Goal: Task Accomplishment & Management: Use online tool/utility

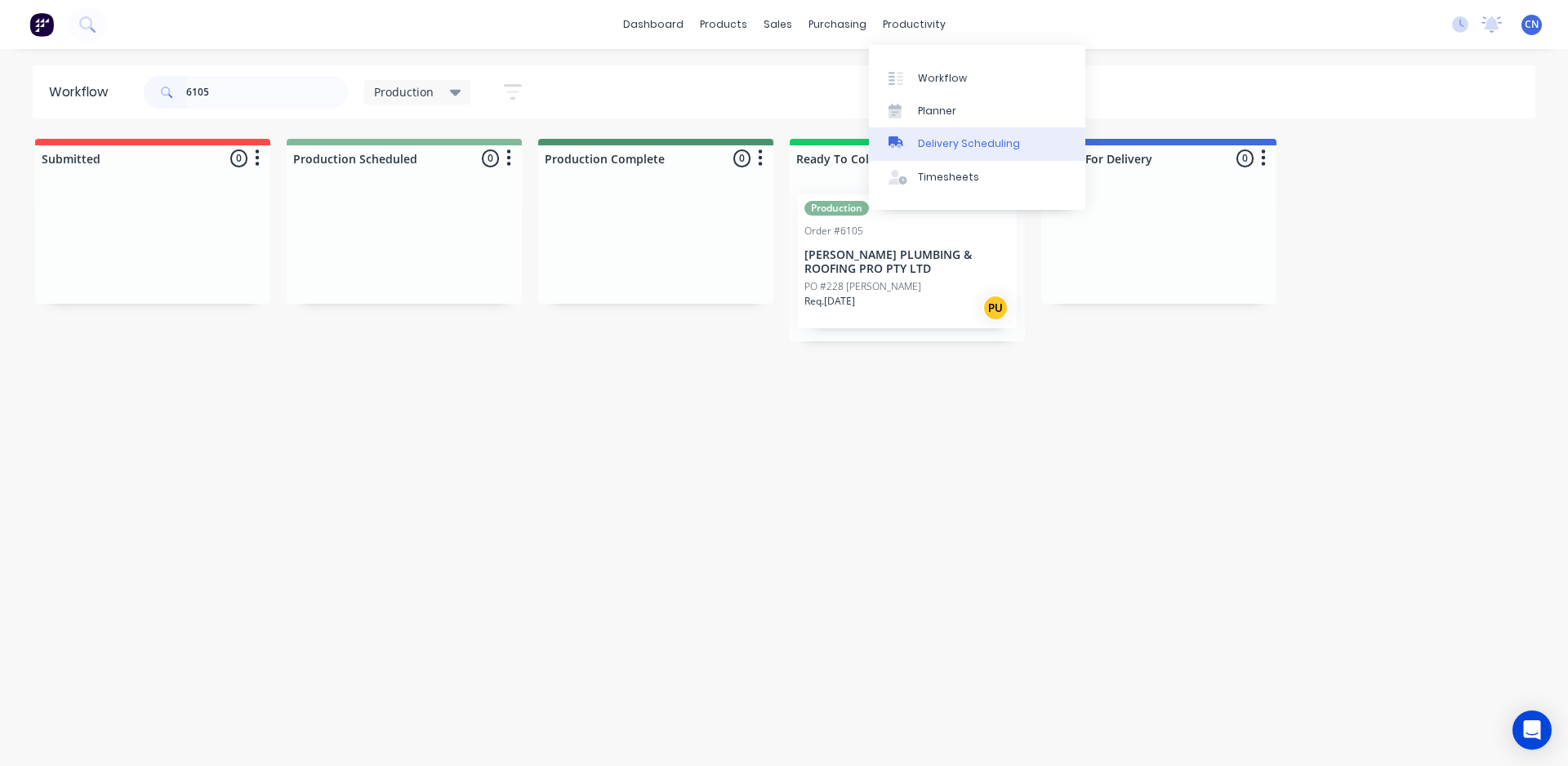
click at [938, 137] on div "Delivery Scheduling" at bounding box center [969, 144] width 102 height 15
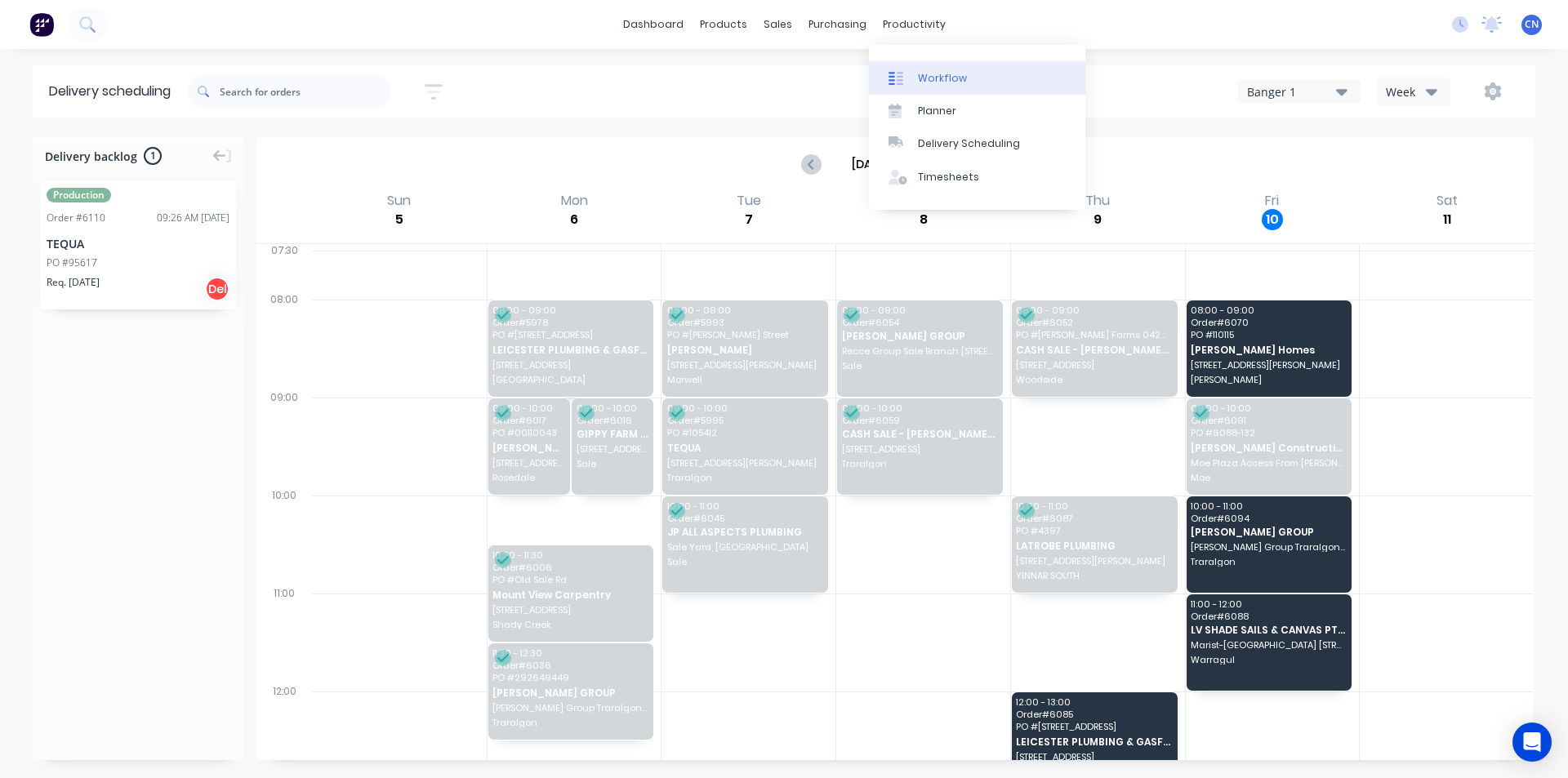
click at [929, 81] on div "Workflow" at bounding box center [942, 79] width 49 height 15
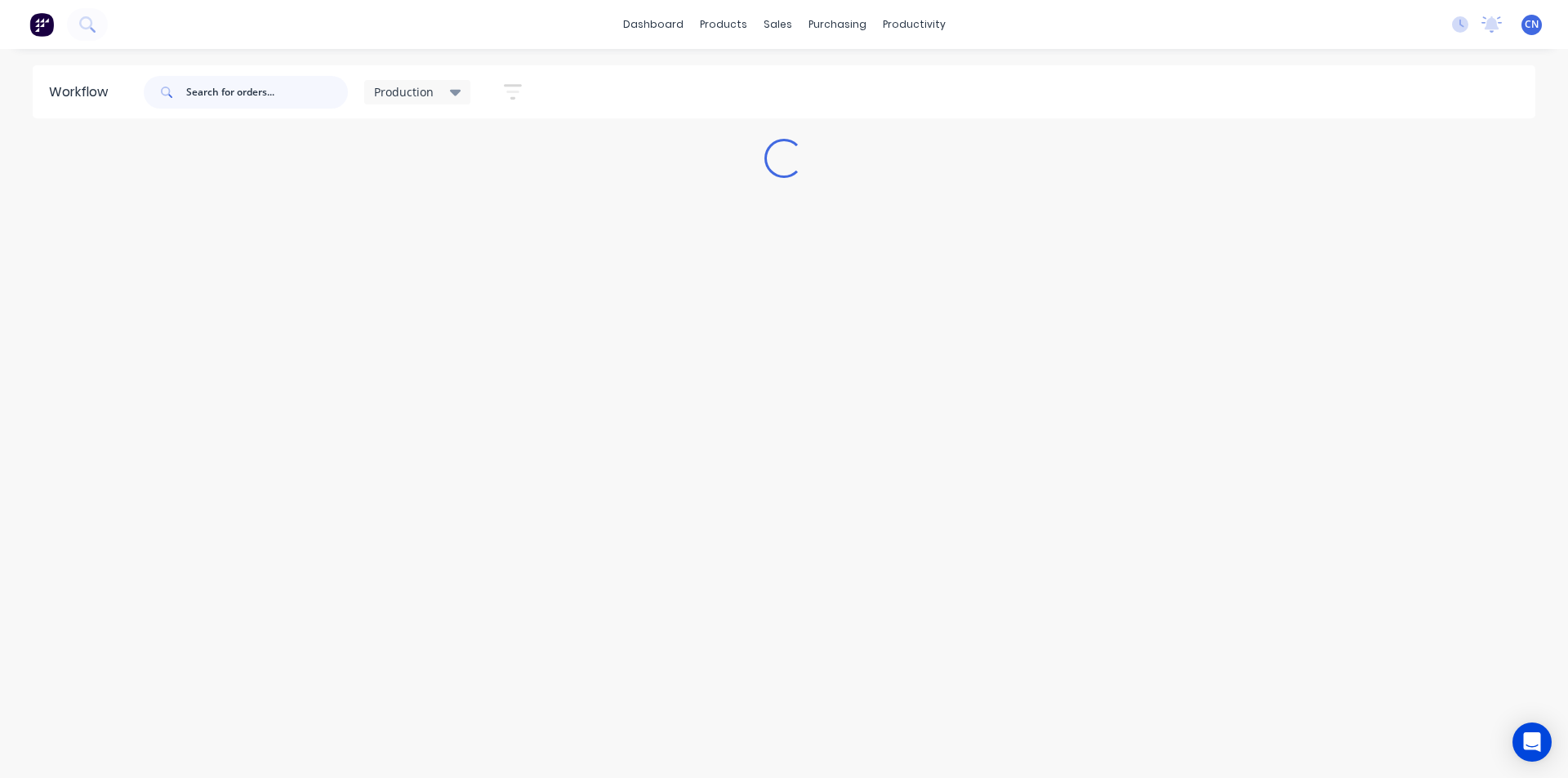
click at [273, 100] on input "text" at bounding box center [267, 92] width 162 height 32
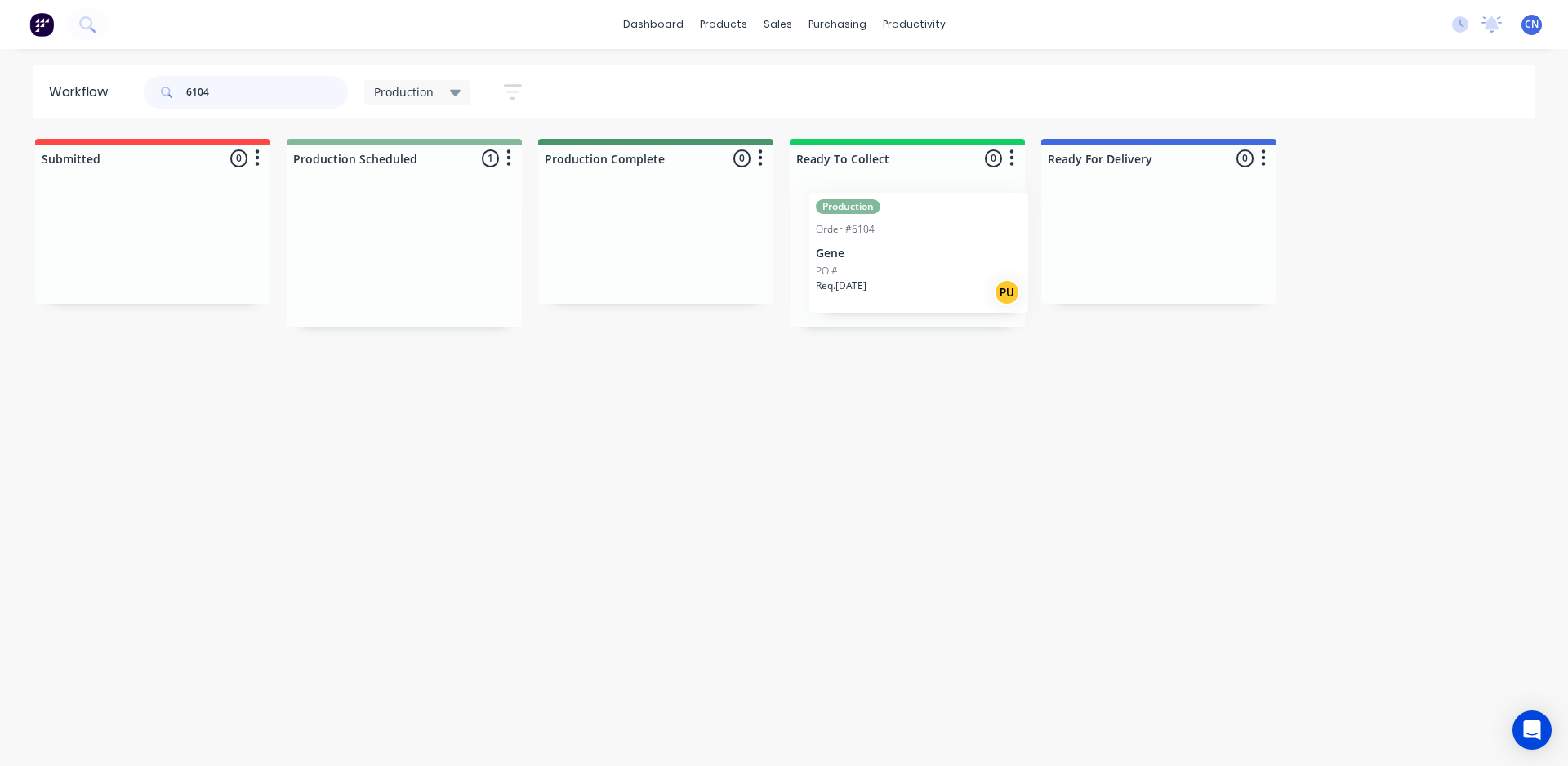
drag, startPoint x: 409, startPoint y: 263, endPoint x: 929, endPoint y: 260, distance: 520.0
click at [929, 260] on div "Submitted 0 Summaries Total order value Invoiced to date To be invoiced Product…" at bounding box center [1231, 233] width 2487 height 189
click at [850, 288] on p "Req. [DATE]" at bounding box center [830, 287] width 51 height 15
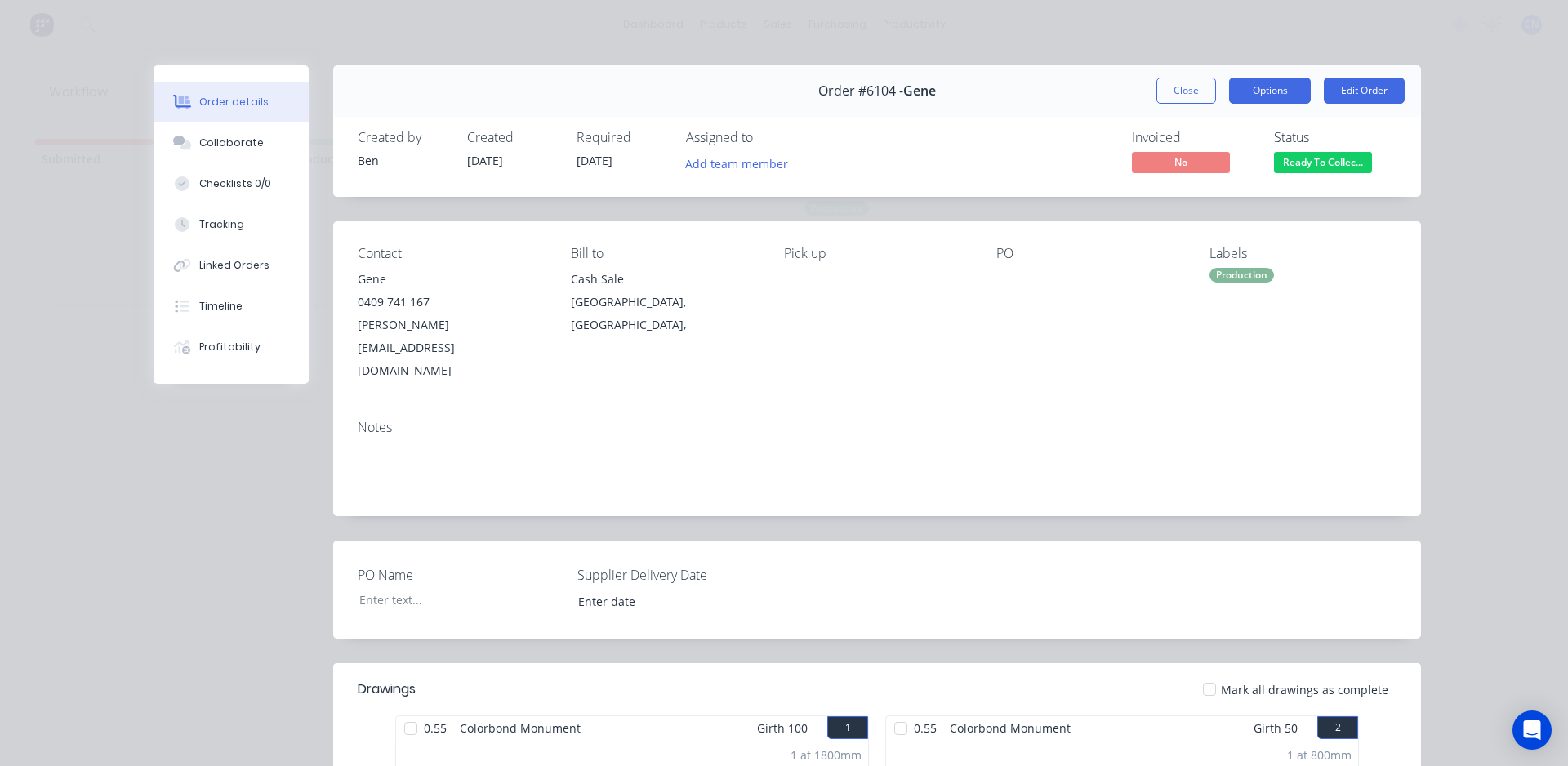
click at [1257, 88] on button "Options" at bounding box center [1270, 91] width 82 height 26
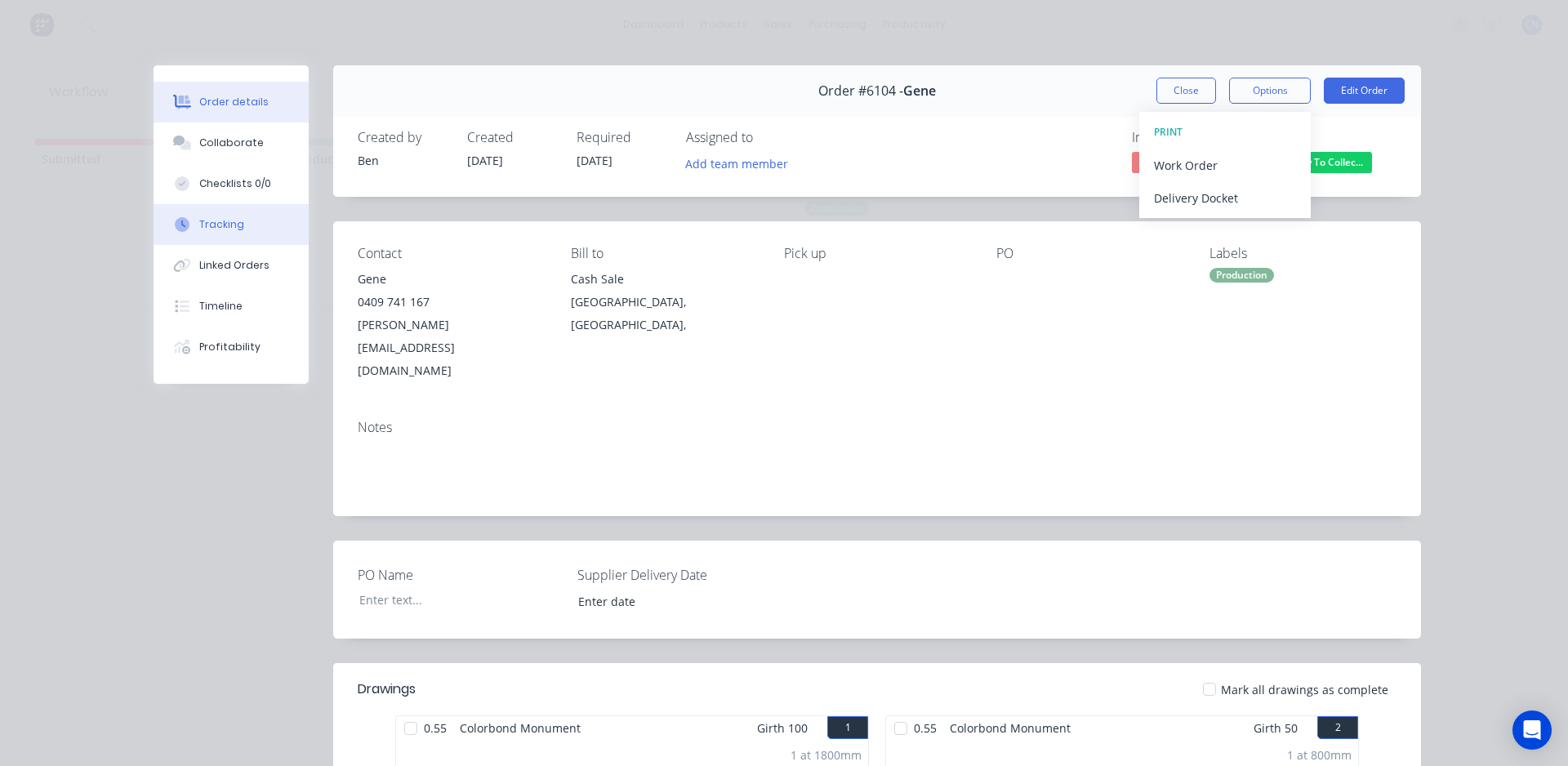
click at [208, 227] on div "Tracking" at bounding box center [221, 225] width 44 height 15
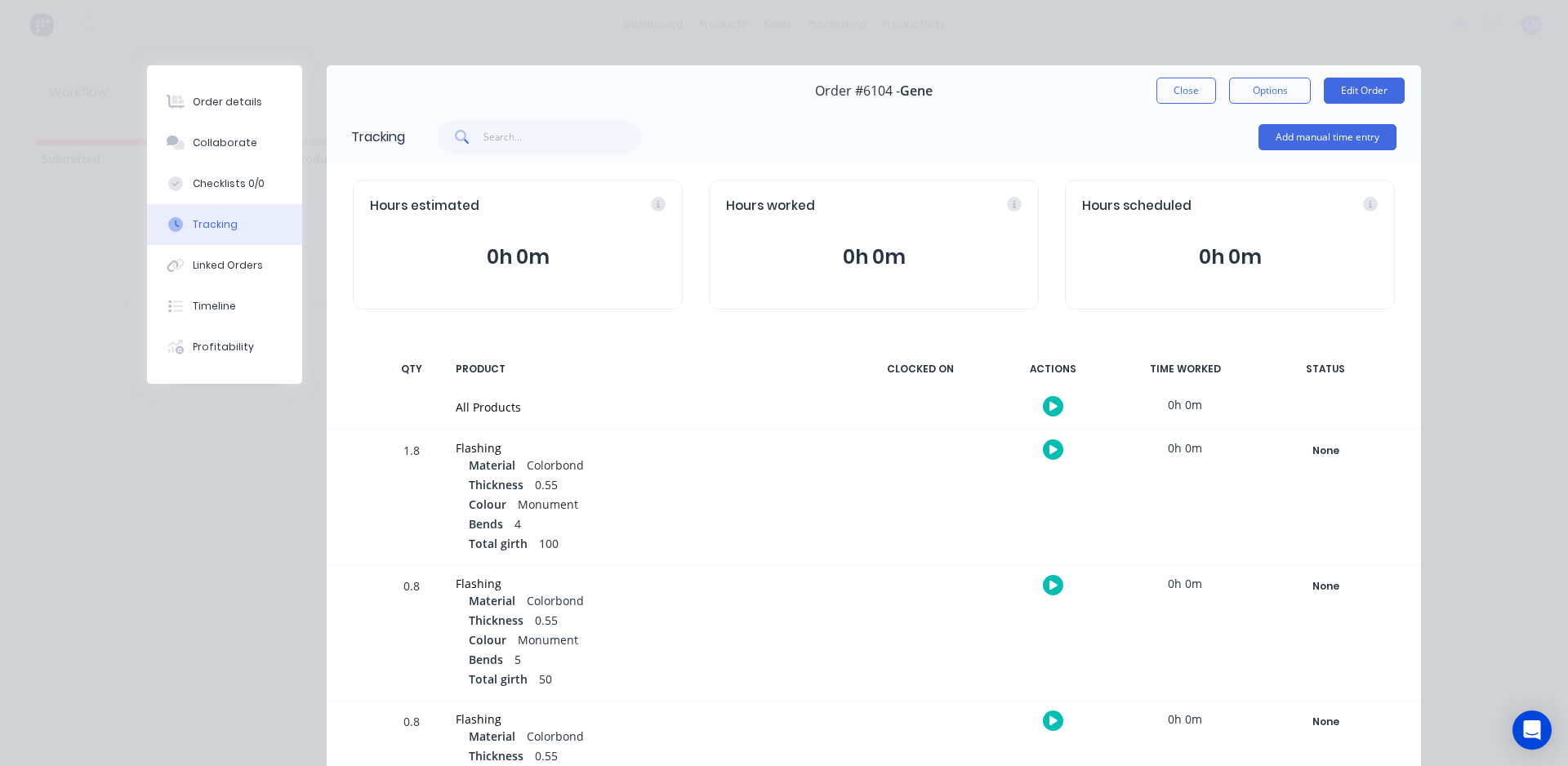
click at [1047, 414] on button "button" at bounding box center [1053, 407] width 20 height 20
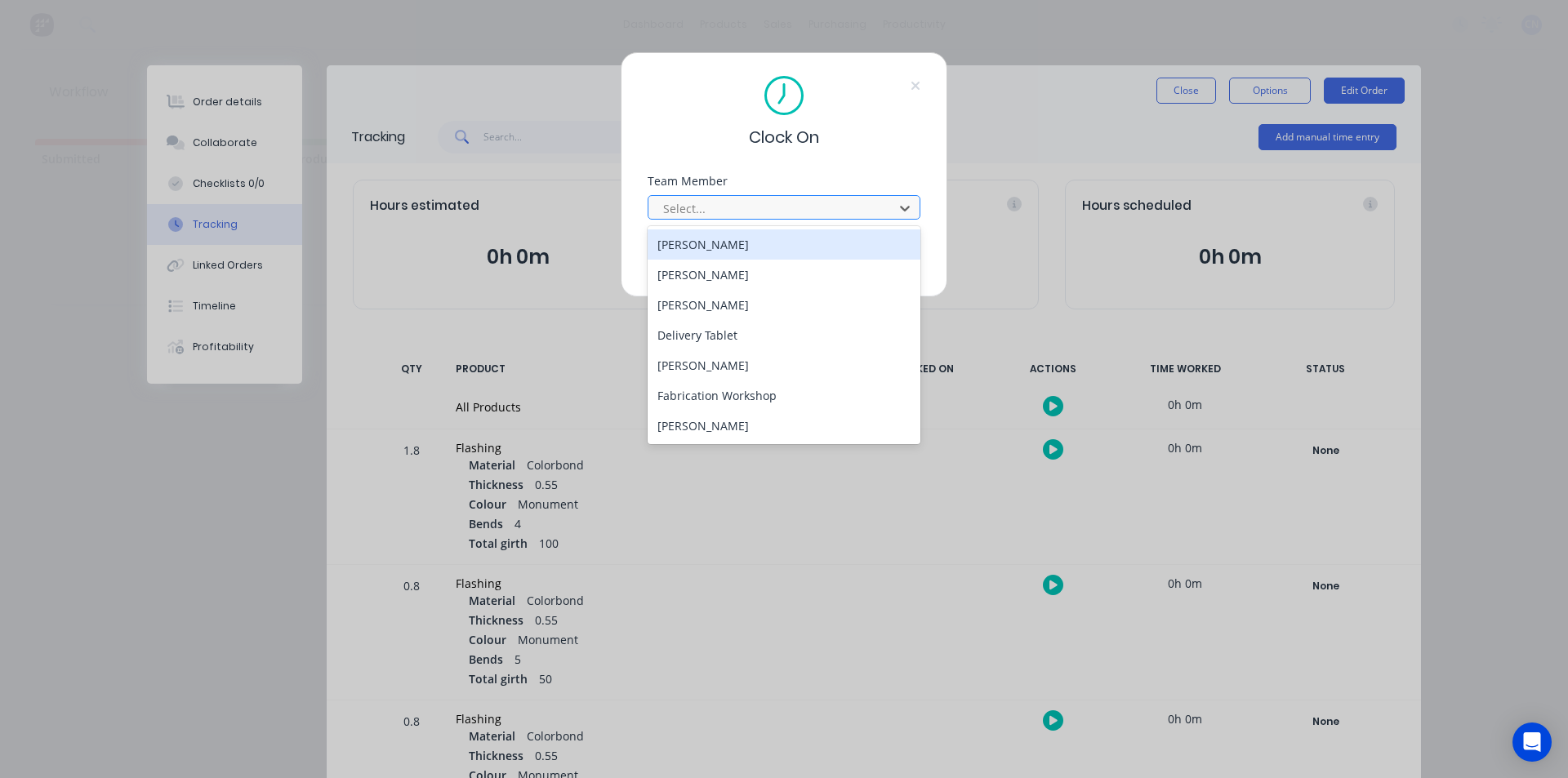
click at [705, 204] on div at bounding box center [773, 208] width 224 height 20
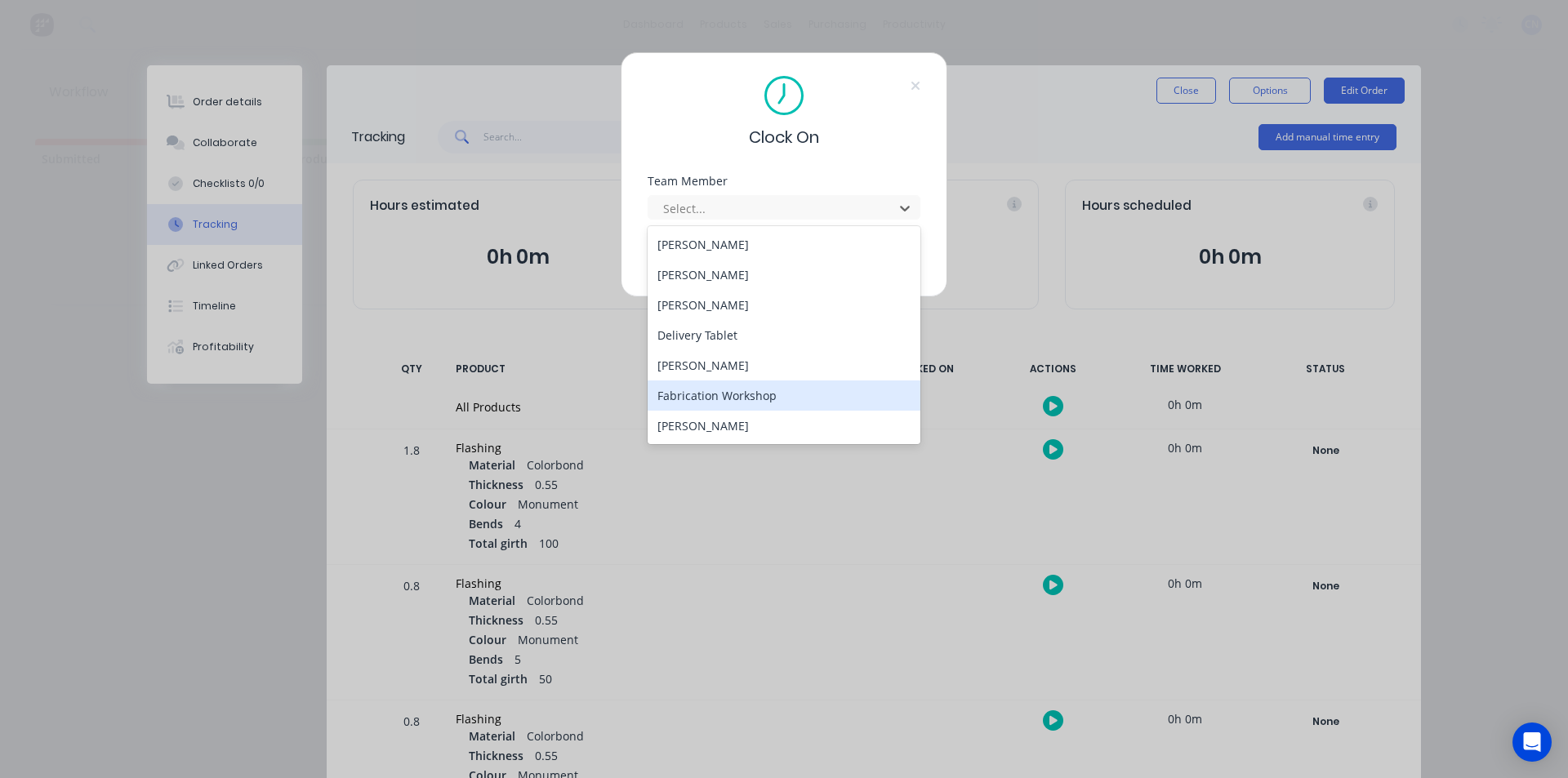
click at [718, 406] on div "Fabrication Workshop" at bounding box center [784, 395] width 273 height 31
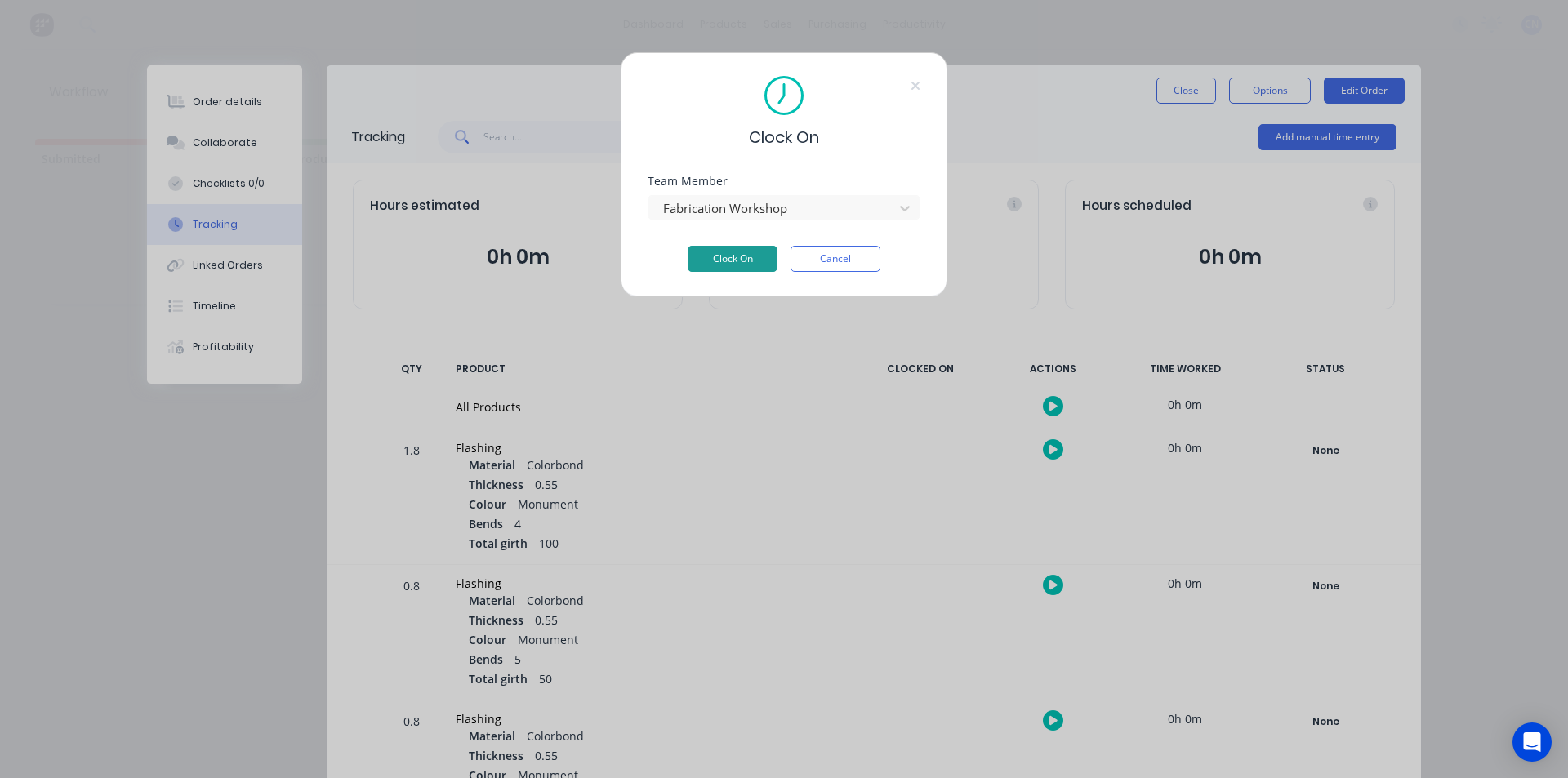
click at [732, 268] on button "Clock On" at bounding box center [732, 258] width 90 height 26
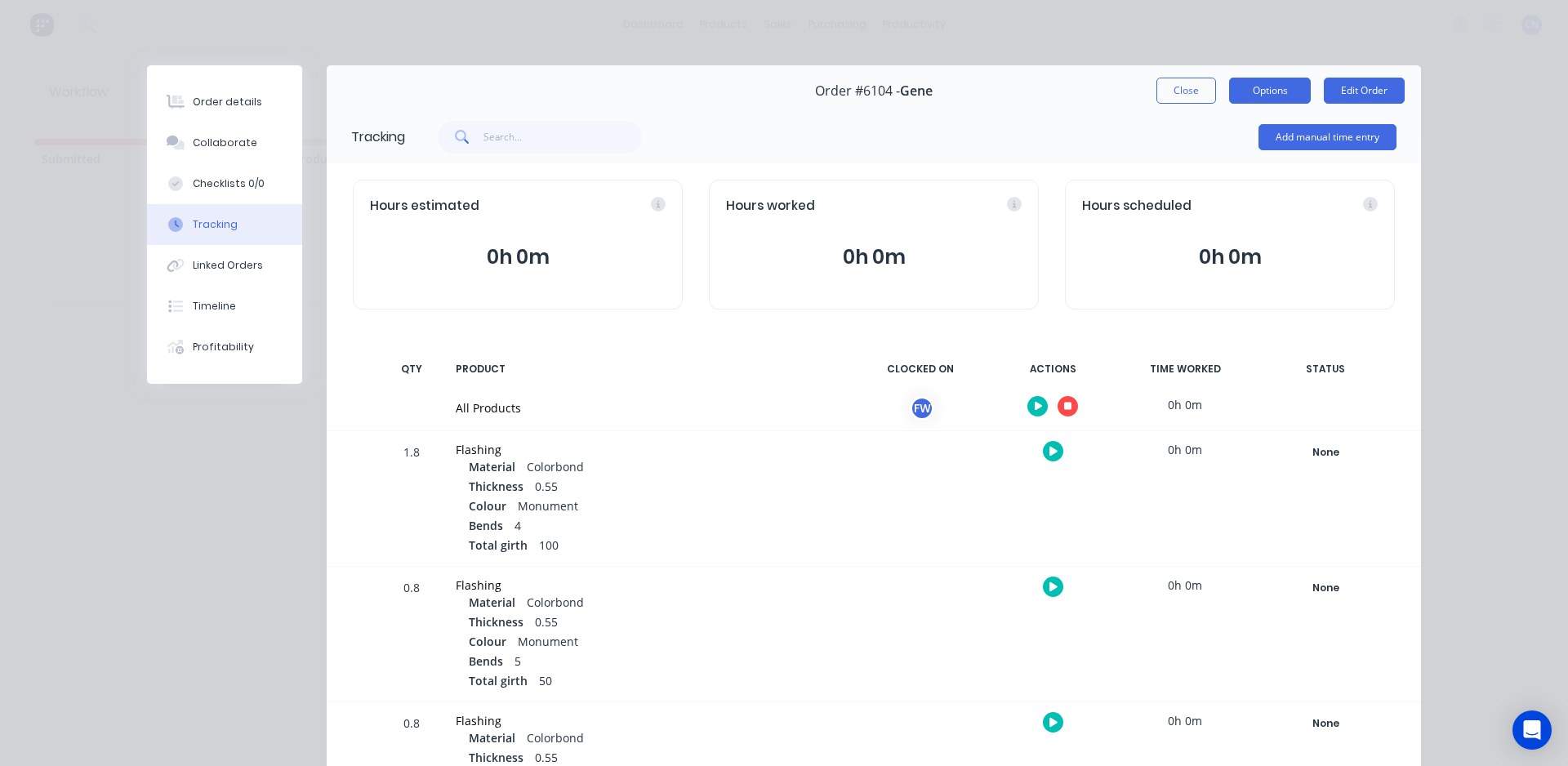
click at [1260, 102] on button "Options" at bounding box center [1270, 91] width 82 height 26
drag, startPoint x: 445, startPoint y: 24, endPoint x: 352, endPoint y: 3, distance: 95.3
click at [445, 23] on div "Order details Collaborate Checklists 0/0 Tracking Linked Orders Timeline Profit…" at bounding box center [784, 383] width 1568 height 766
click at [1072, 403] on div at bounding box center [1052, 406] width 122 height 40
click at [1064, 411] on button "button" at bounding box center [1068, 407] width 20 height 20
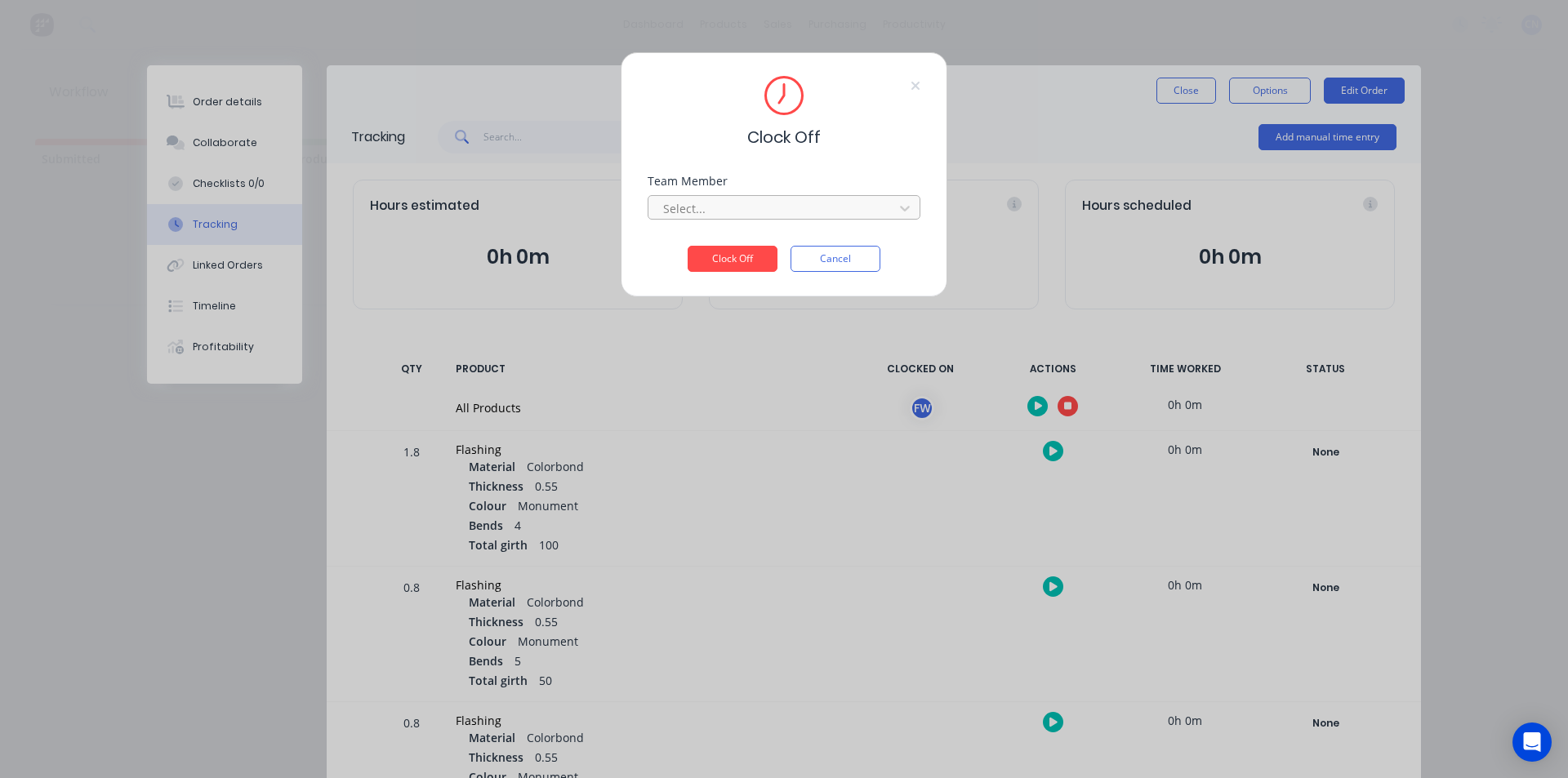
click at [745, 197] on div "Select..." at bounding box center [773, 208] width 233 height 24
click at [727, 246] on div "Fabrication Workshop" at bounding box center [784, 245] width 273 height 31
click at [727, 259] on button "Clock Off" at bounding box center [732, 258] width 90 height 26
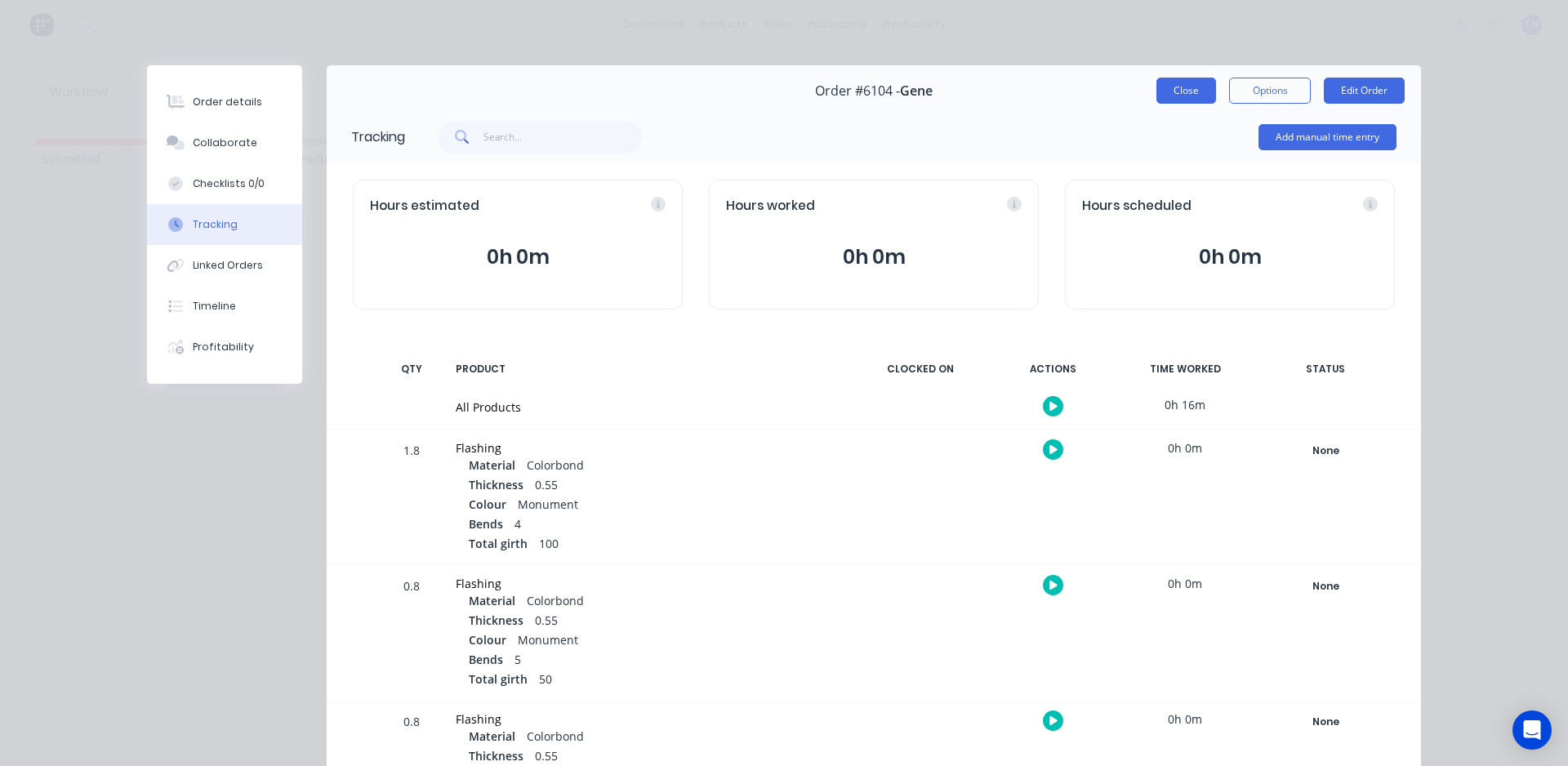
click at [1175, 90] on button "Close" at bounding box center [1186, 91] width 59 height 26
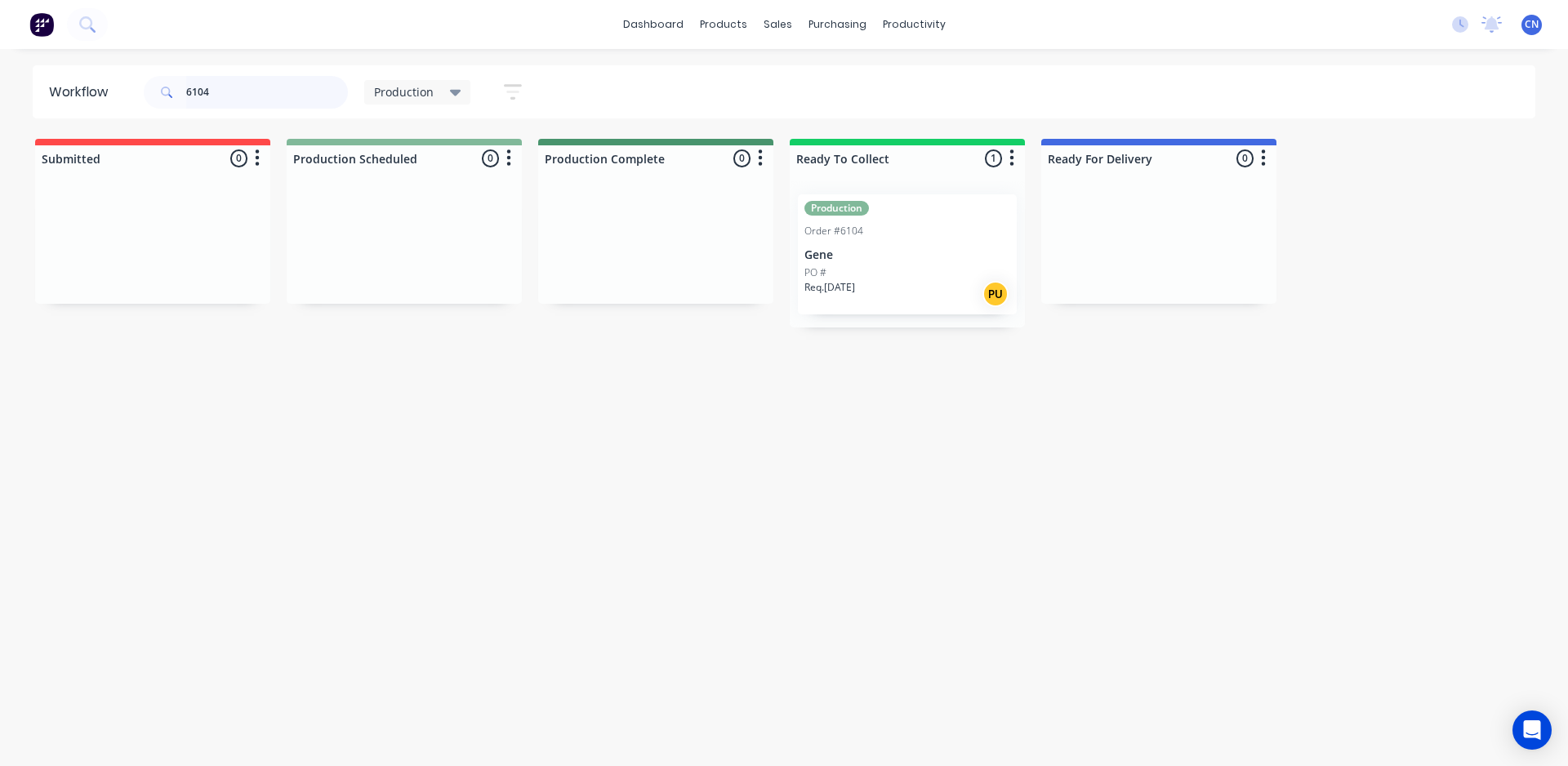
drag, startPoint x: 281, startPoint y: 93, endPoint x: 0, endPoint y: 89, distance: 281.0
click at [0, 89] on div "Workflow 6104 Production Save new view None edit Production (Default) edit Comp…" at bounding box center [784, 92] width 1568 height 53
type input "6106"
click at [377, 282] on div "Req. [DATE] PU" at bounding box center [404, 294] width 206 height 28
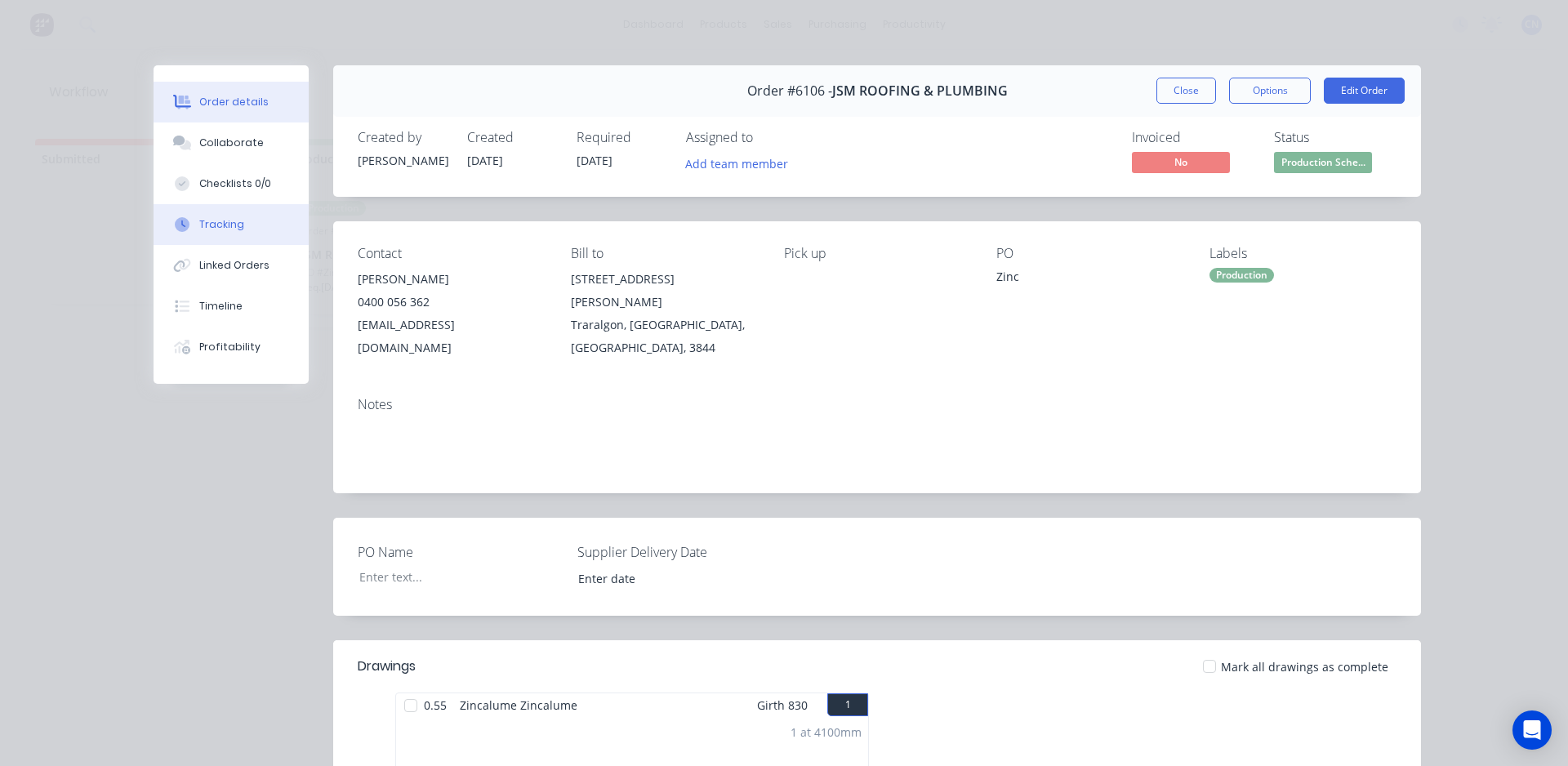
click at [220, 224] on div "Tracking" at bounding box center [221, 225] width 44 height 15
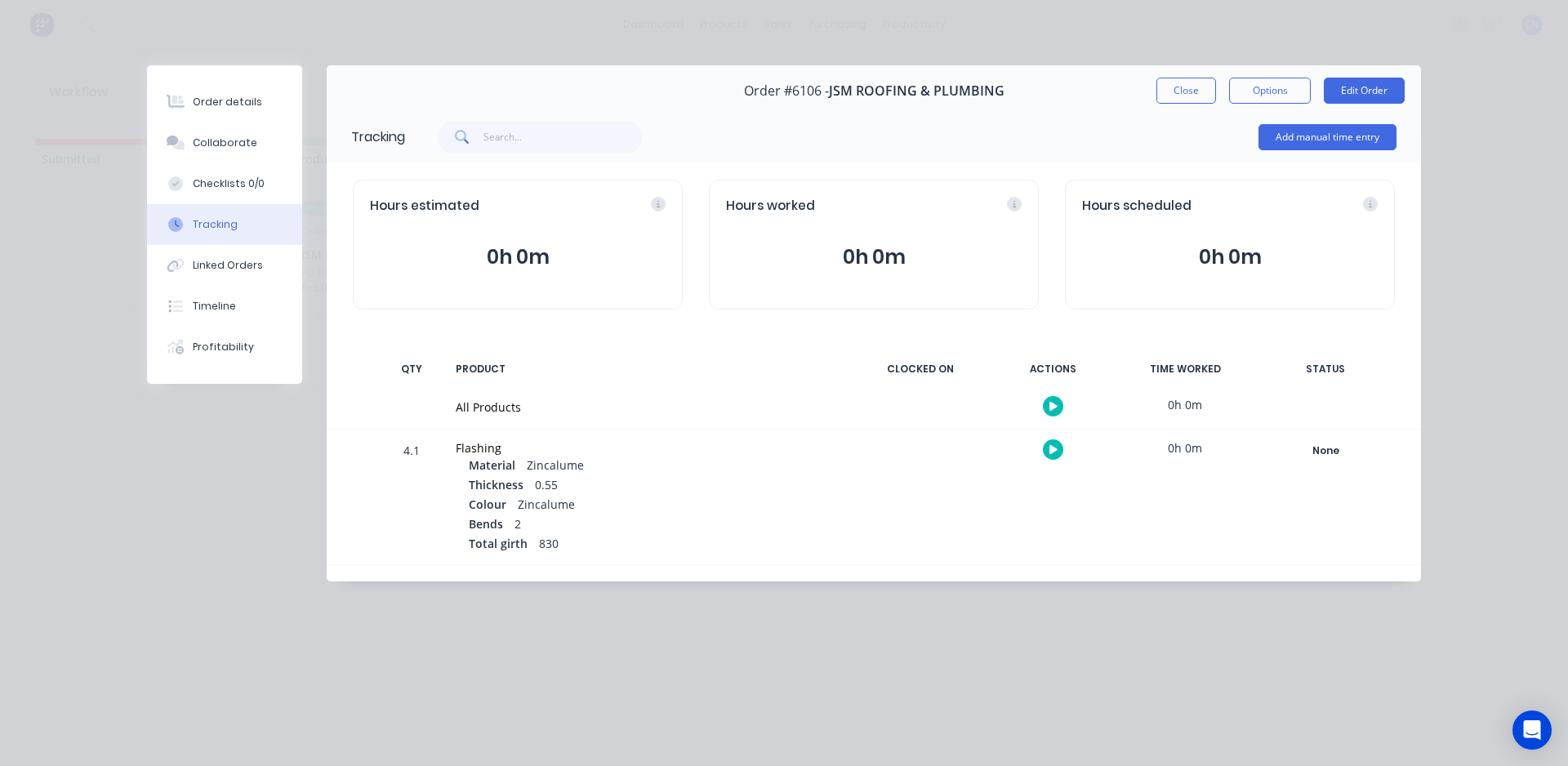
click at [1324, 120] on div "Add manual time entry" at bounding box center [1327, 137] width 138 height 49
click at [1316, 136] on button "Add manual time entry" at bounding box center [1327, 137] width 138 height 26
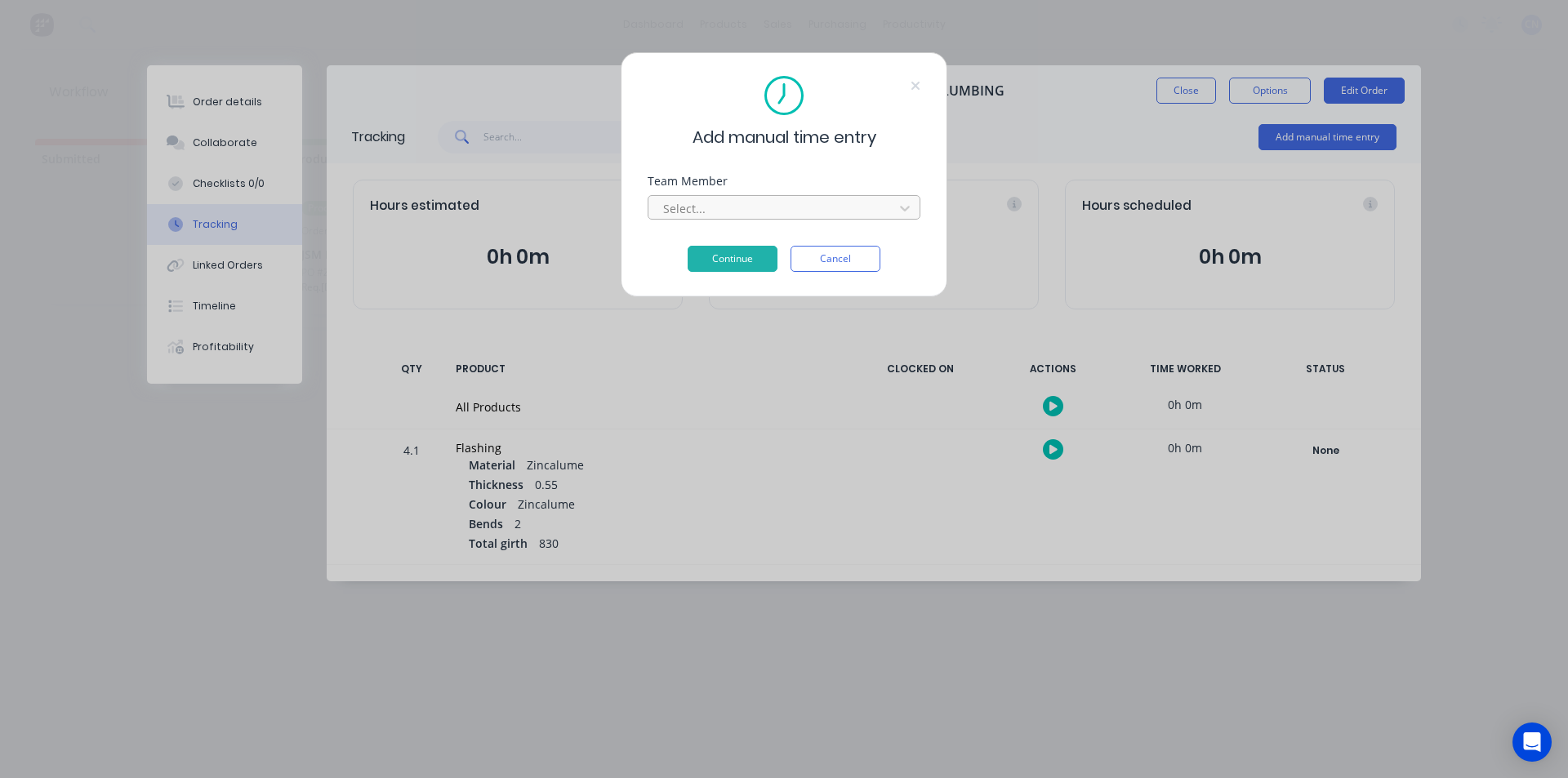
click at [781, 216] on div at bounding box center [773, 208] width 224 height 20
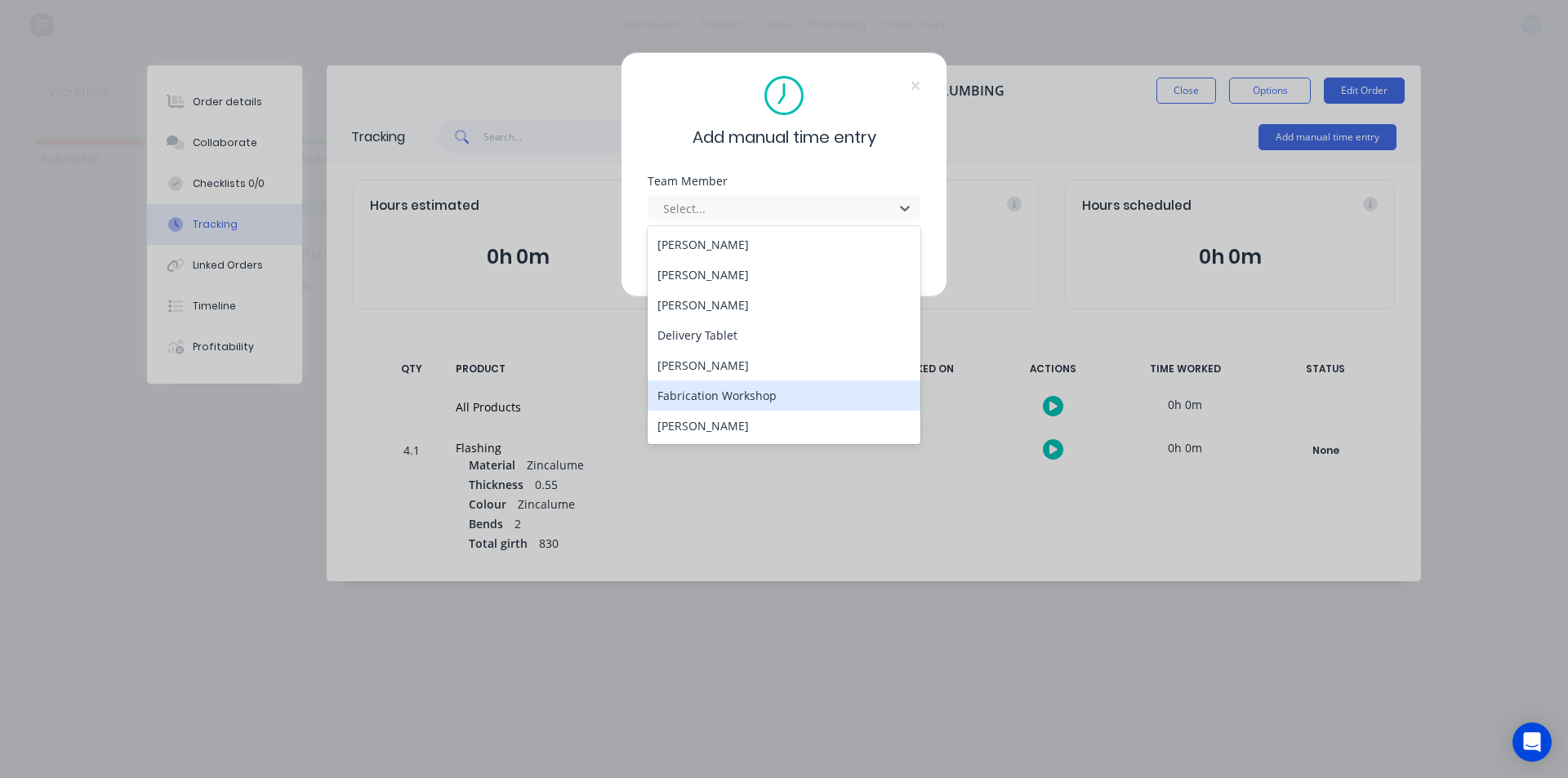
drag, startPoint x: 699, startPoint y: 395, endPoint x: 702, endPoint y: 370, distance: 25.2
click at [698, 395] on div "Fabrication Workshop" at bounding box center [784, 395] width 273 height 31
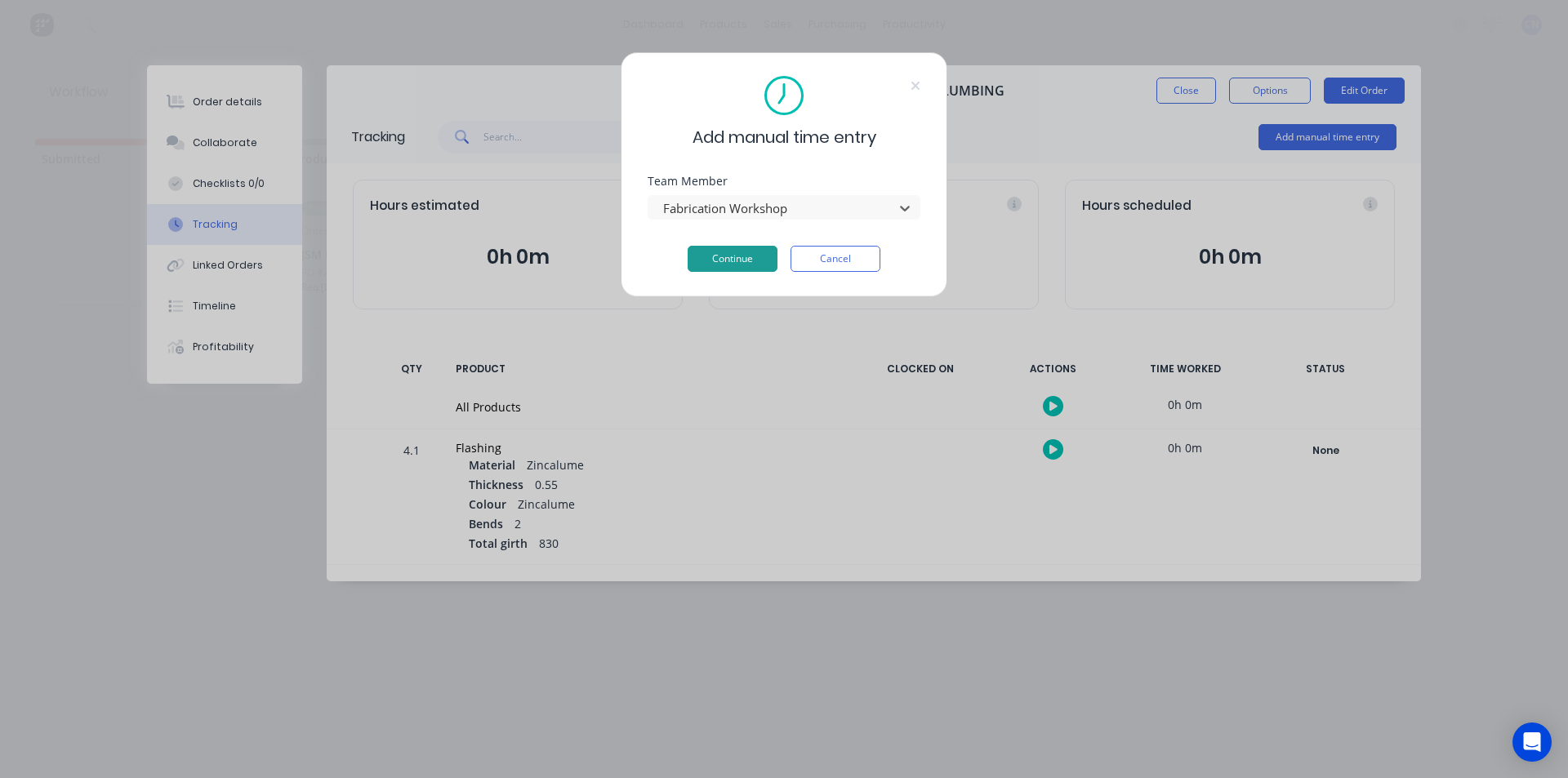
click at [713, 267] on button "Continue" at bounding box center [732, 258] width 90 height 26
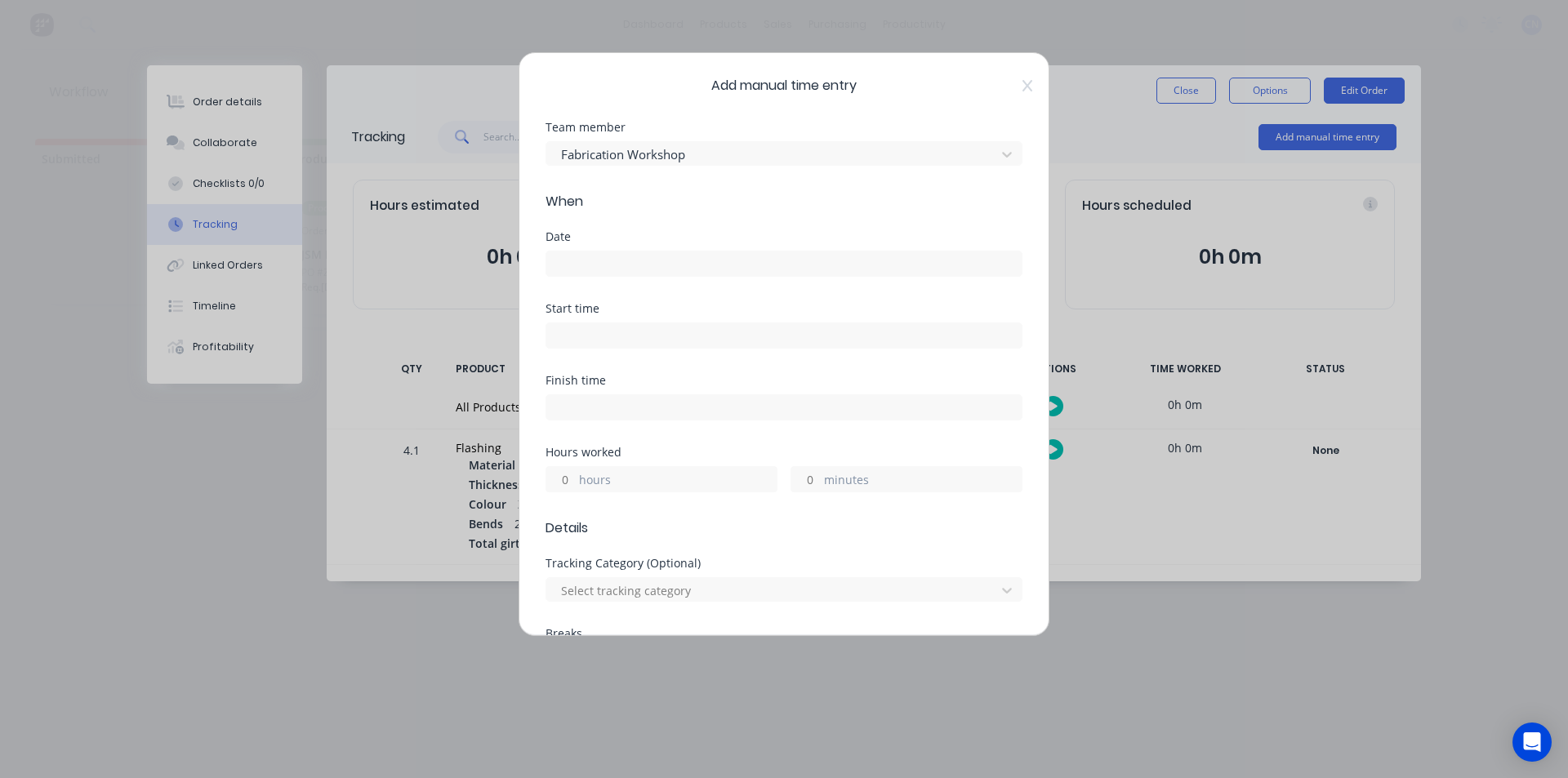
click at [617, 269] on input at bounding box center [784, 264] width 475 height 24
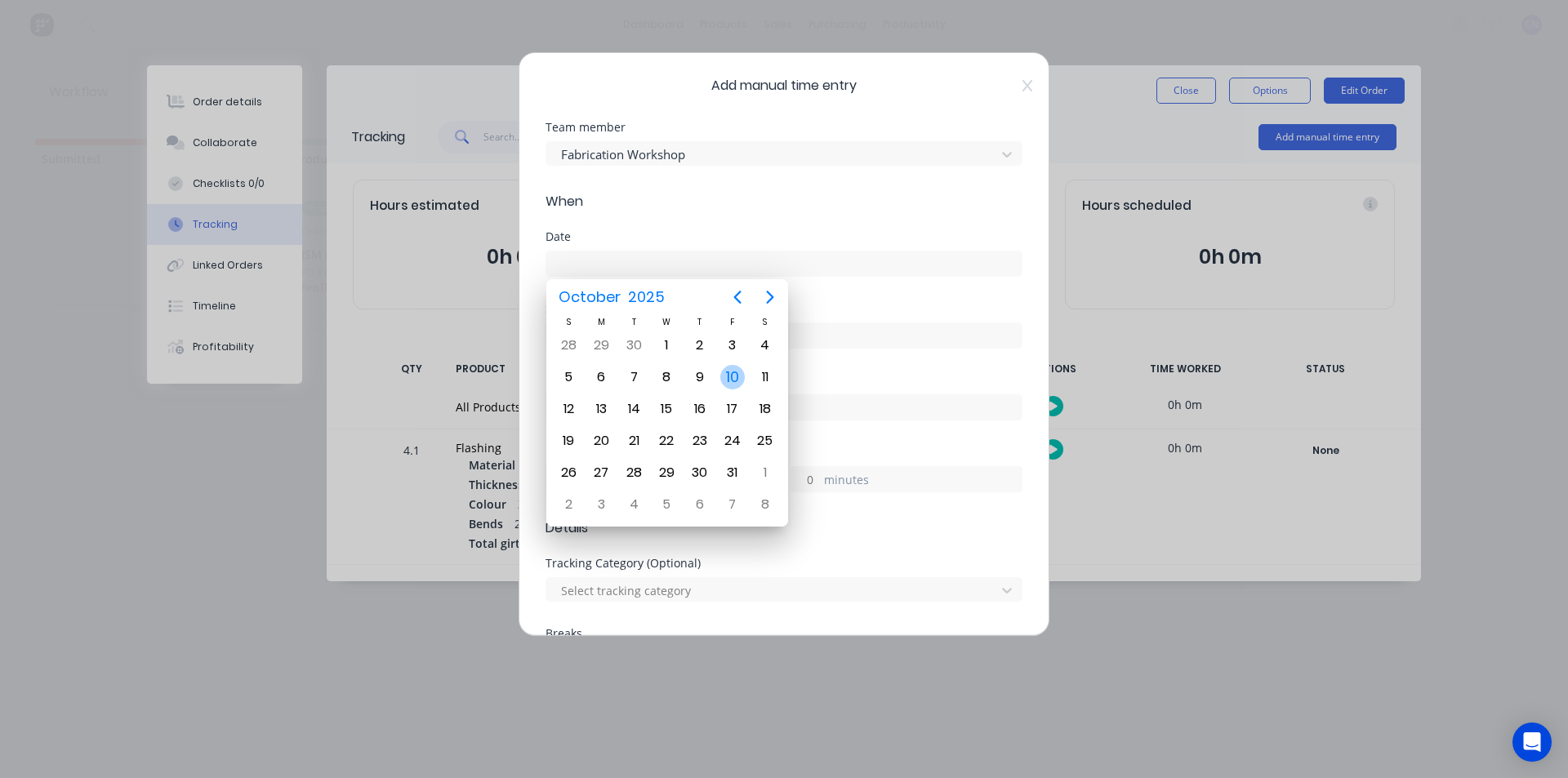
click at [721, 370] on div "10" at bounding box center [732, 378] width 32 height 31
type input "[DATE]"
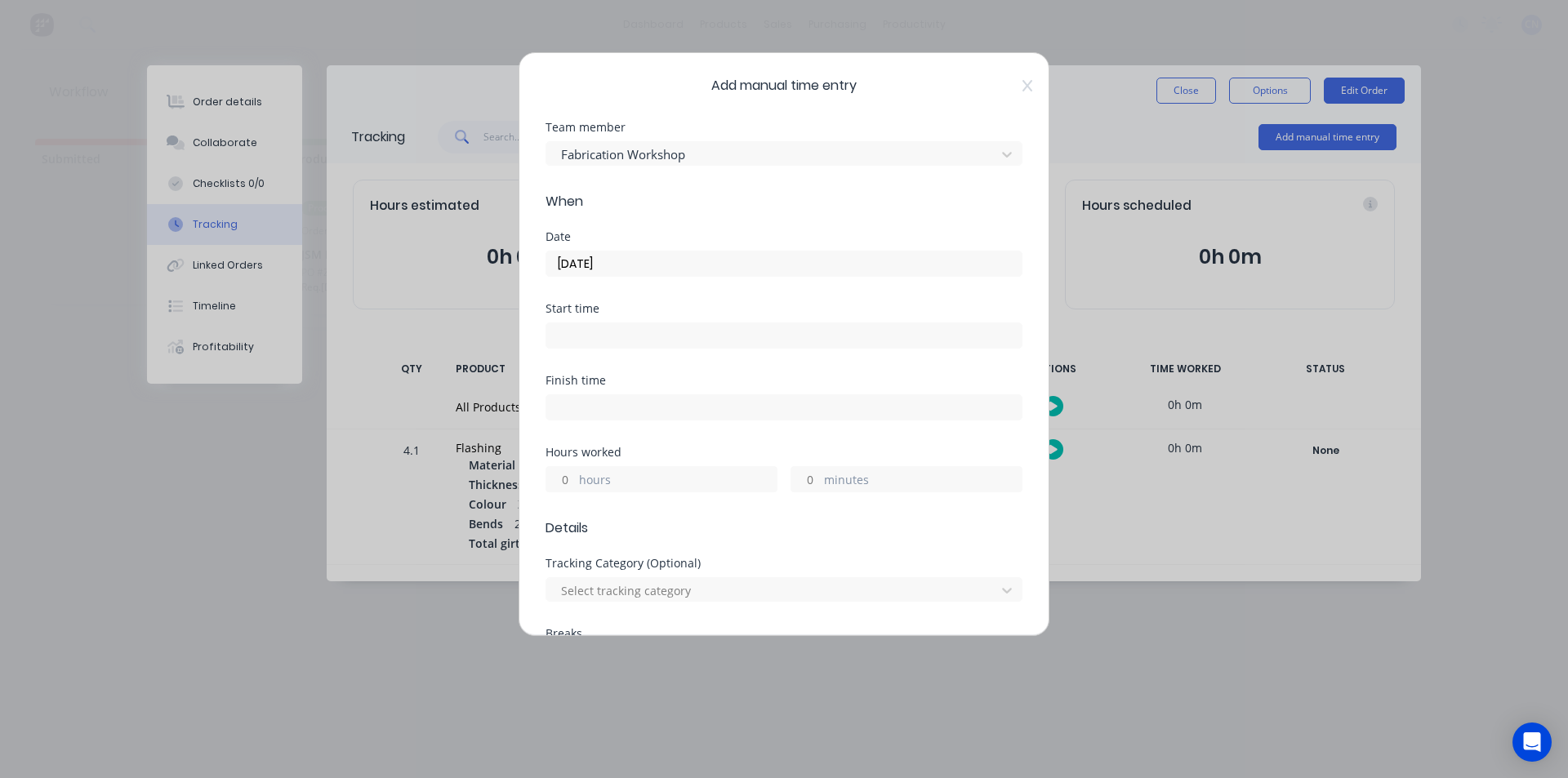
click at [620, 331] on input at bounding box center [784, 335] width 475 height 24
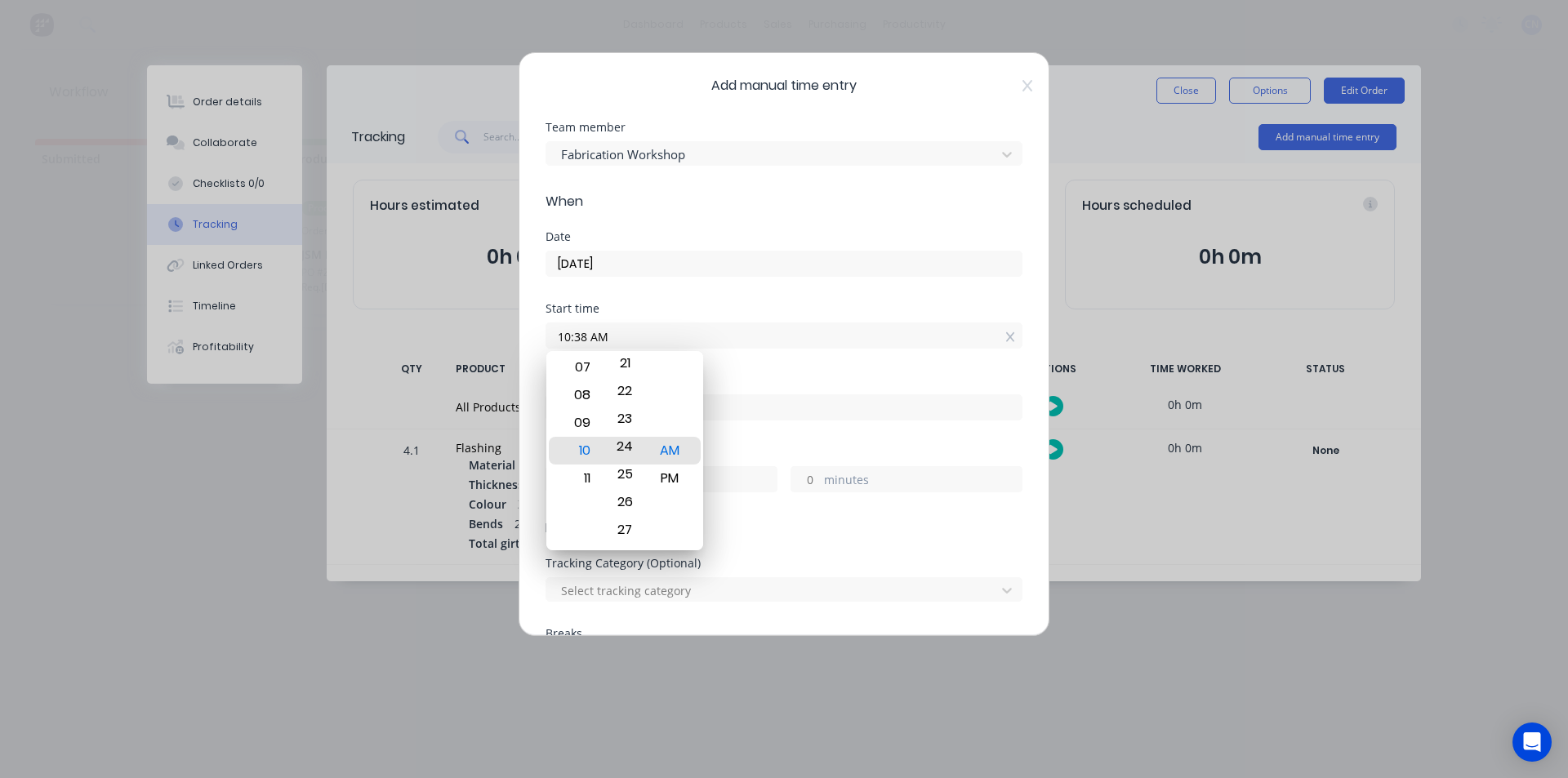
drag, startPoint x: 620, startPoint y: 425, endPoint x: 725, endPoint y: 810, distance: 399.1
click at [725, 681] on html "dashboard products sales purchasing productivity dashboard products Product Cat…" at bounding box center [784, 340] width 1568 height 681
type input "10:24 AM"
click at [834, 342] on input "10:24 AM" at bounding box center [784, 335] width 475 height 24
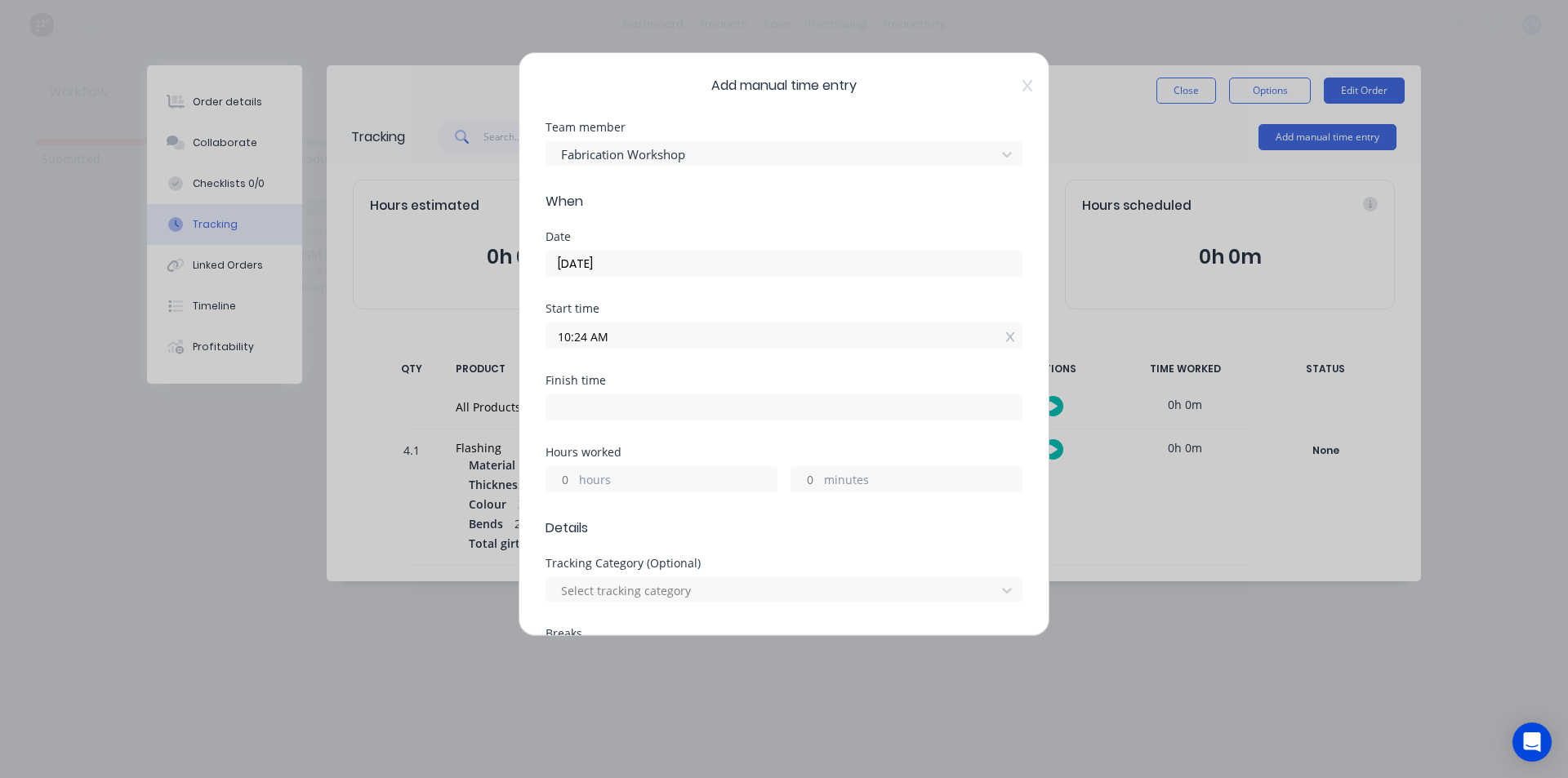
click at [630, 412] on input at bounding box center [784, 408] width 475 height 24
type input "10:38 AM"
type input "0"
type input "14"
click at [805, 349] on div "Start time 10:24 AM" at bounding box center [784, 339] width 477 height 72
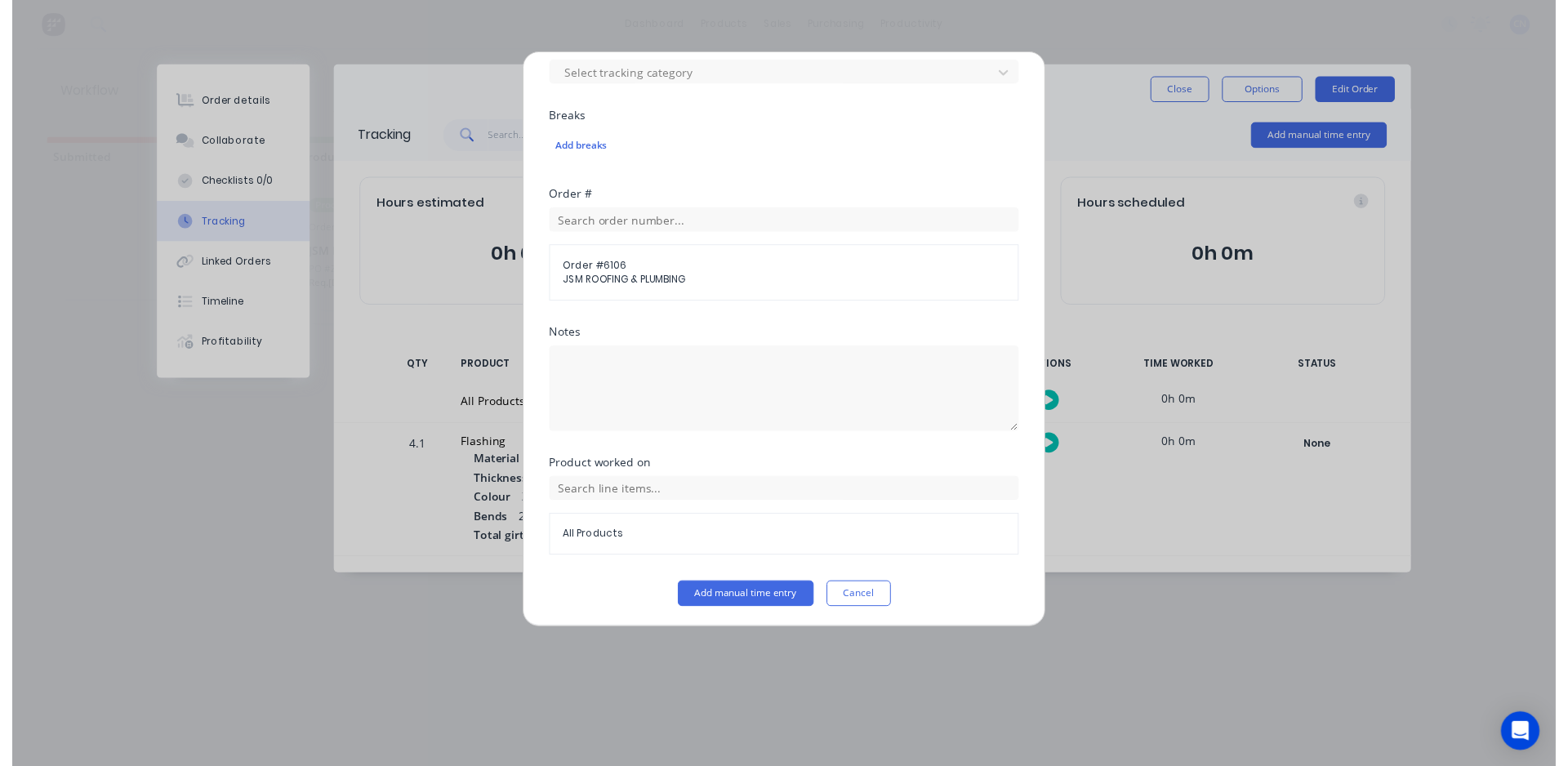
scroll to position [521, 0]
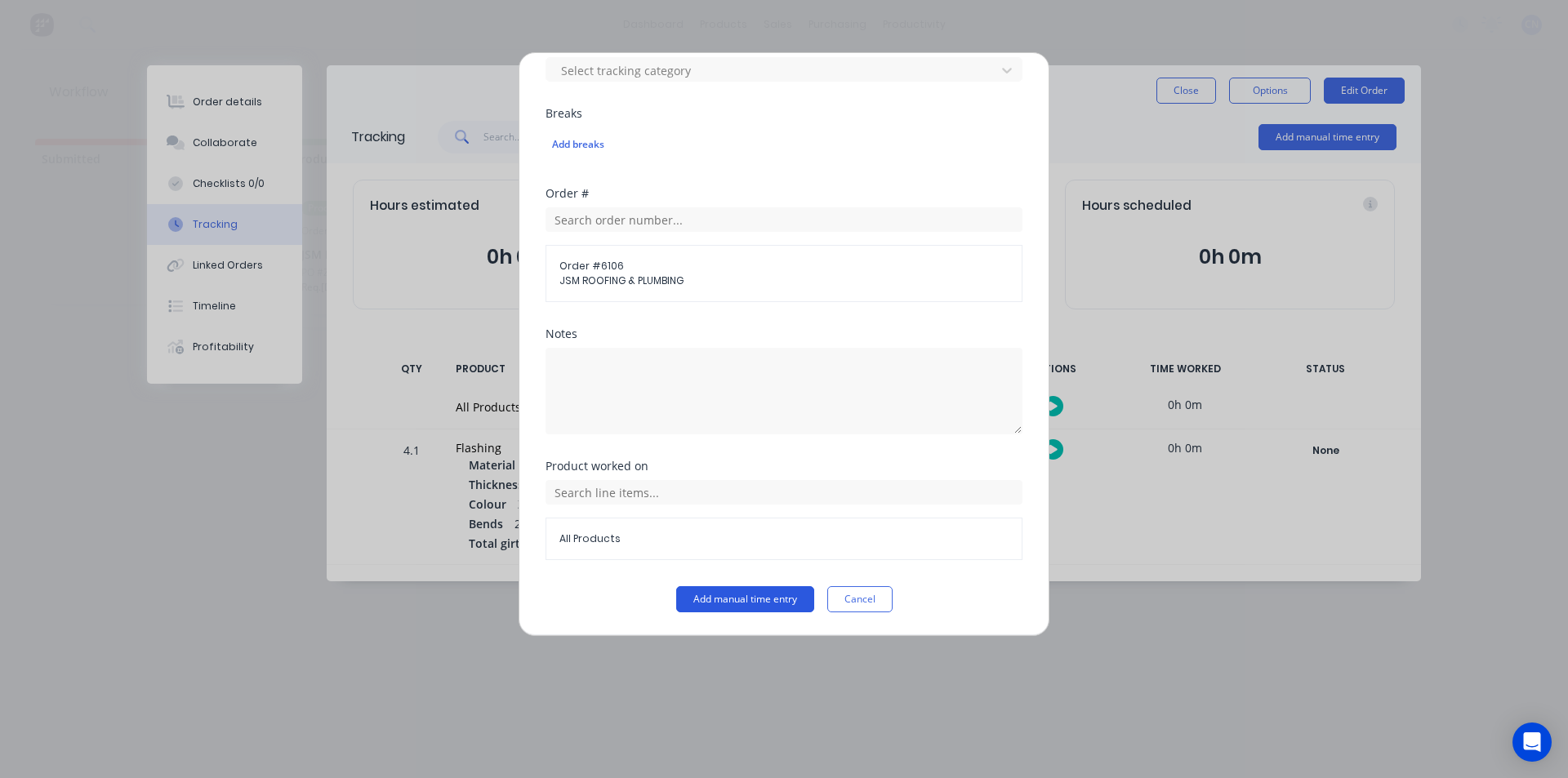
click at [752, 598] on button "Add manual time entry" at bounding box center [745, 599] width 138 height 26
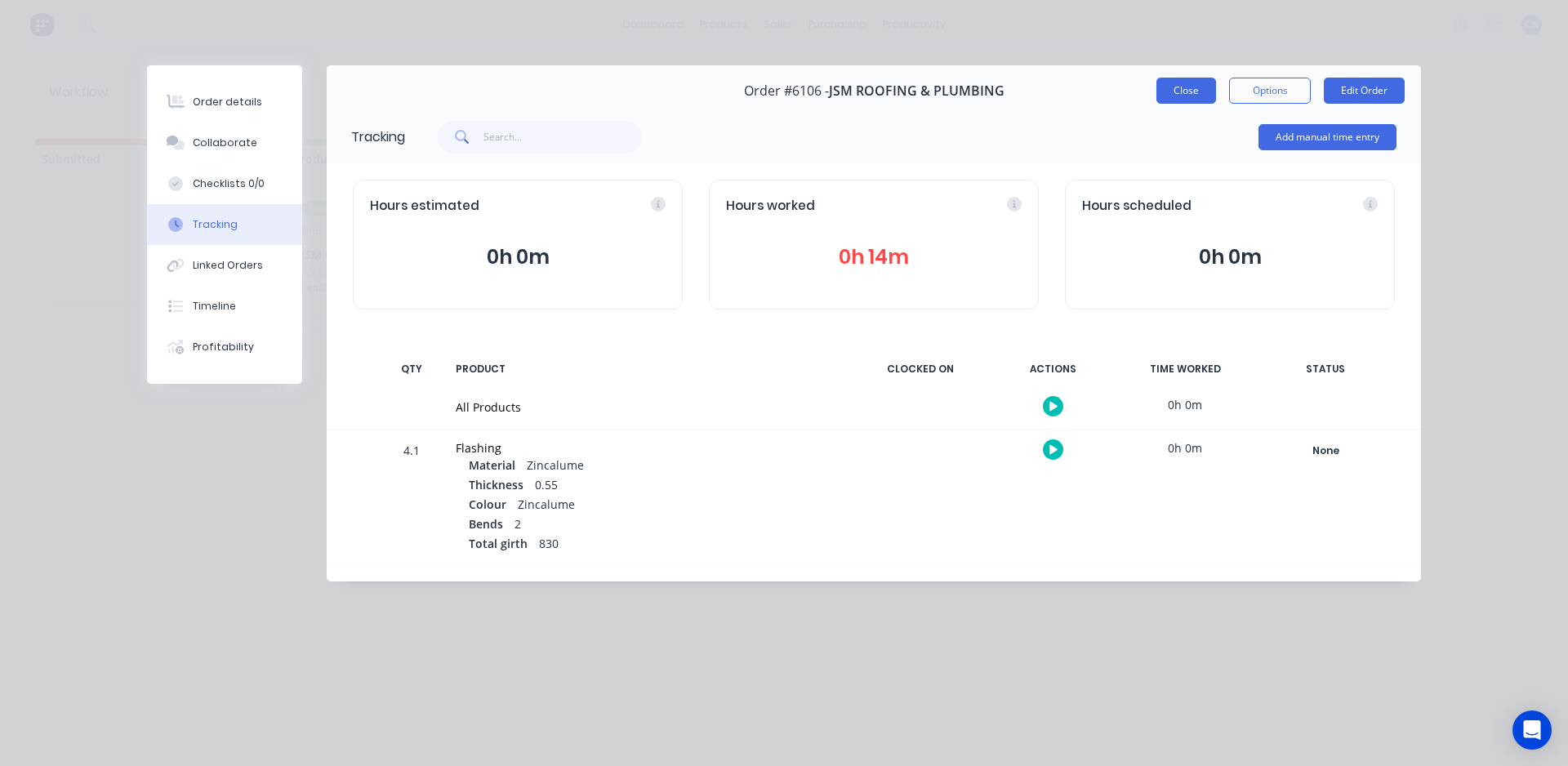
click at [1192, 89] on button "Close" at bounding box center [1186, 91] width 59 height 26
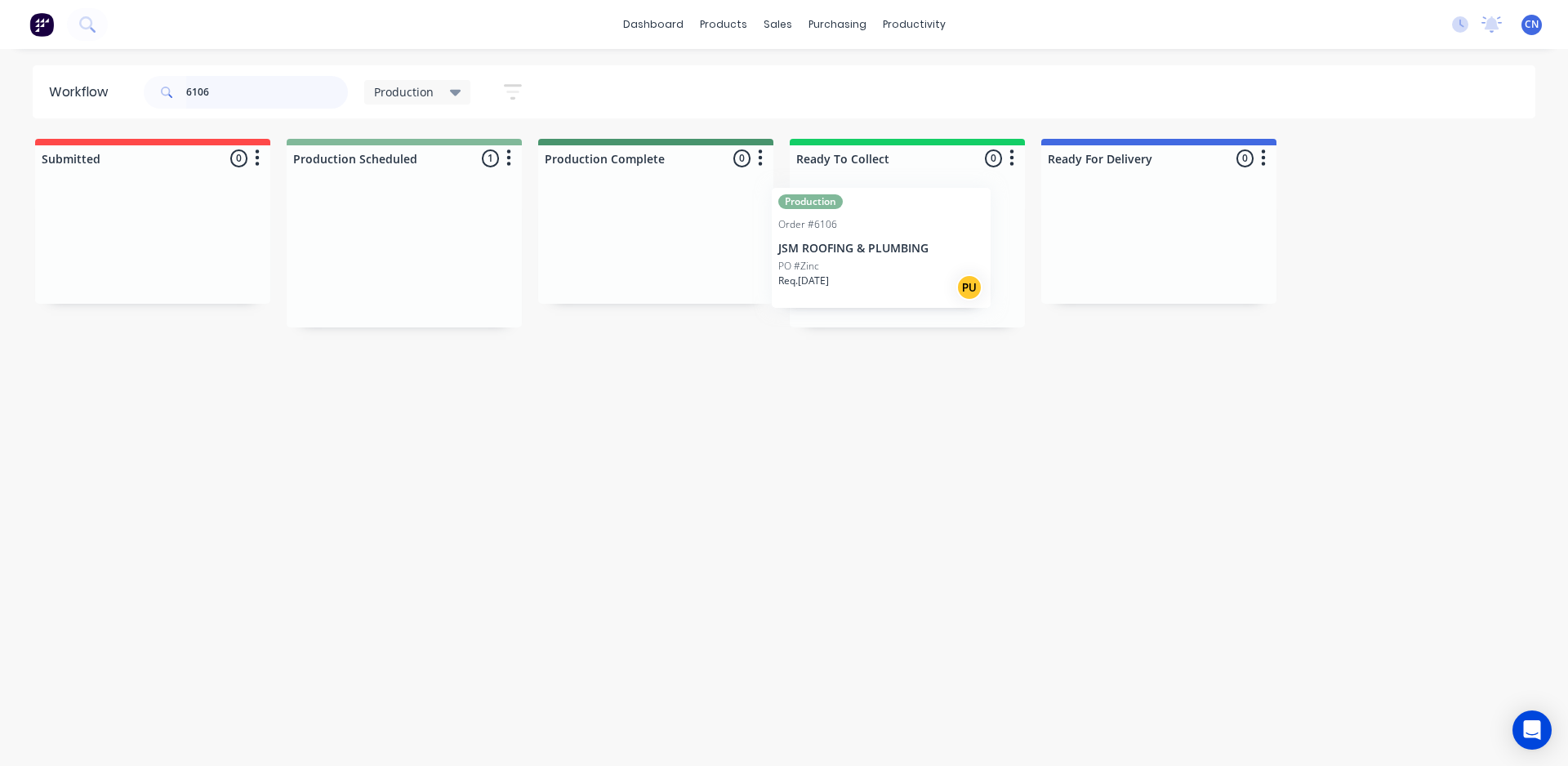
drag, startPoint x: 404, startPoint y: 268, endPoint x: 895, endPoint y: 266, distance: 491.0
click at [887, 264] on div "Submitted 0 Summaries Total order value Invoiced to date To be invoiced Product…" at bounding box center [1231, 233] width 2487 height 189
type input "6"
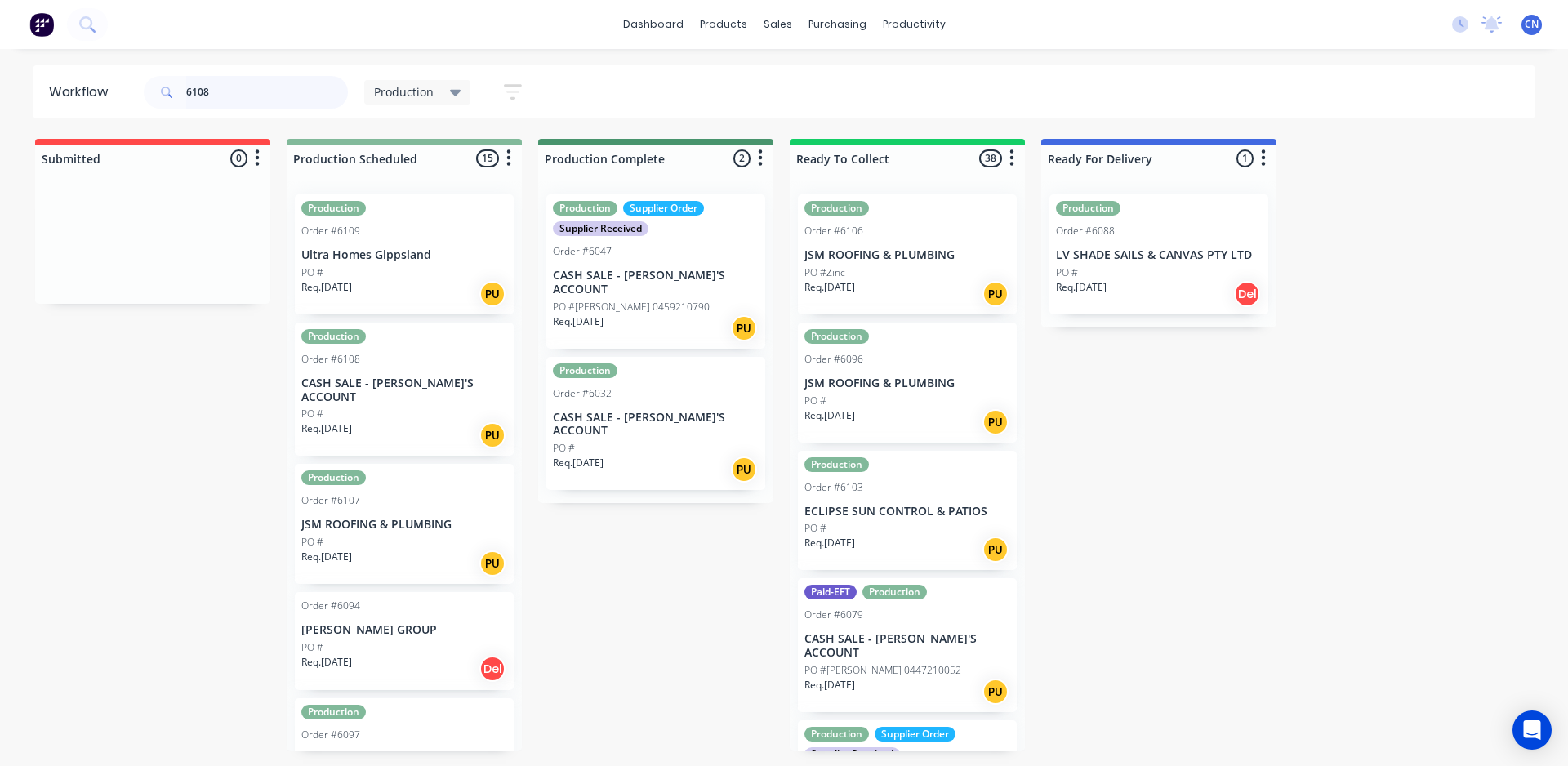
type input "6108"
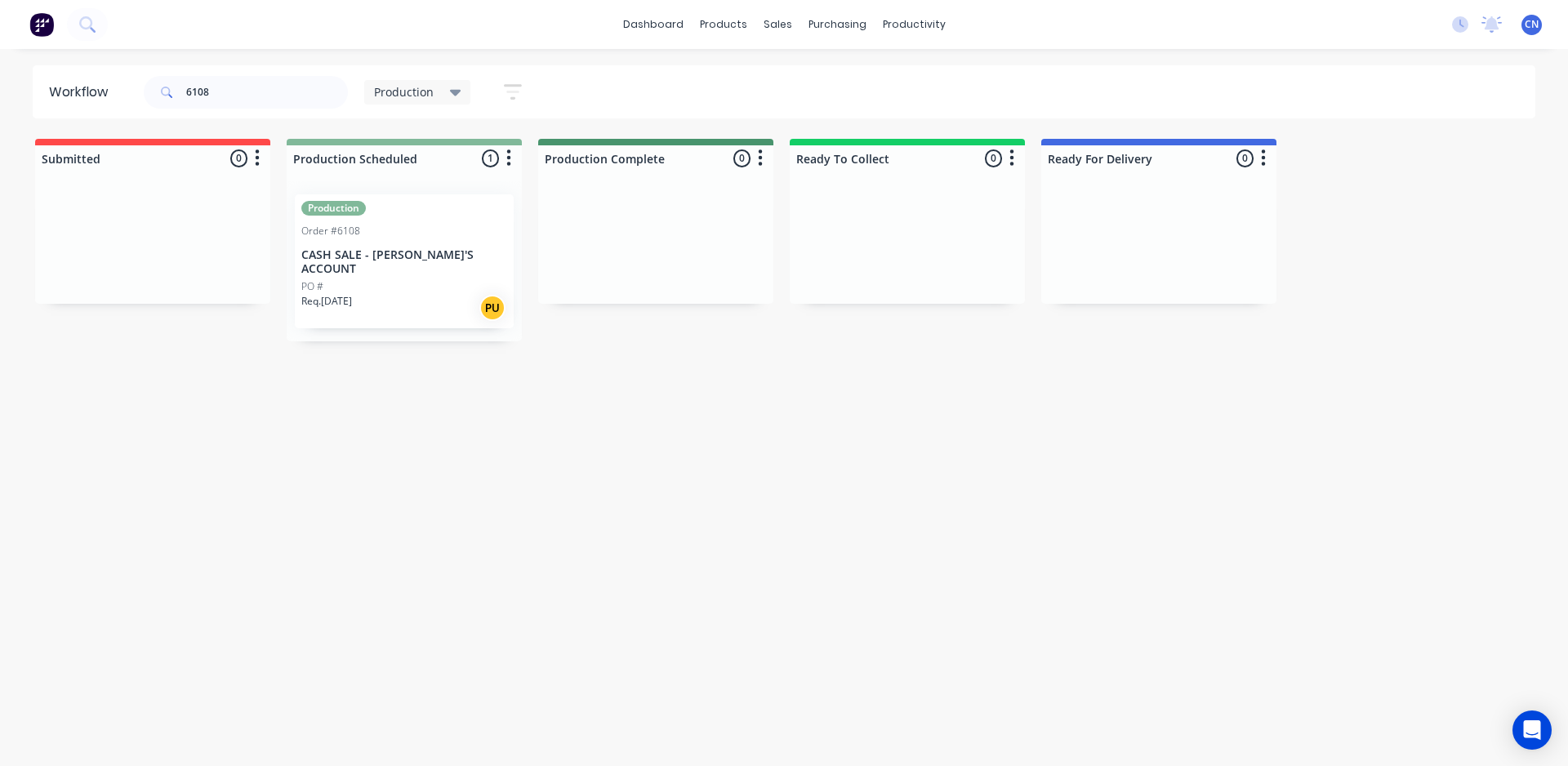
click at [493, 255] on p "CASH SALE - [PERSON_NAME]'S ACCOUNT" at bounding box center [404, 262] width 206 height 28
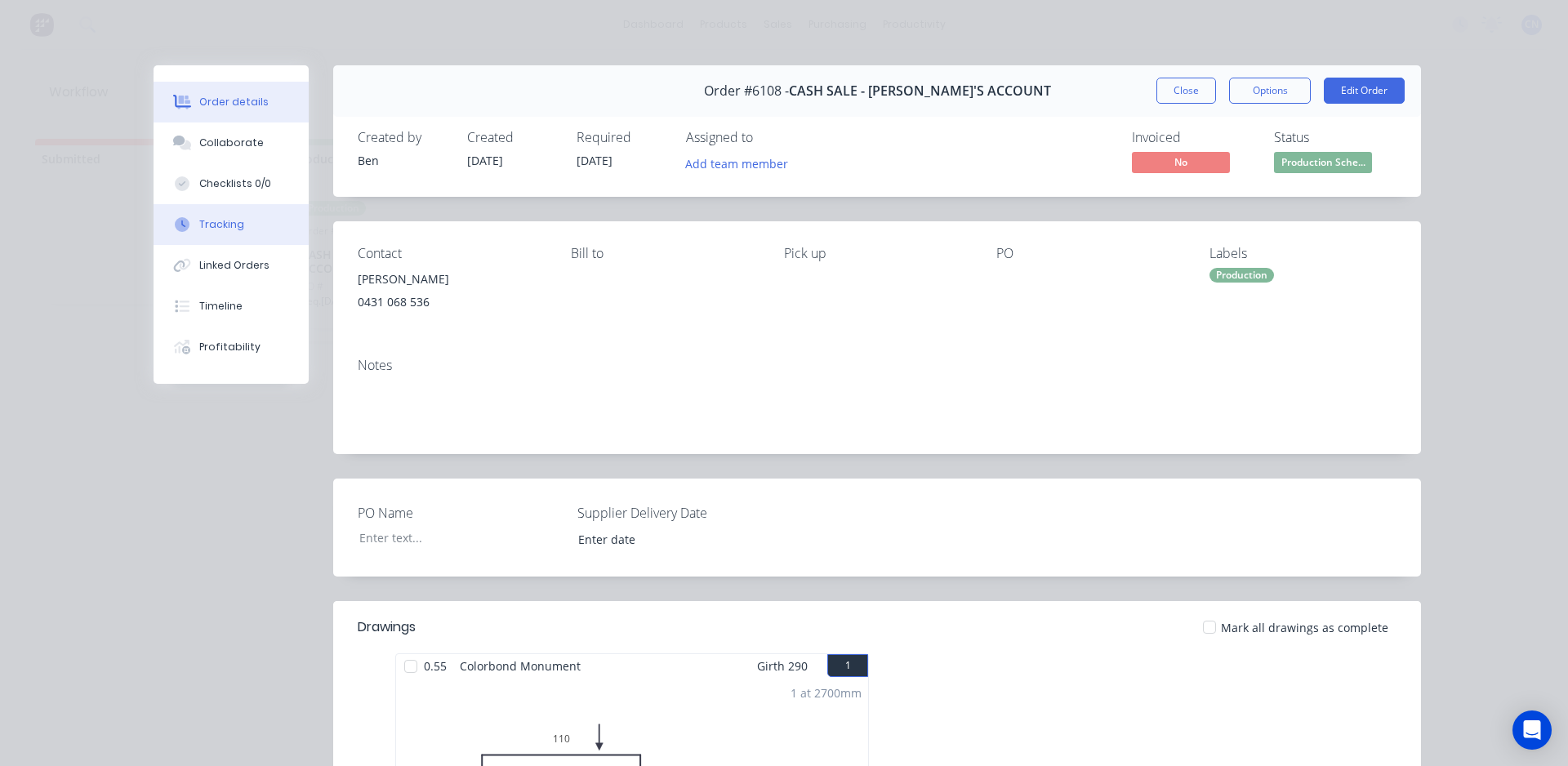
click at [257, 210] on button "Tracking" at bounding box center [232, 224] width 156 height 41
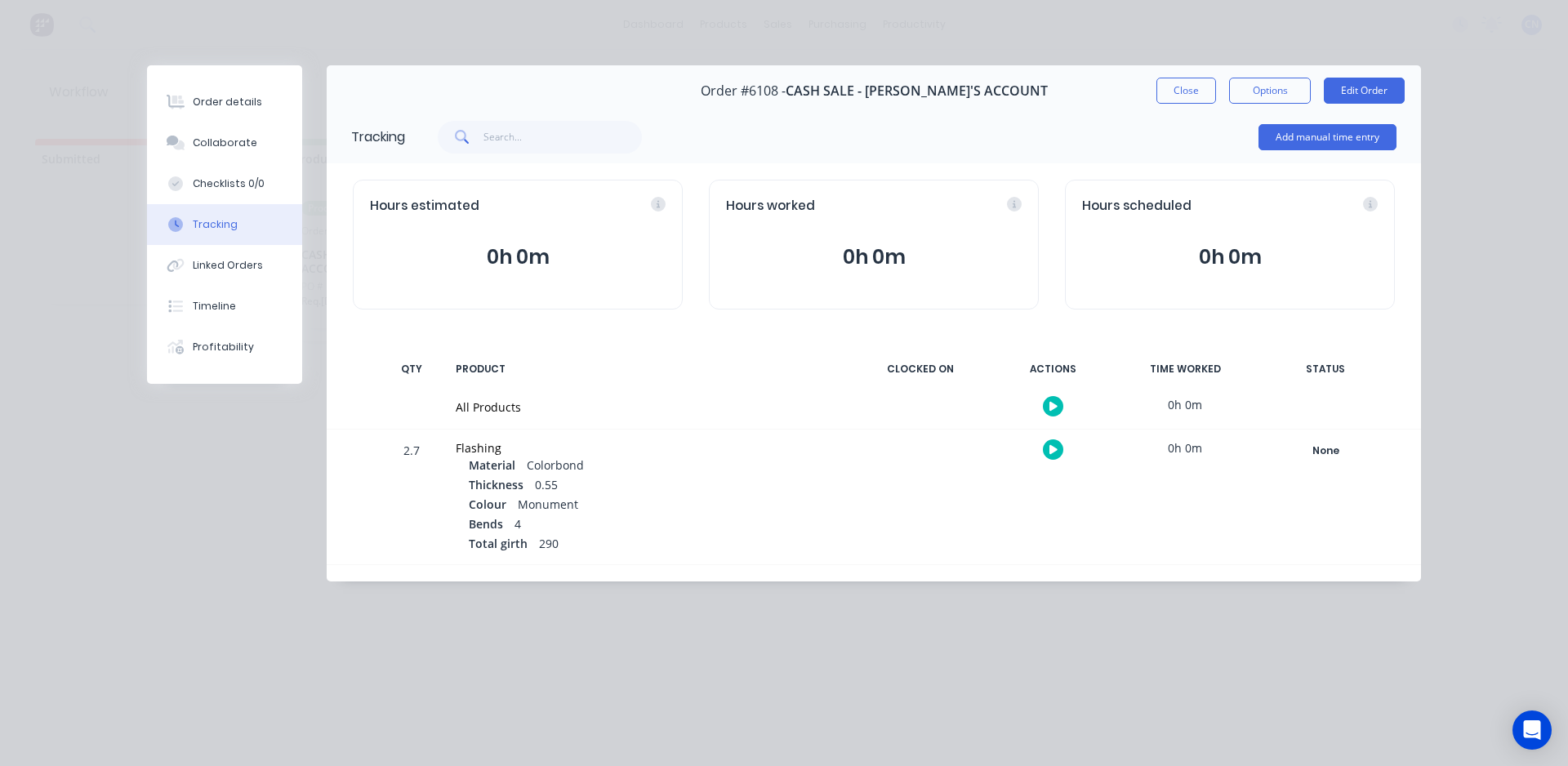
click at [1040, 399] on div at bounding box center [1052, 406] width 122 height 40
click at [1053, 404] on icon "button" at bounding box center [1053, 407] width 8 height 9
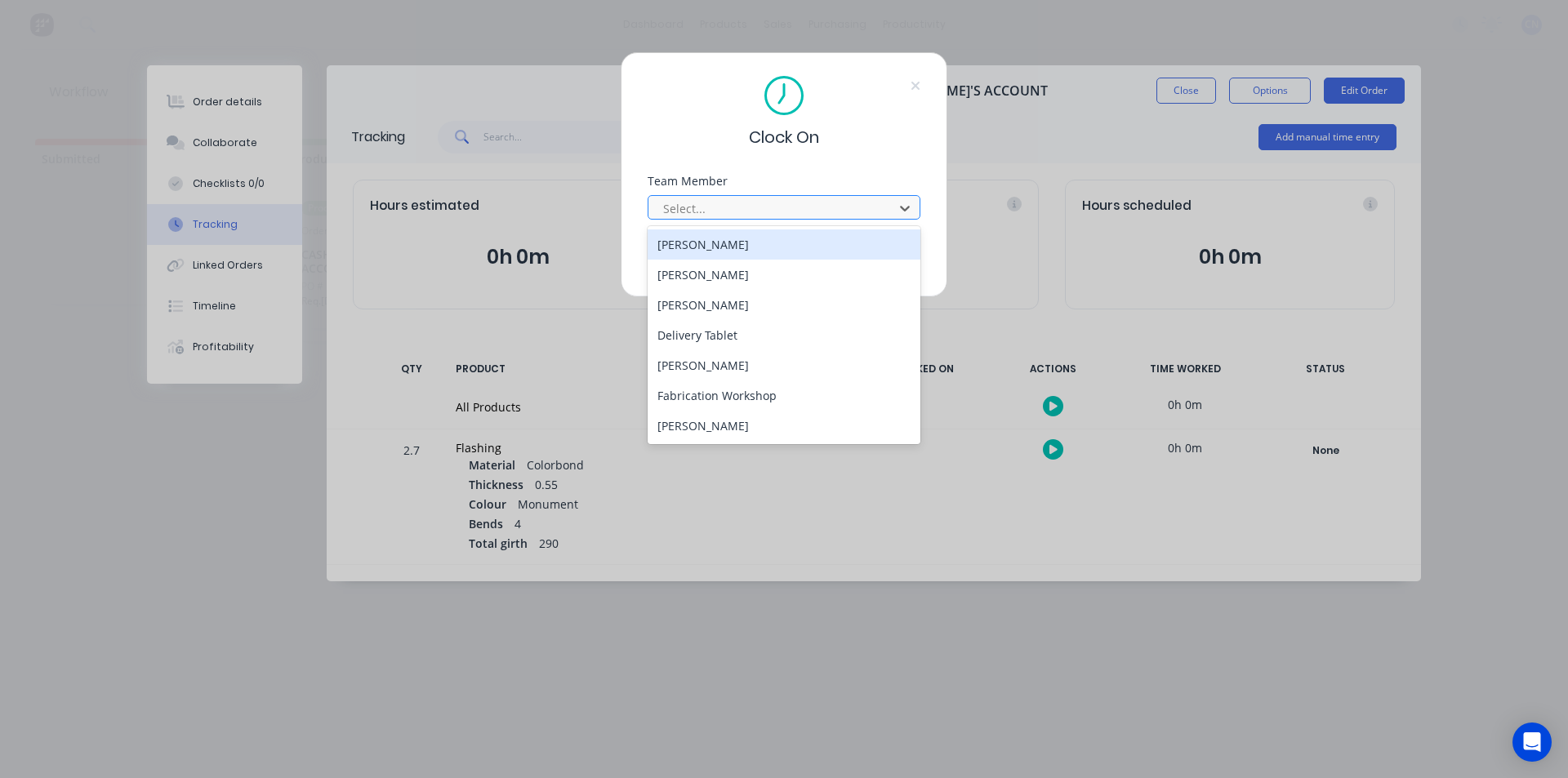
click at [860, 217] on div at bounding box center [773, 208] width 224 height 20
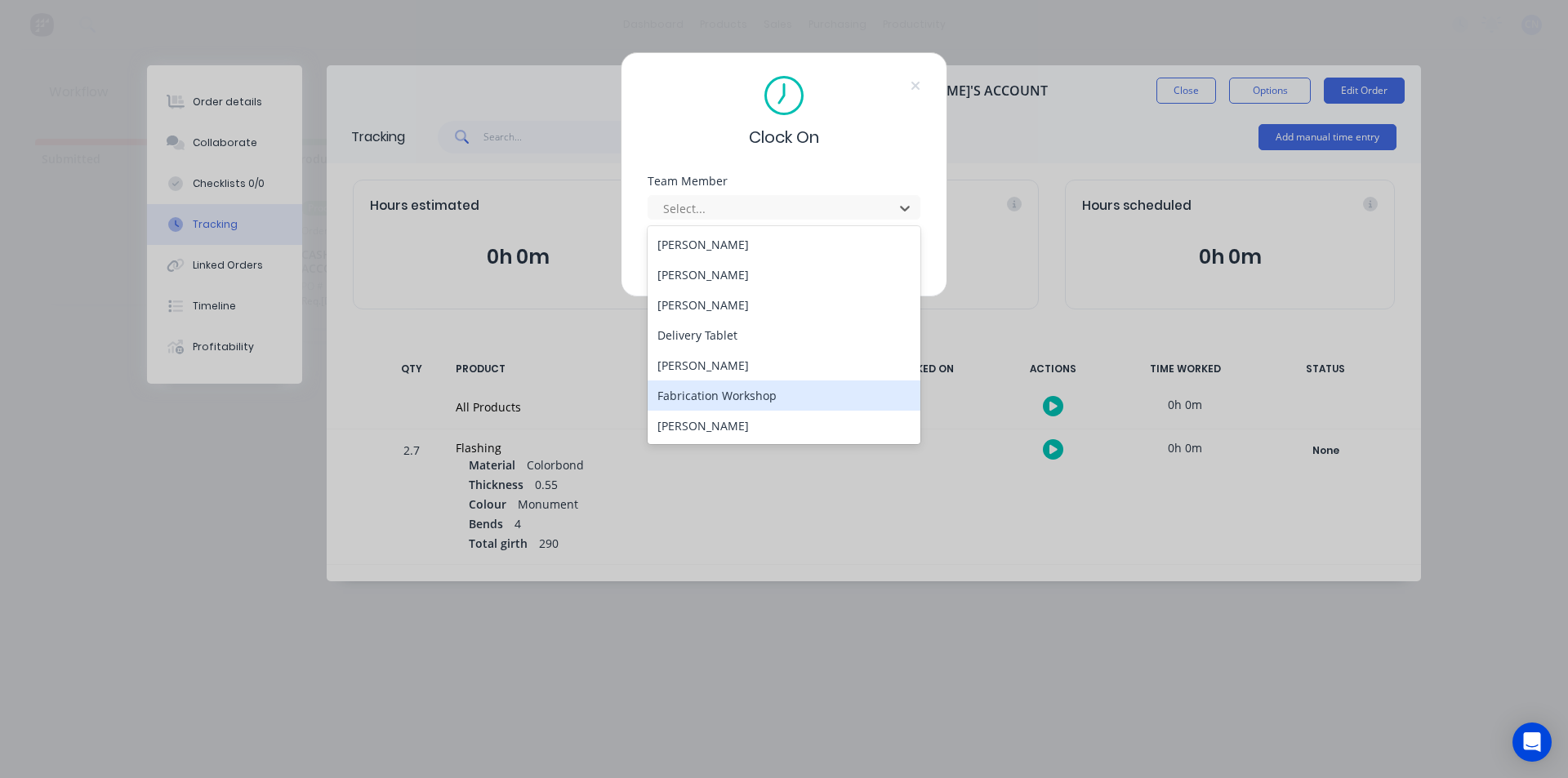
drag, startPoint x: 816, startPoint y: 384, endPoint x: 799, endPoint y: 368, distance: 23.3
click at [816, 386] on div "Fabrication Workshop" at bounding box center [784, 395] width 273 height 31
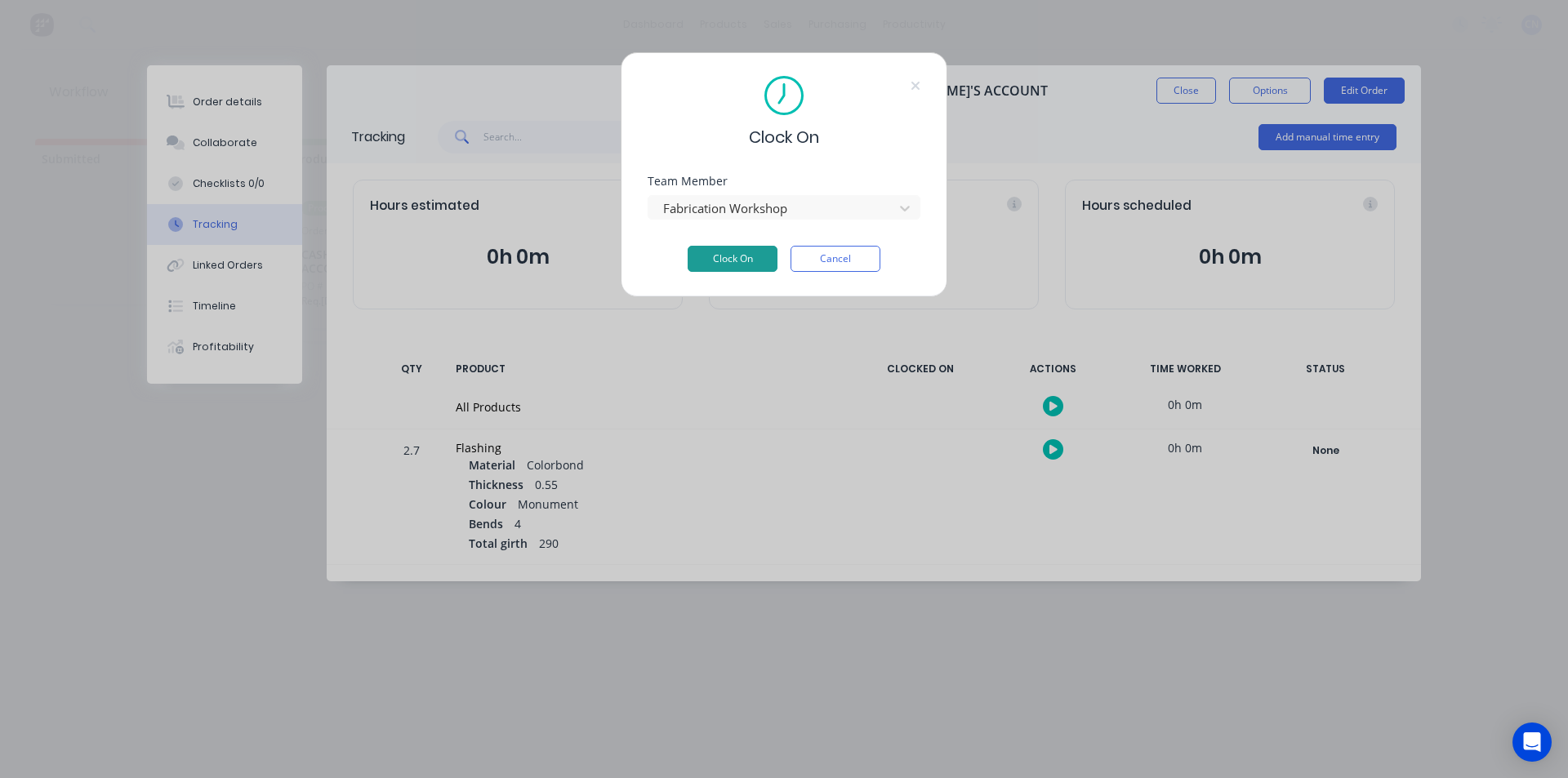
click at [746, 252] on button "Clock On" at bounding box center [732, 258] width 90 height 26
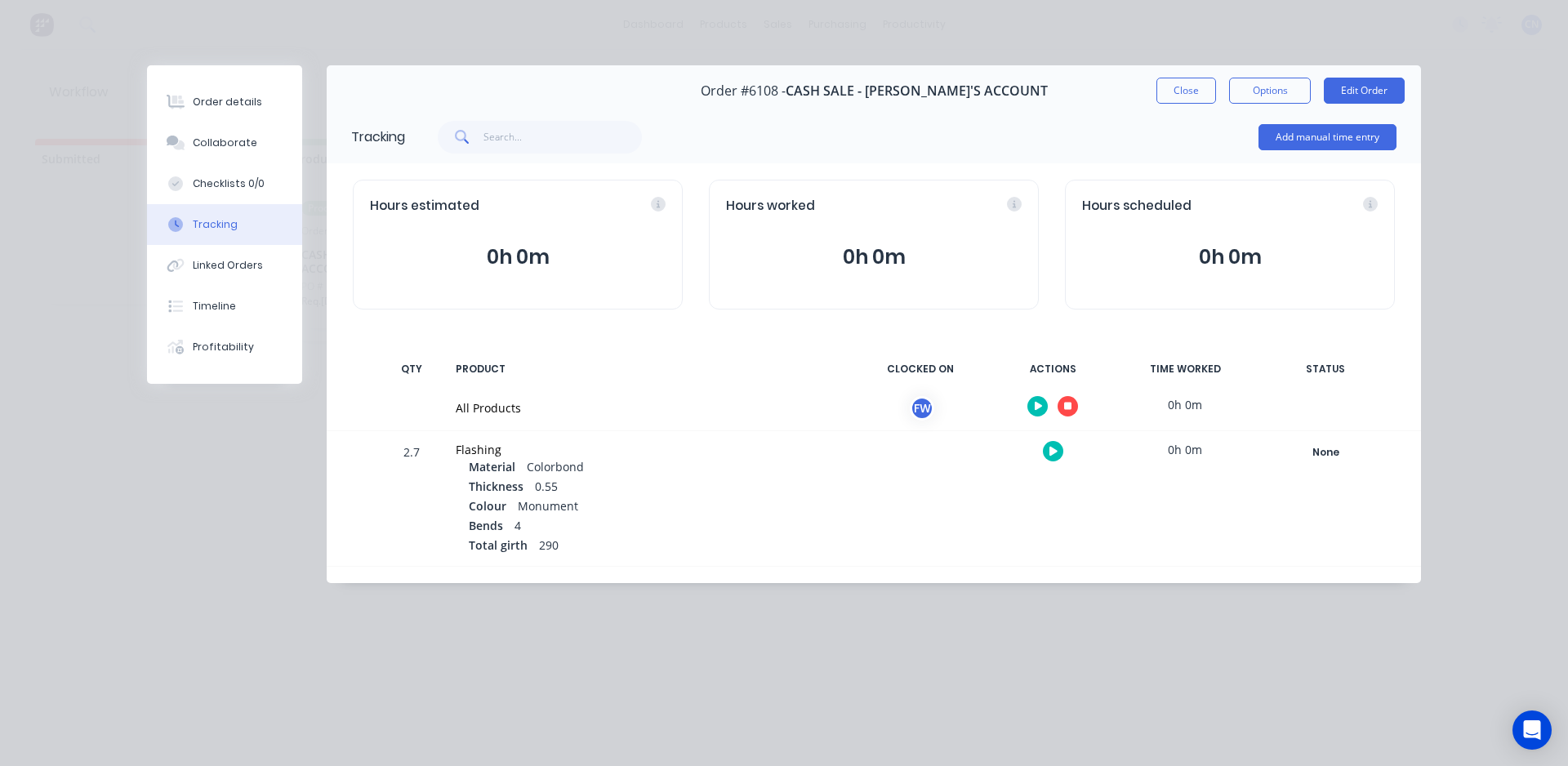
click at [1064, 404] on icon "button" at bounding box center [1068, 407] width 8 height 8
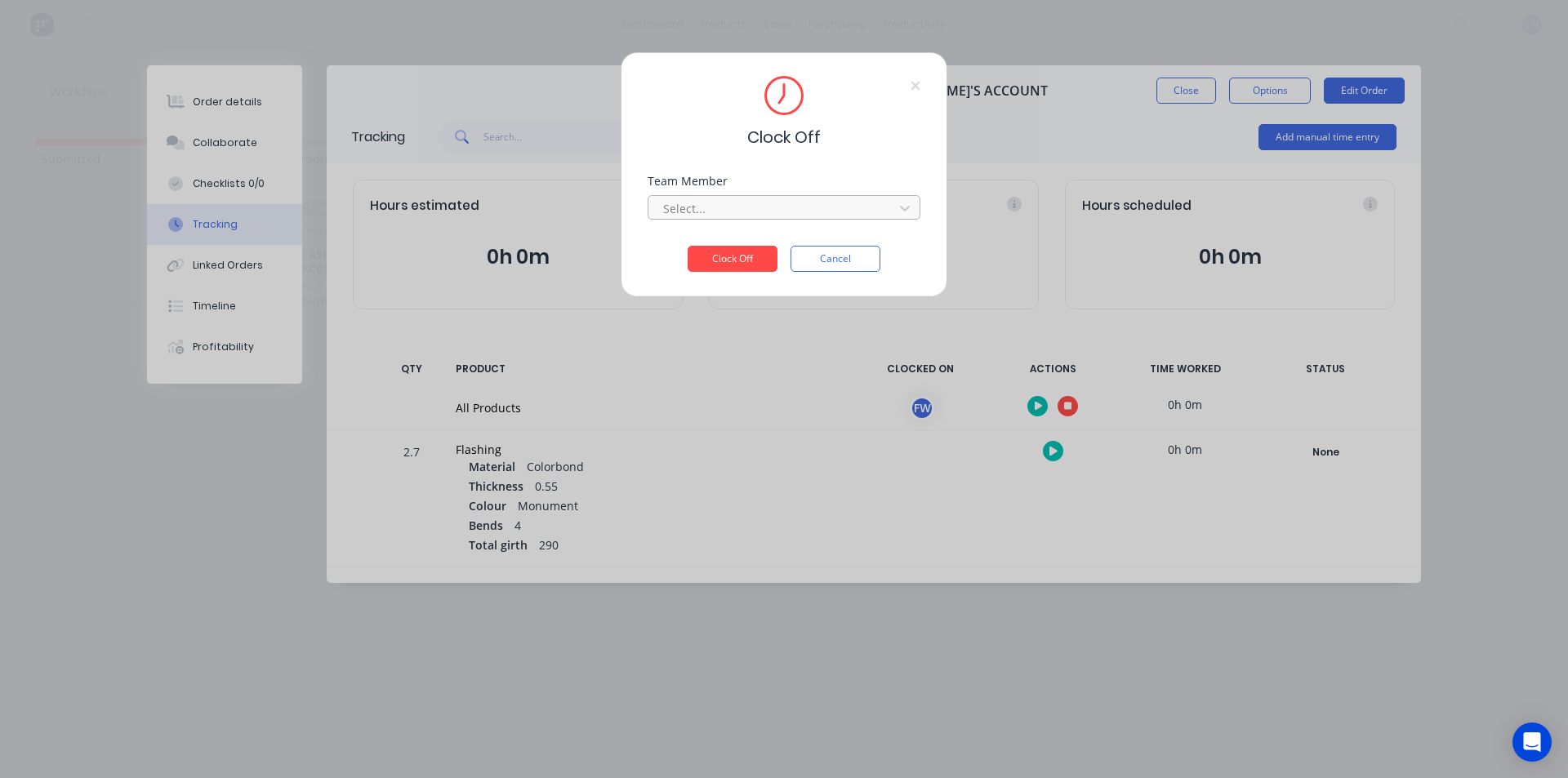
click at [830, 218] on div at bounding box center [773, 208] width 224 height 20
click at [780, 236] on div "Fabrication Workshop" at bounding box center [784, 245] width 273 height 31
click at [757, 260] on button "Clock Off" at bounding box center [732, 258] width 90 height 26
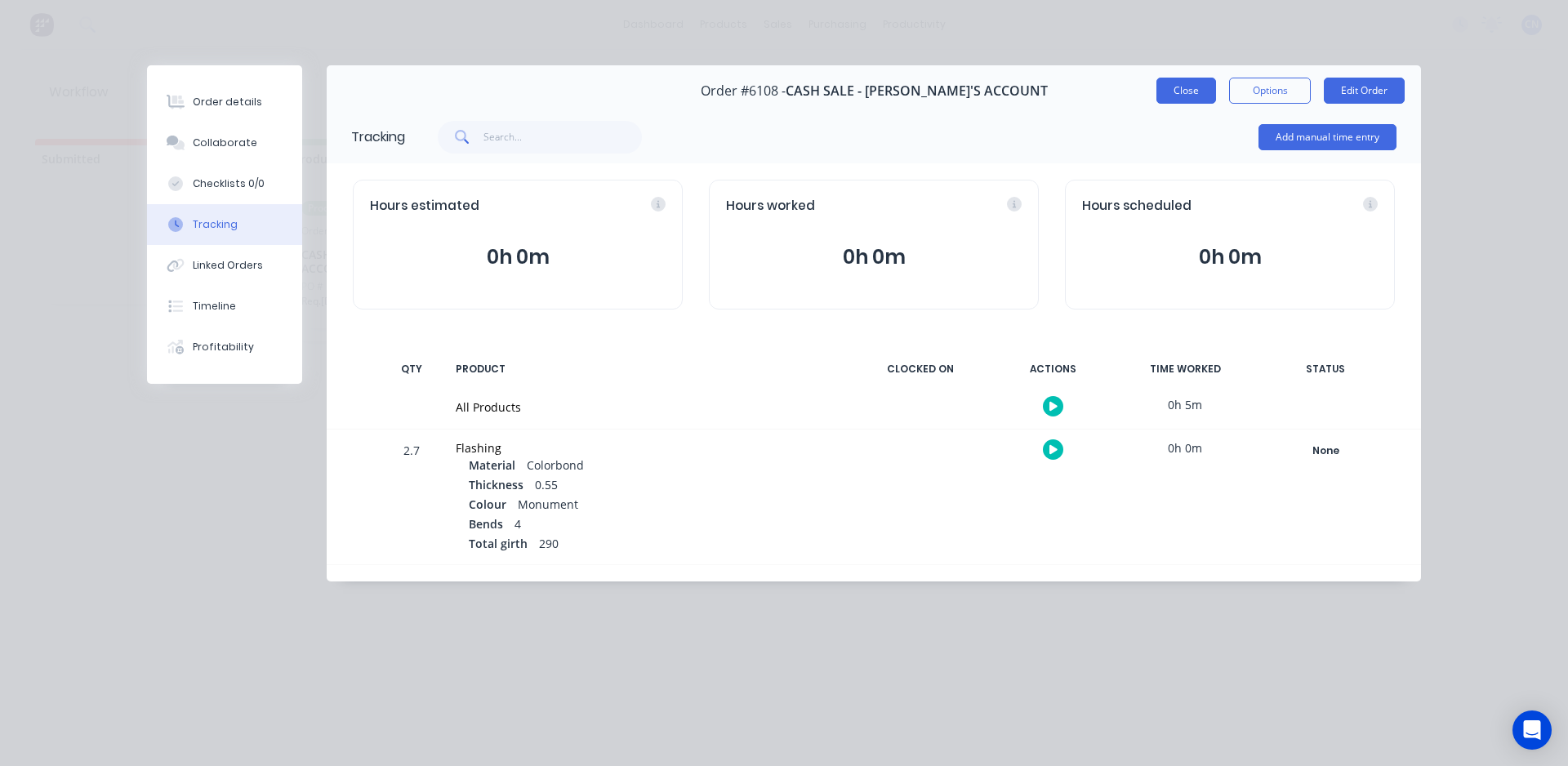
click at [1183, 86] on button "Close" at bounding box center [1186, 91] width 59 height 26
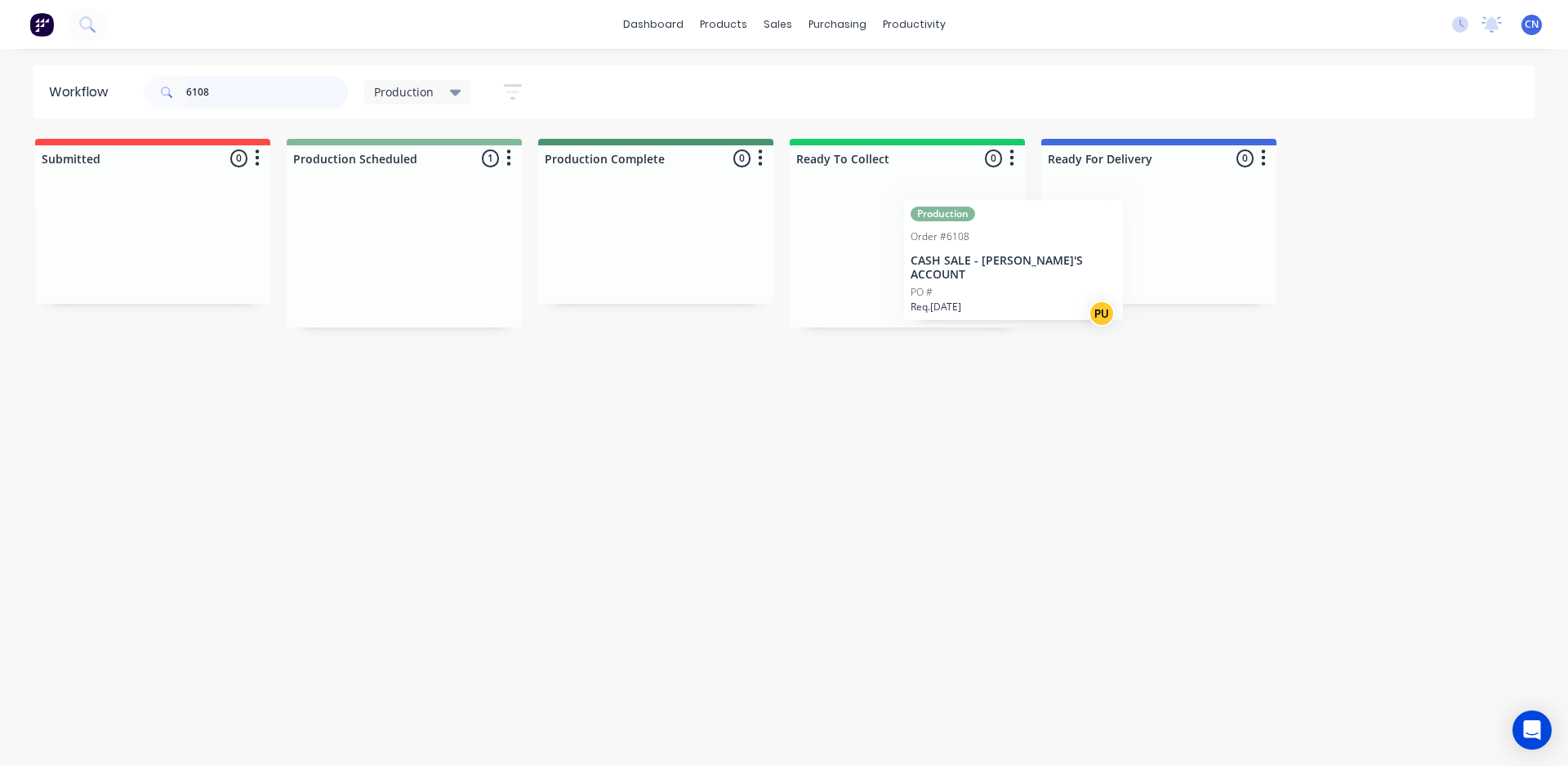
drag, startPoint x: 384, startPoint y: 258, endPoint x: 939, endPoint y: 254, distance: 555.0
click at [939, 254] on div "Submitted 0 Summaries Total order value Invoiced to date To be invoiced Product…" at bounding box center [1231, 233] width 2487 height 189
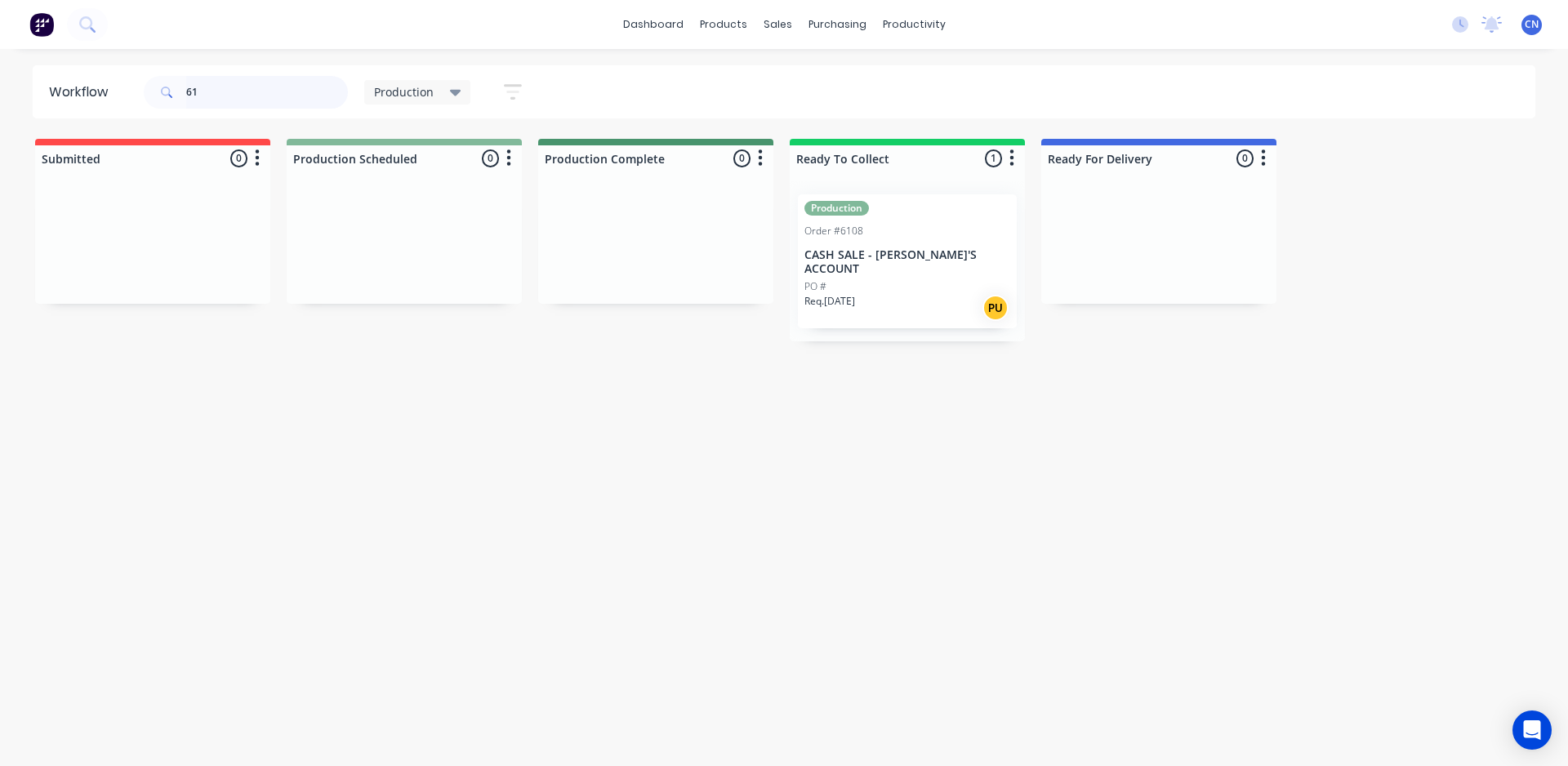
type input "6"
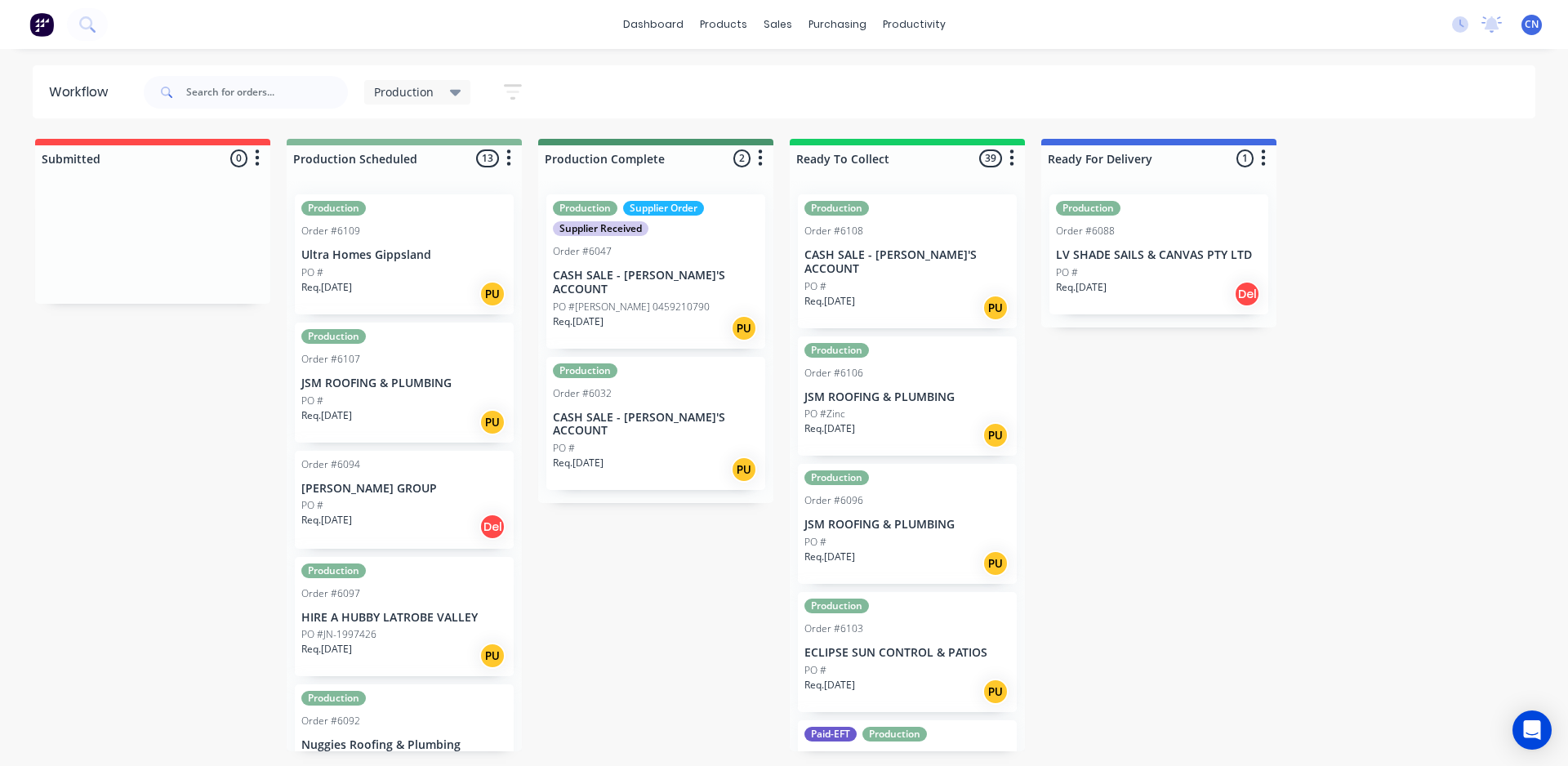
click at [340, 377] on p "JSM ROOFING & PLUMBING" at bounding box center [404, 383] width 206 height 14
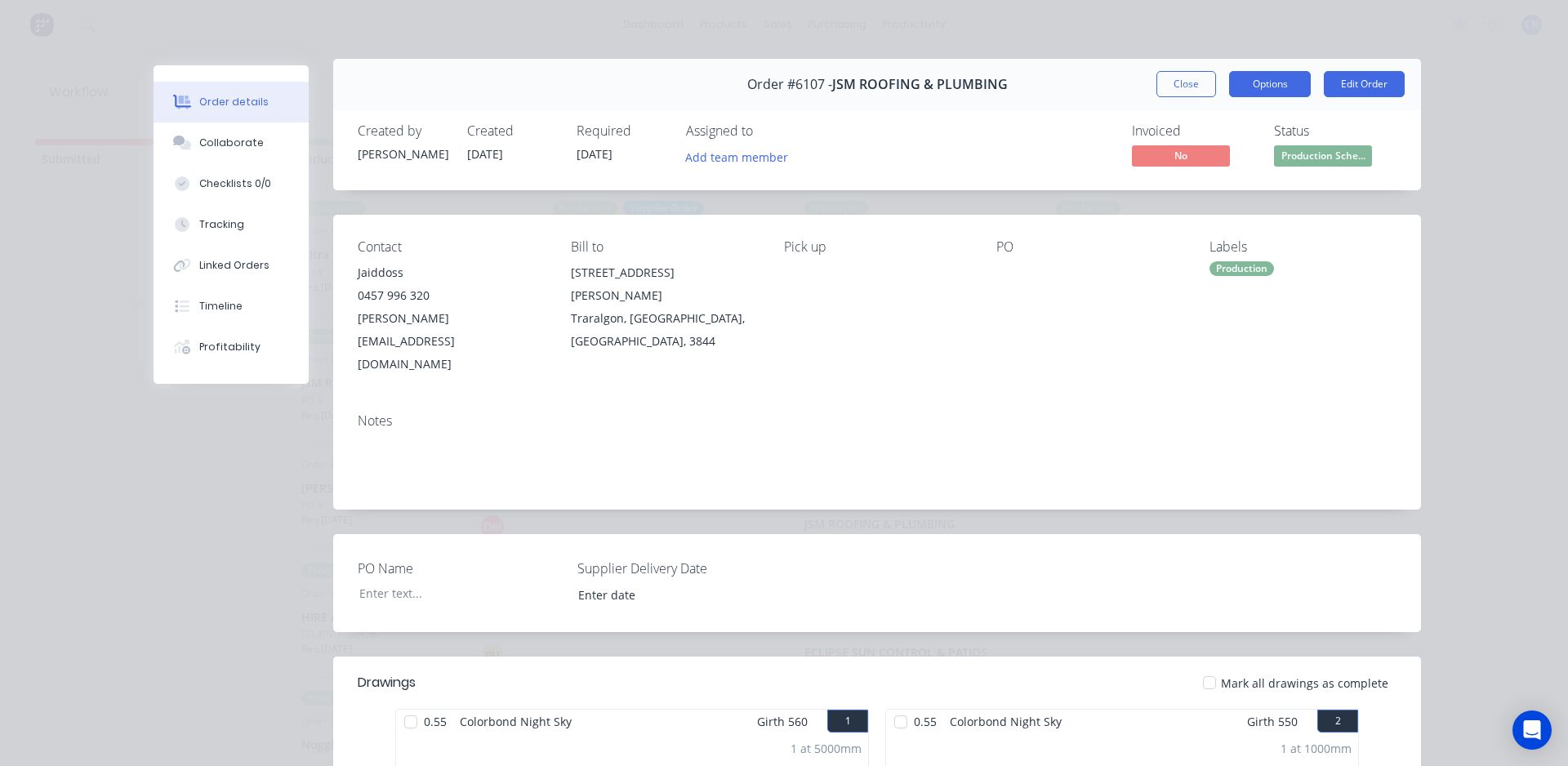
scroll to position [0, 0]
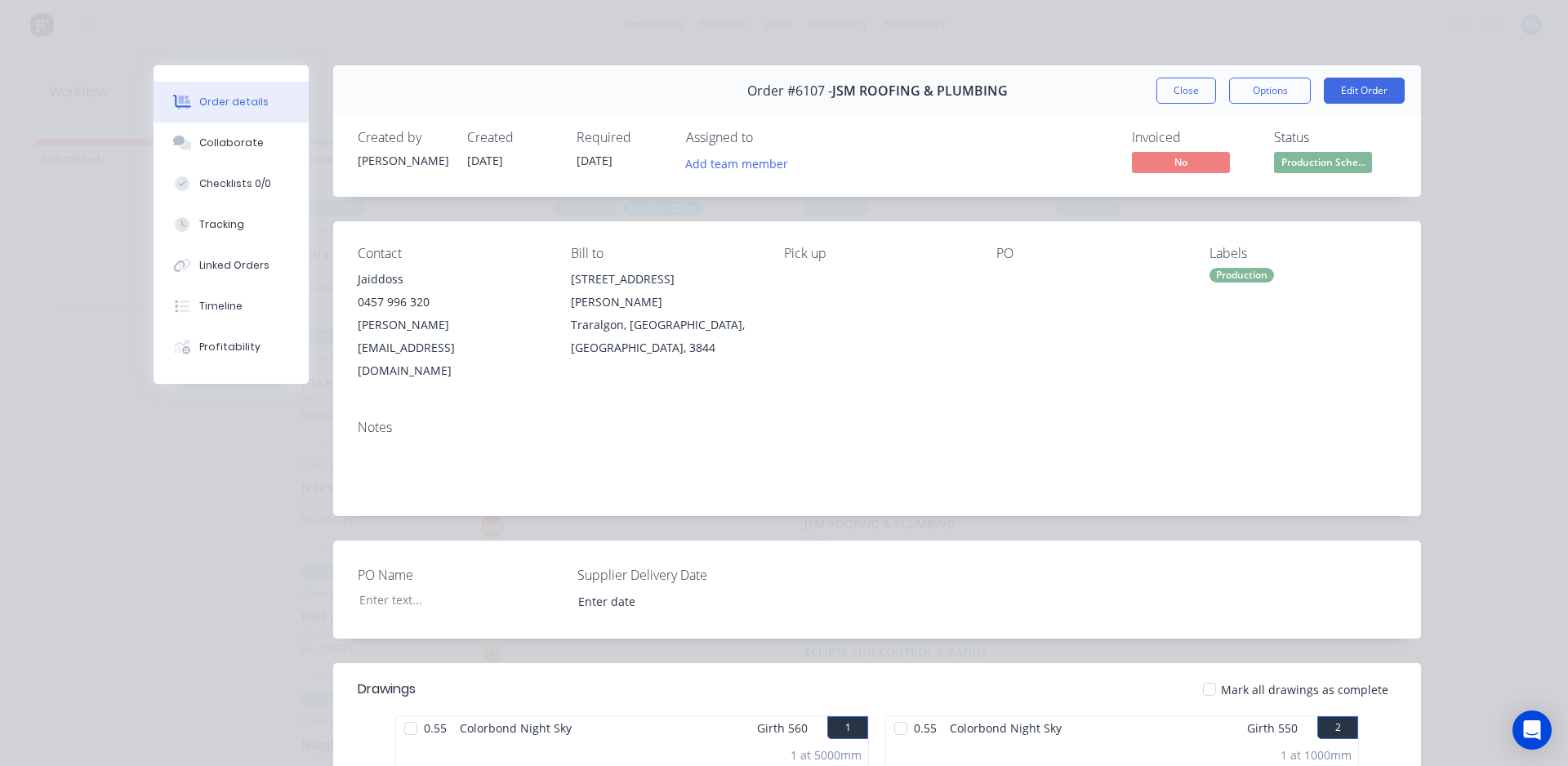
drag, startPoint x: 1178, startPoint y: 93, endPoint x: 1163, endPoint y: 97, distance: 15.5
click at [1173, 94] on button "Close" at bounding box center [1186, 91] width 59 height 26
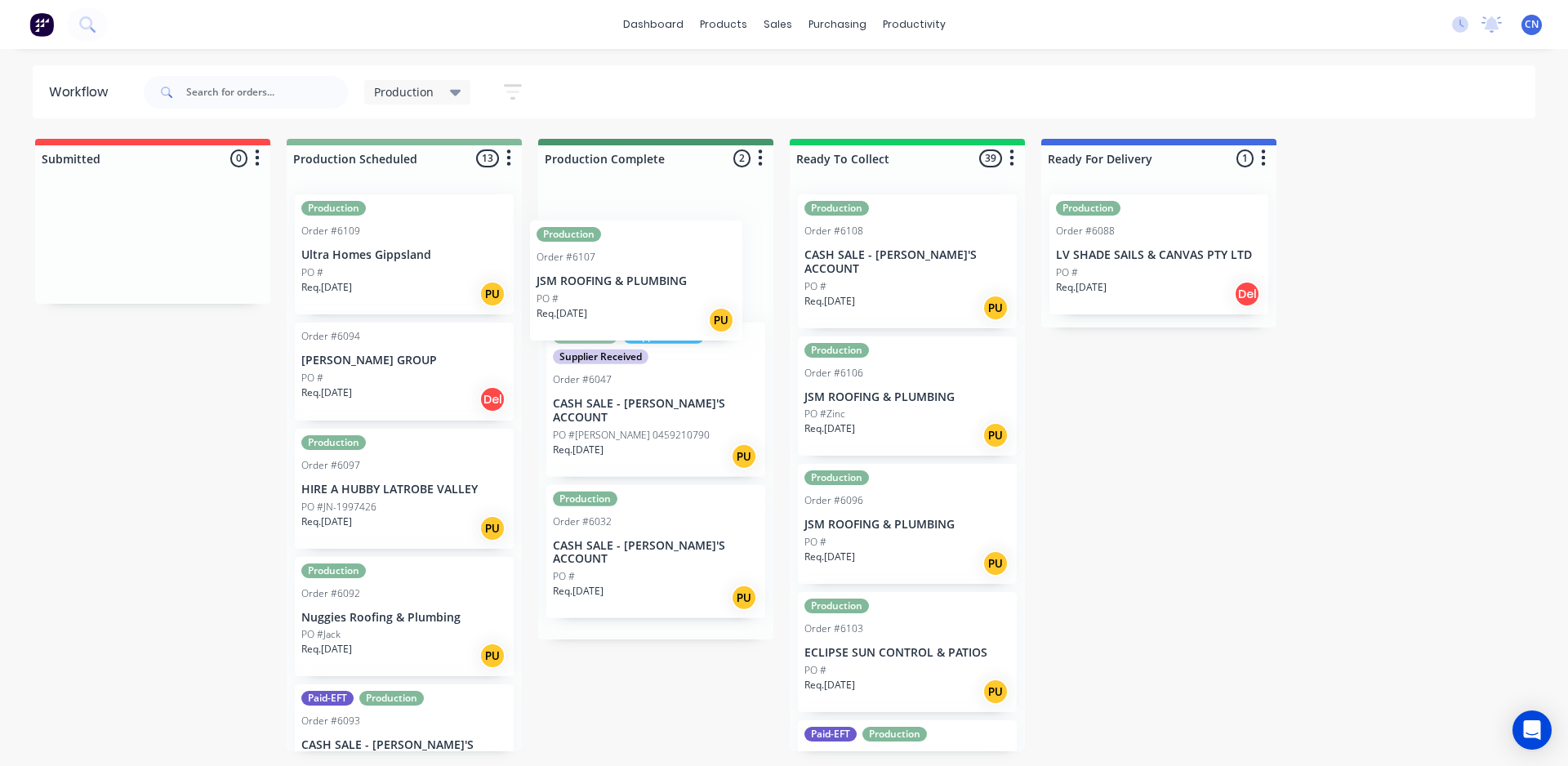
drag, startPoint x: 395, startPoint y: 383, endPoint x: 613, endPoint y: 287, distance: 238.2
click at [613, 287] on div "Submitted 0 Summaries Total order value Invoiced to date To be invoiced Product…" at bounding box center [1231, 445] width 2487 height 612
click at [389, 285] on div "Req. [DATE] PU" at bounding box center [404, 294] width 206 height 28
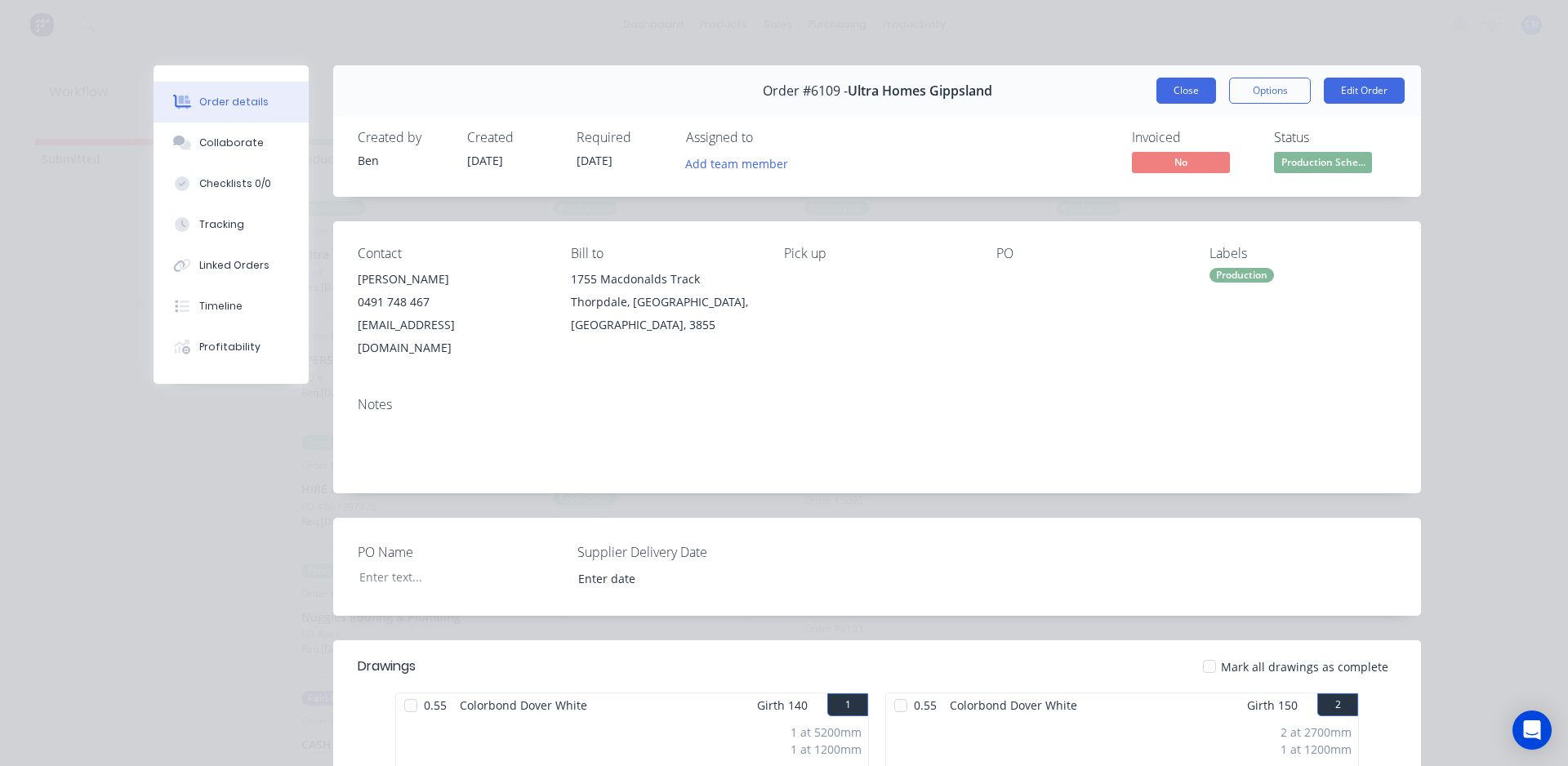
click at [1204, 93] on button "Close" at bounding box center [1186, 91] width 59 height 26
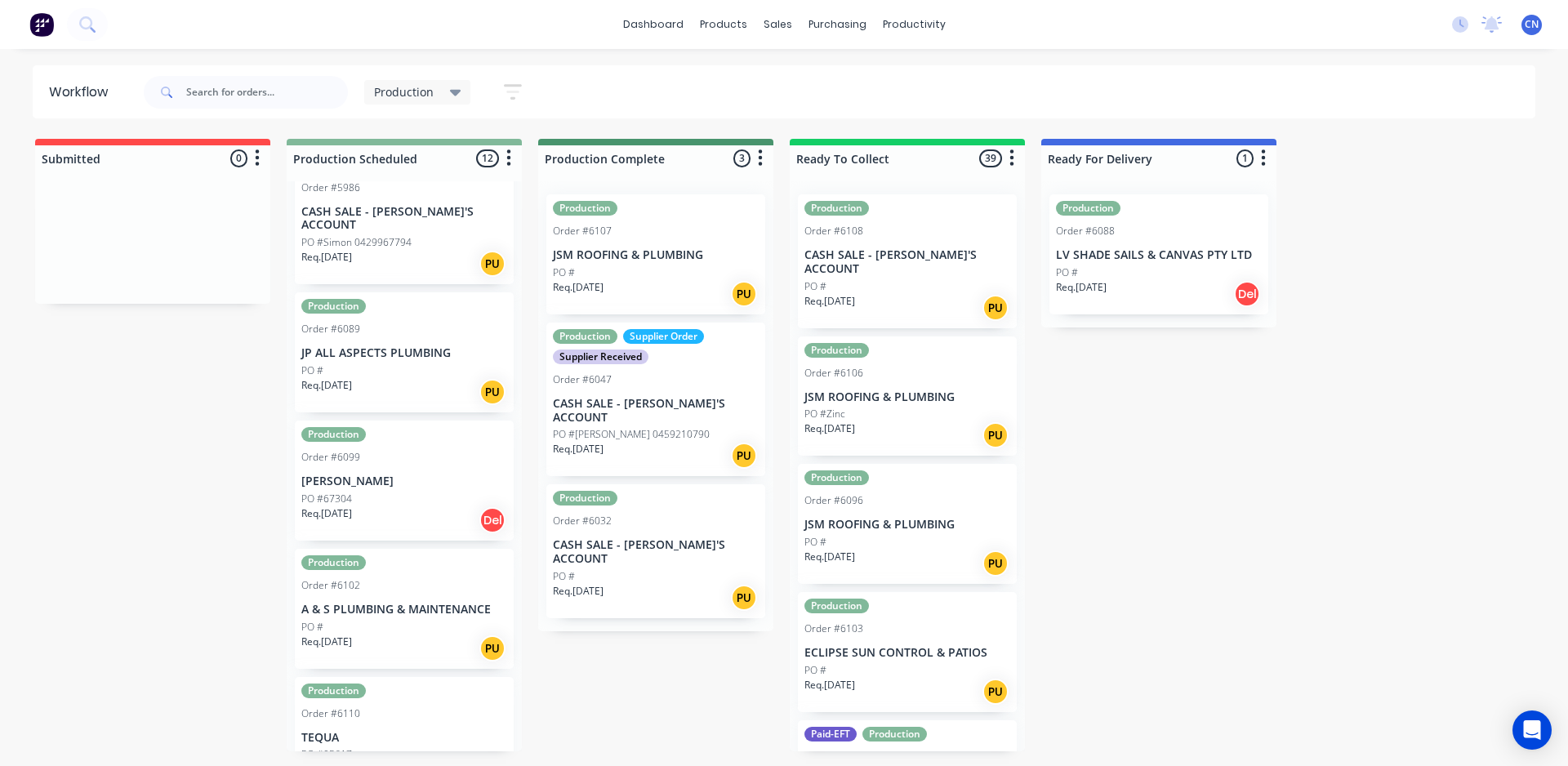
scroll to position [950, 0]
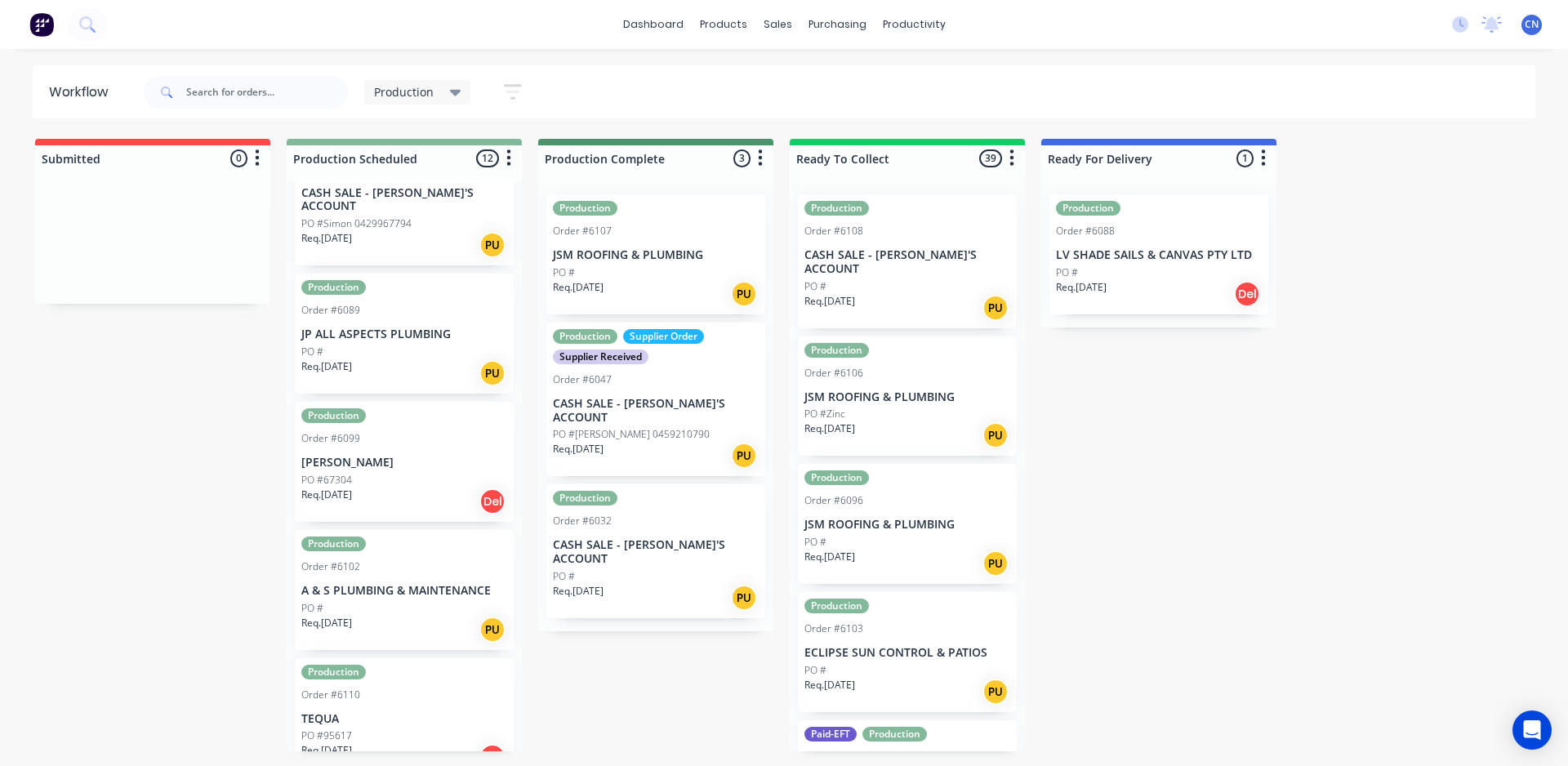
click at [397, 584] on p "A & S PLUMBING & MAINTENANCE" at bounding box center [404, 590] width 206 height 14
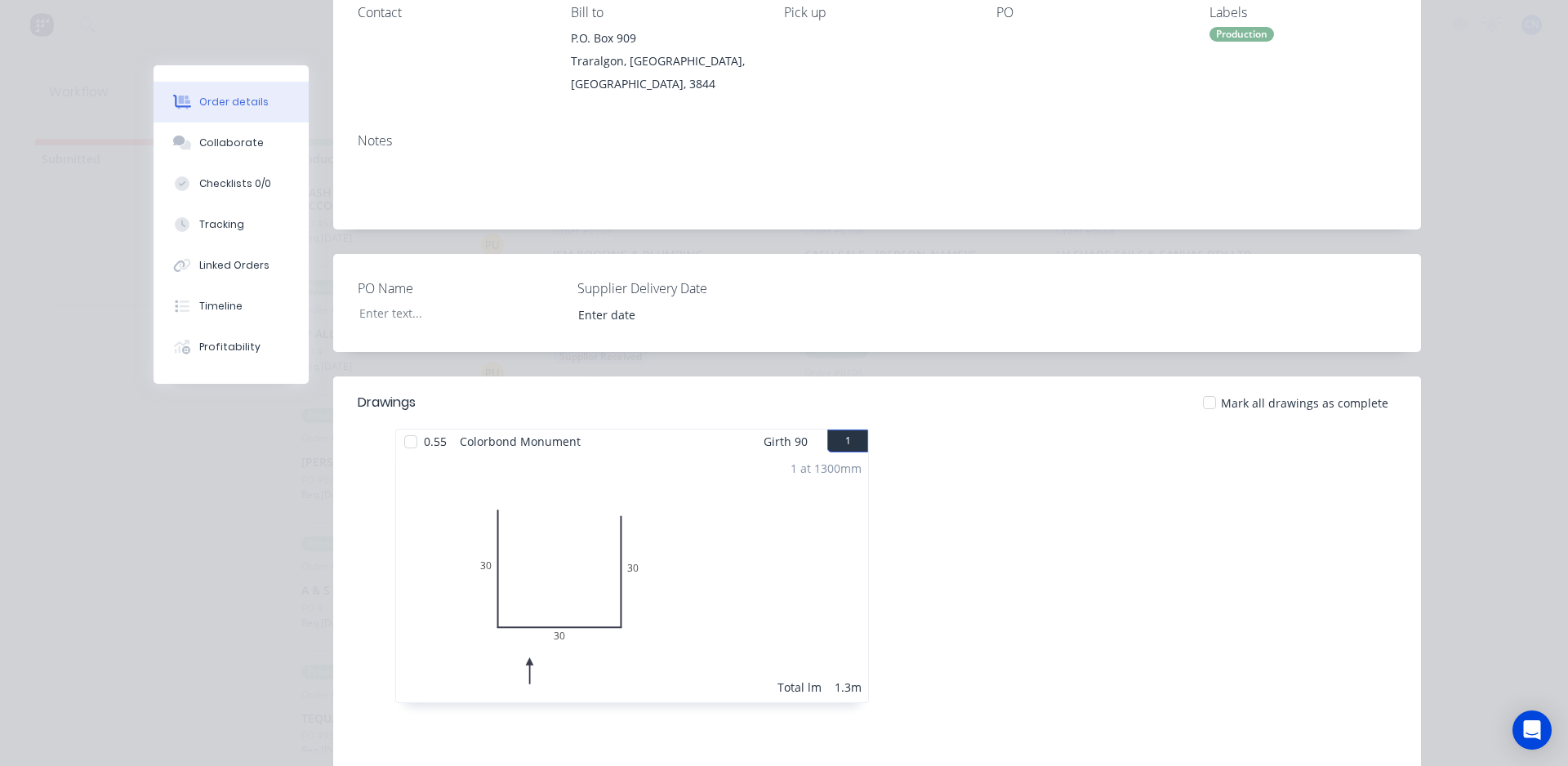
scroll to position [0, 0]
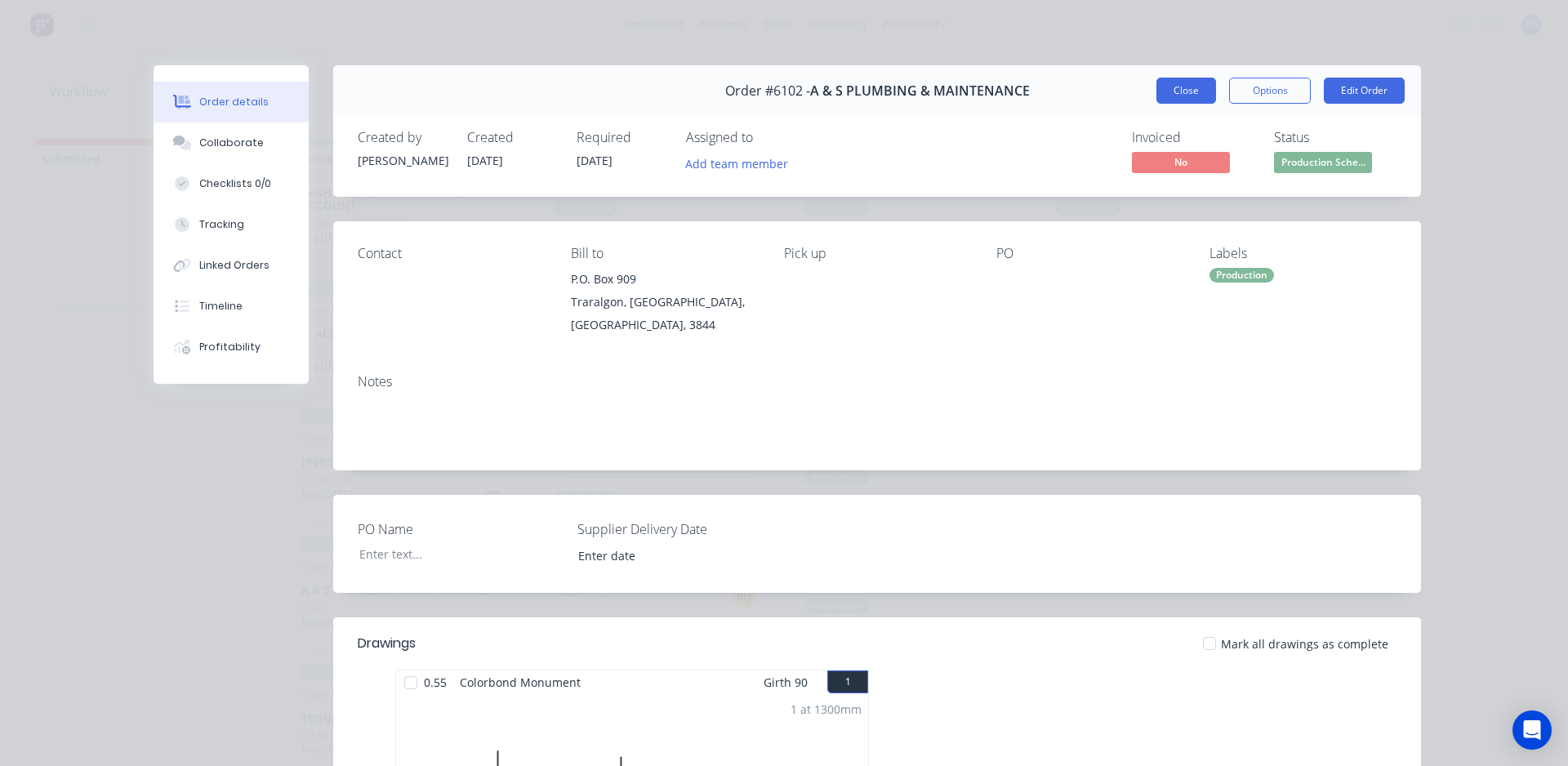
click at [1177, 94] on button "Close" at bounding box center [1186, 91] width 59 height 26
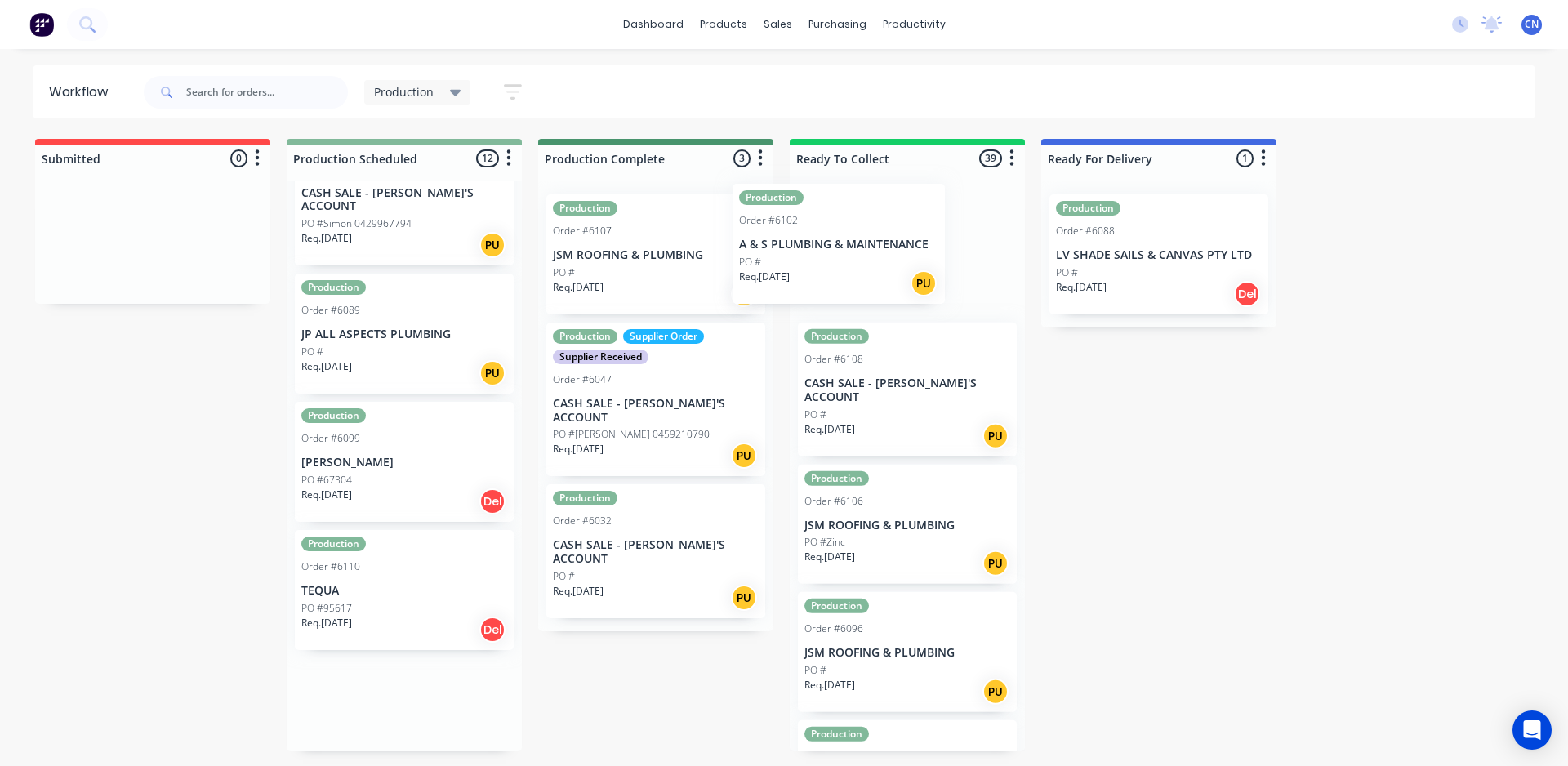
drag, startPoint x: 370, startPoint y: 578, endPoint x: 819, endPoint y: 257, distance: 551.9
click at [819, 257] on div "Submitted 0 Summaries Total order value Invoiced to date To be invoiced Product…" at bounding box center [1231, 445] width 2487 height 612
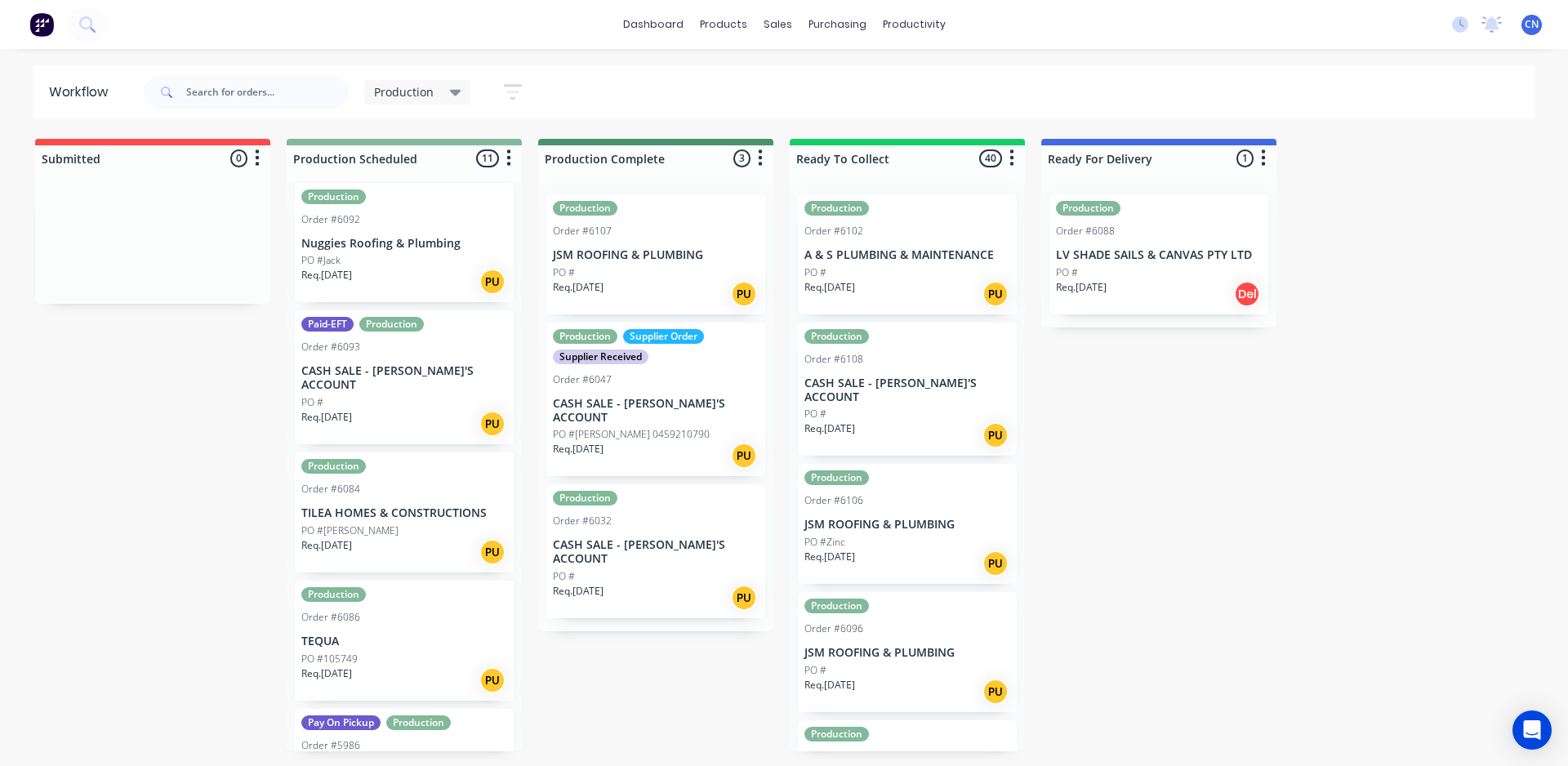
scroll to position [333, 0]
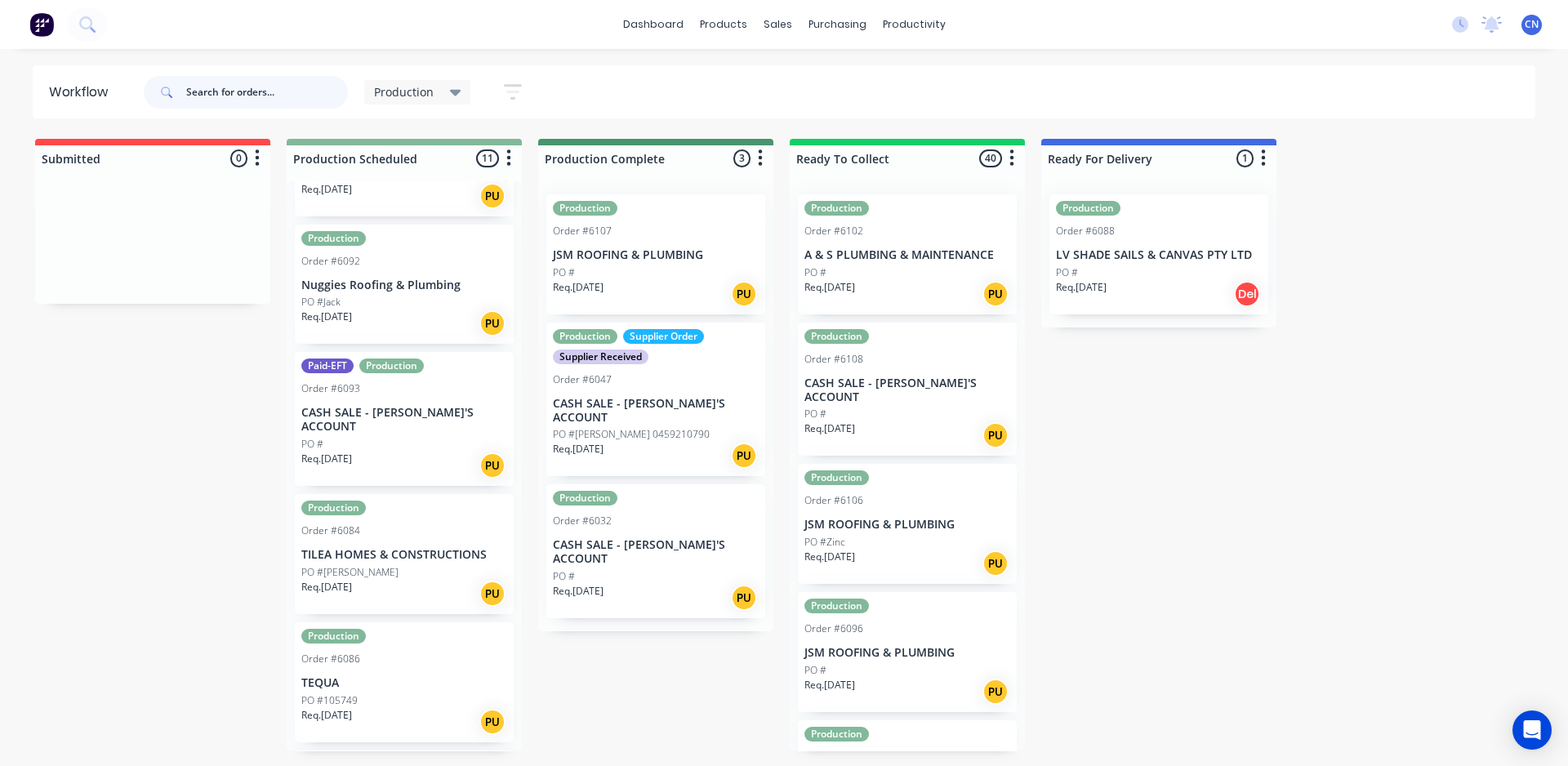
drag, startPoint x: 277, startPoint y: 88, endPoint x: 263, endPoint y: 88, distance: 14.0
click at [275, 88] on input "text" at bounding box center [267, 92] width 162 height 32
type input "6097"
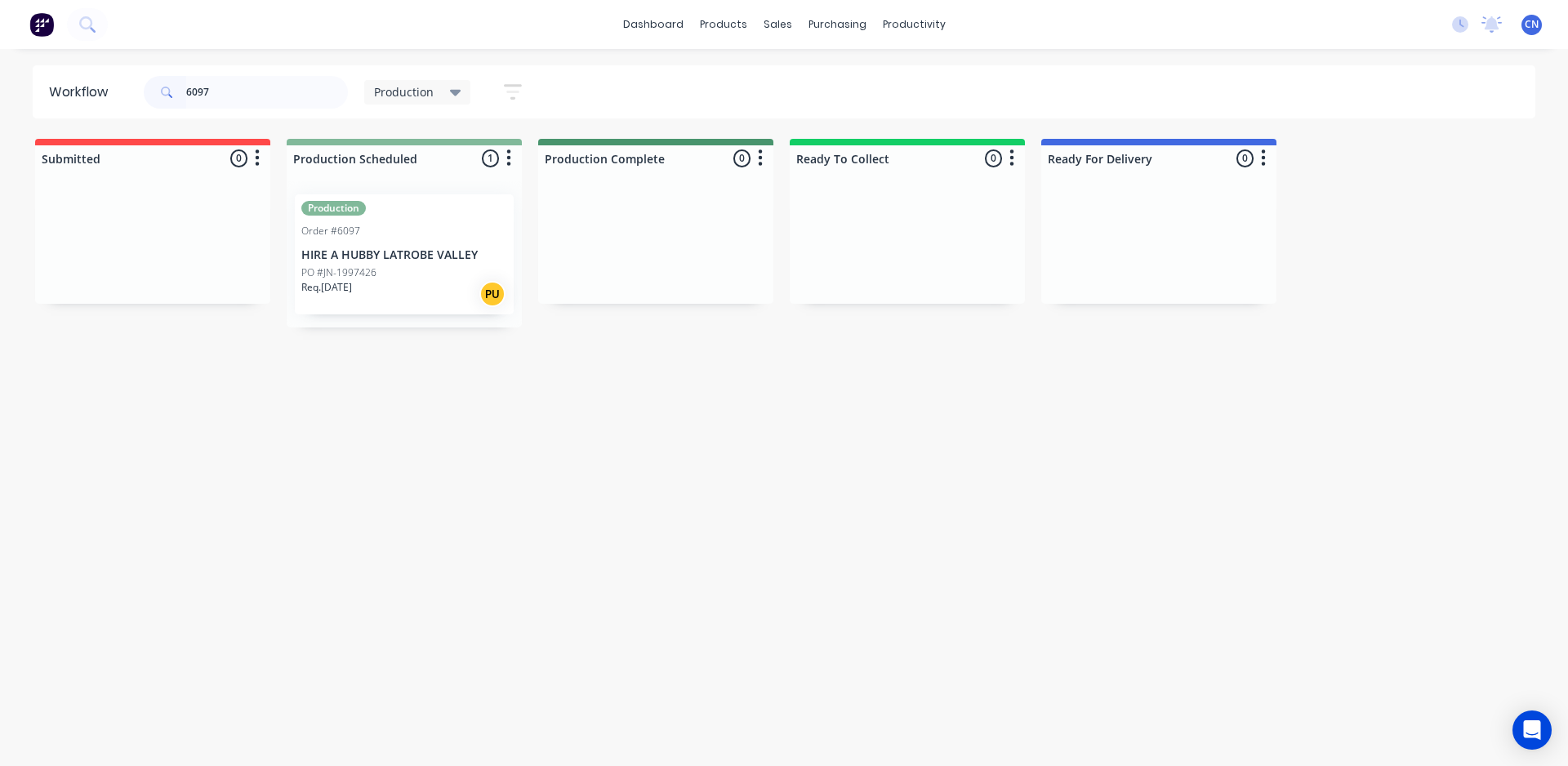
click at [340, 233] on div "Order #6097" at bounding box center [330, 232] width 58 height 15
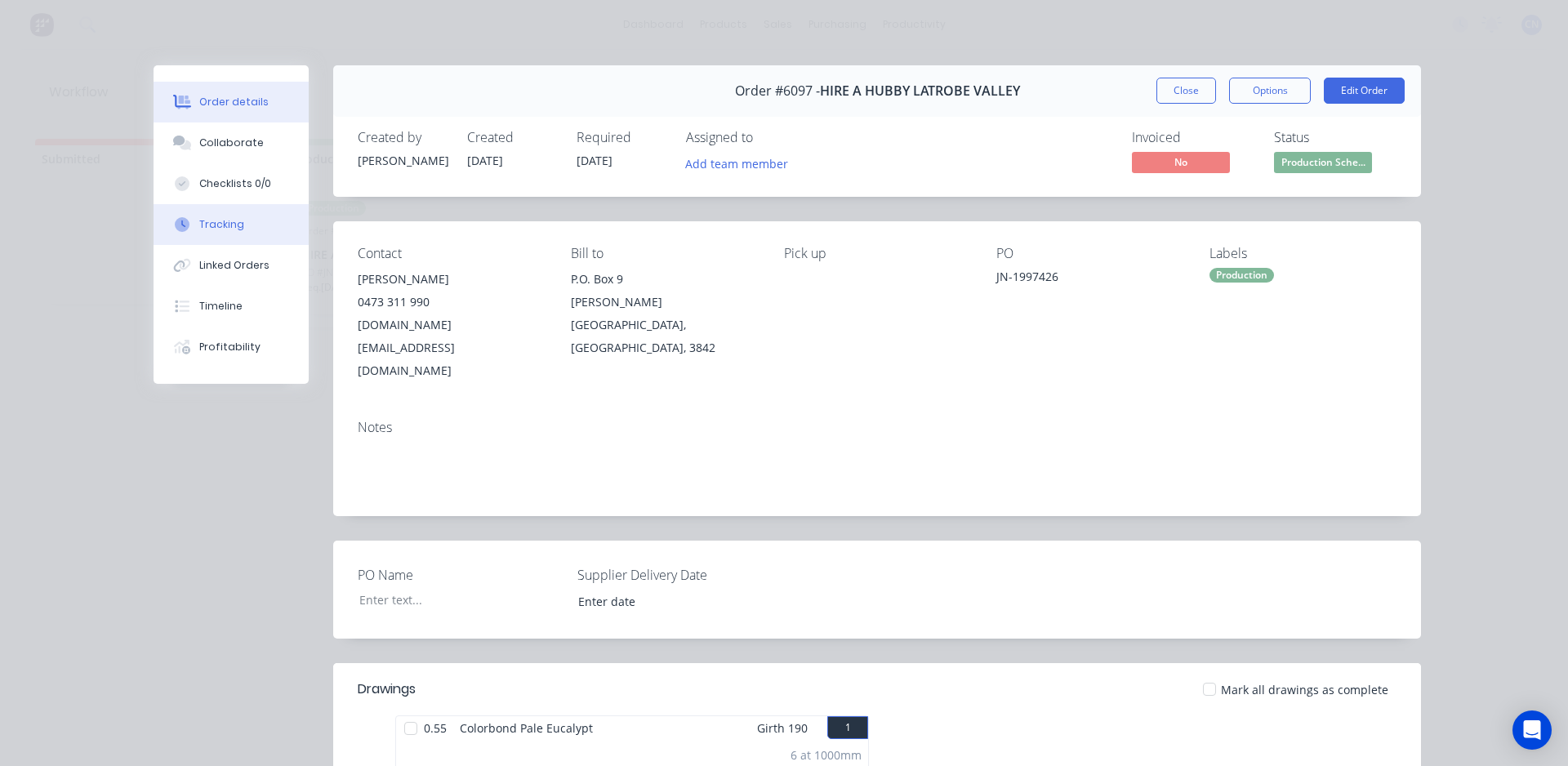
click at [232, 230] on div "Tracking" at bounding box center [221, 225] width 44 height 15
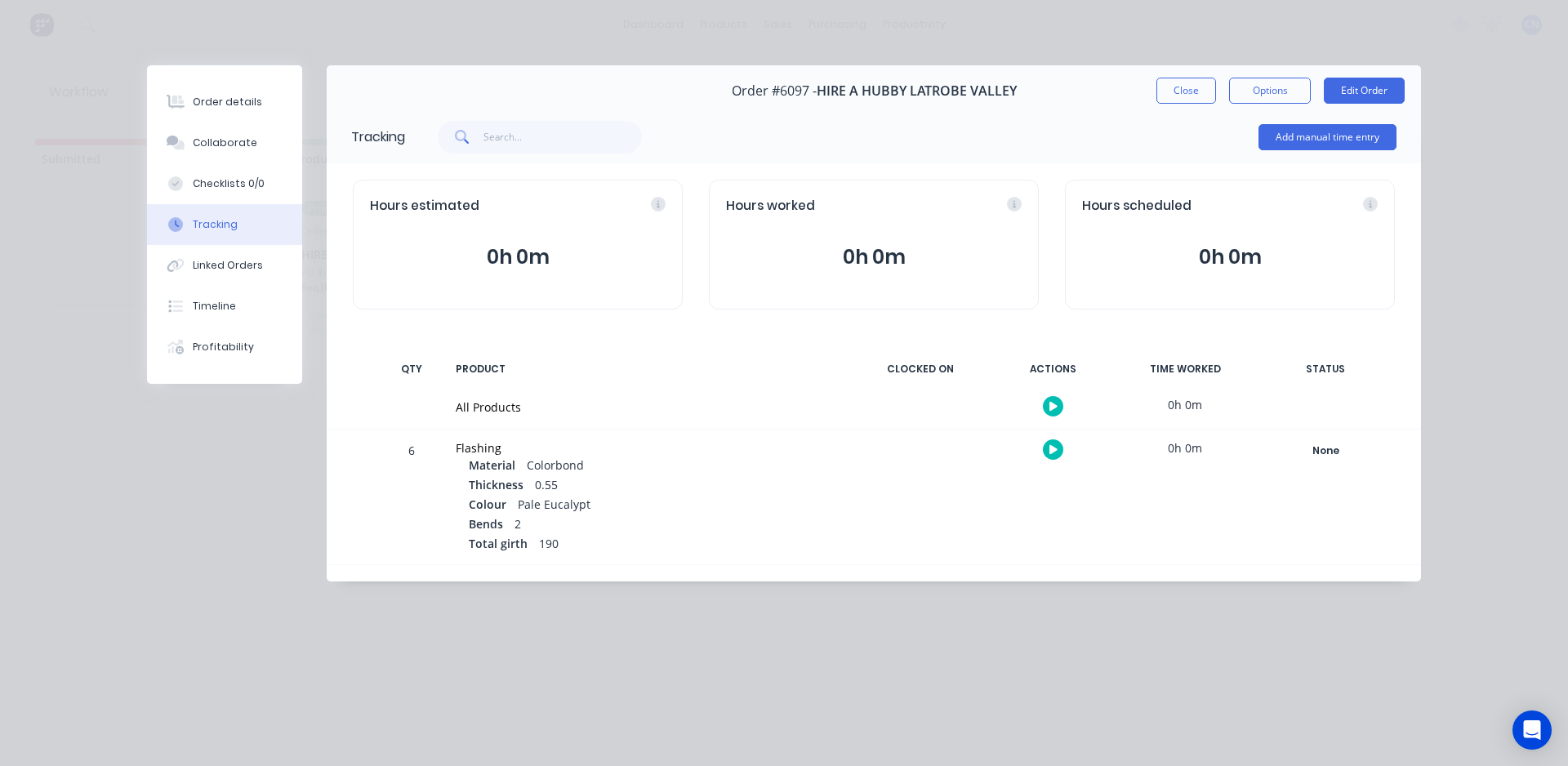
click at [1058, 400] on button "button" at bounding box center [1053, 407] width 20 height 20
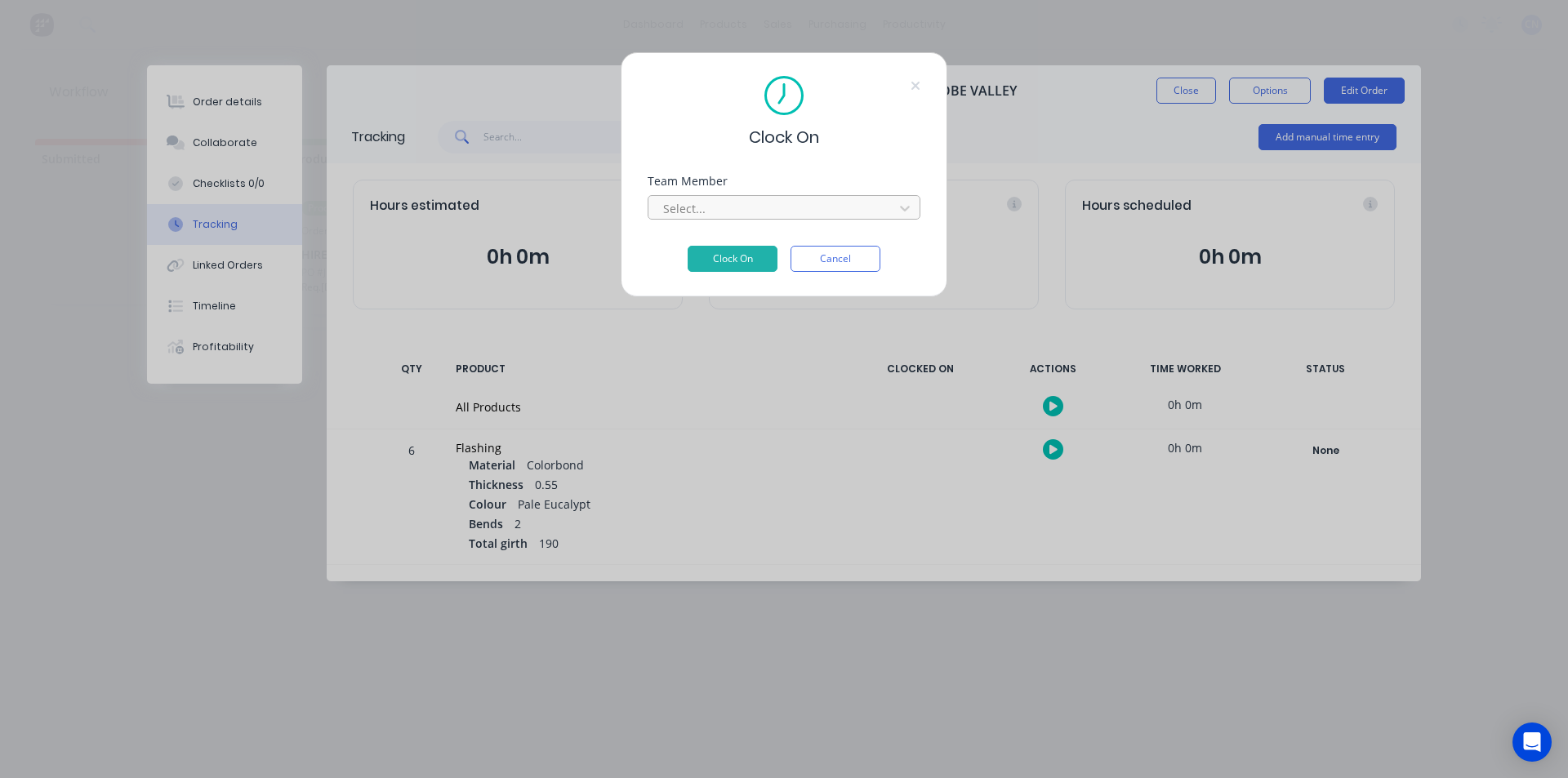
click at [805, 220] on div "Select..." at bounding box center [773, 208] width 233 height 24
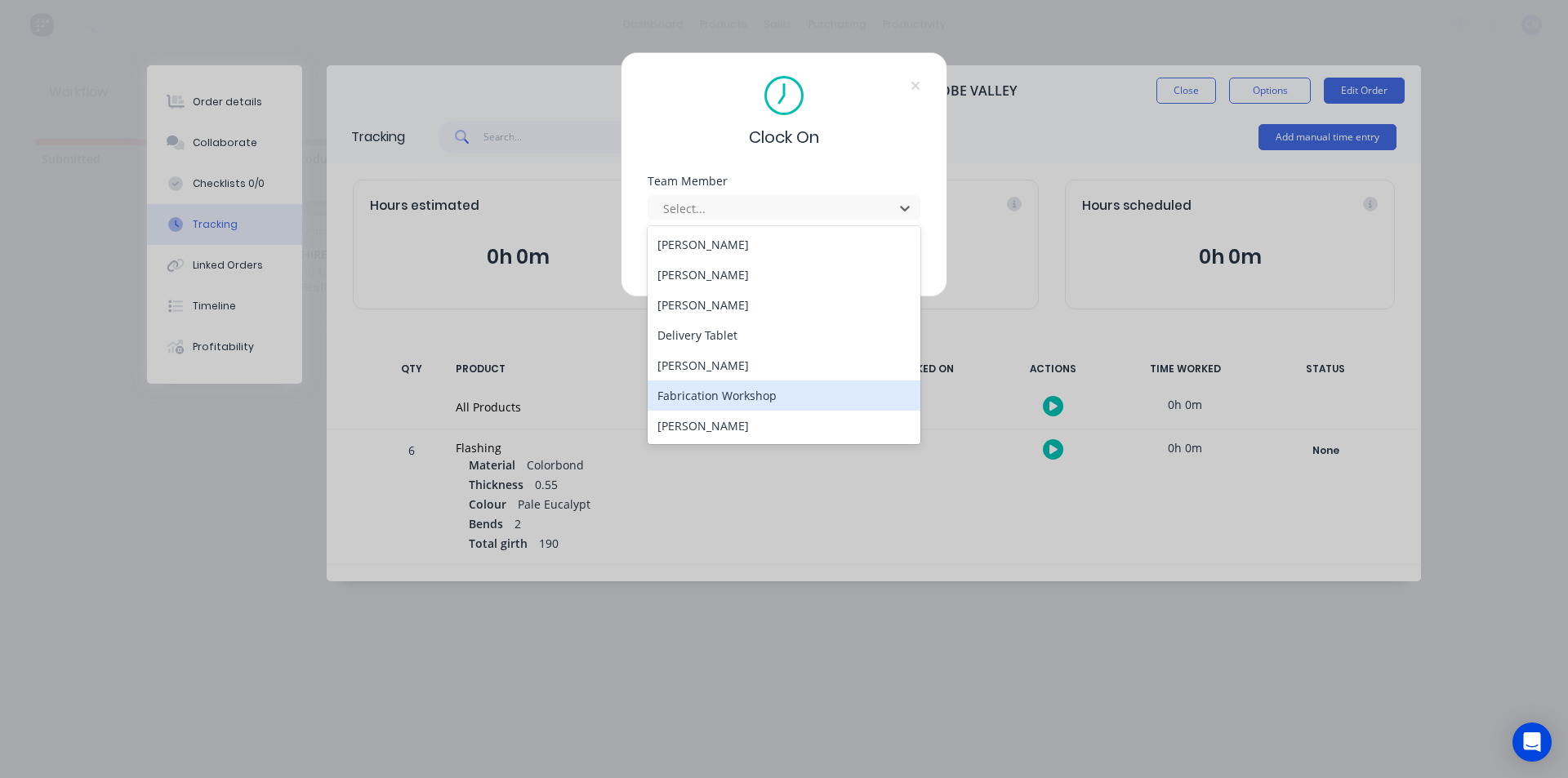
click at [743, 402] on div "Fabrication Workshop" at bounding box center [784, 395] width 273 height 31
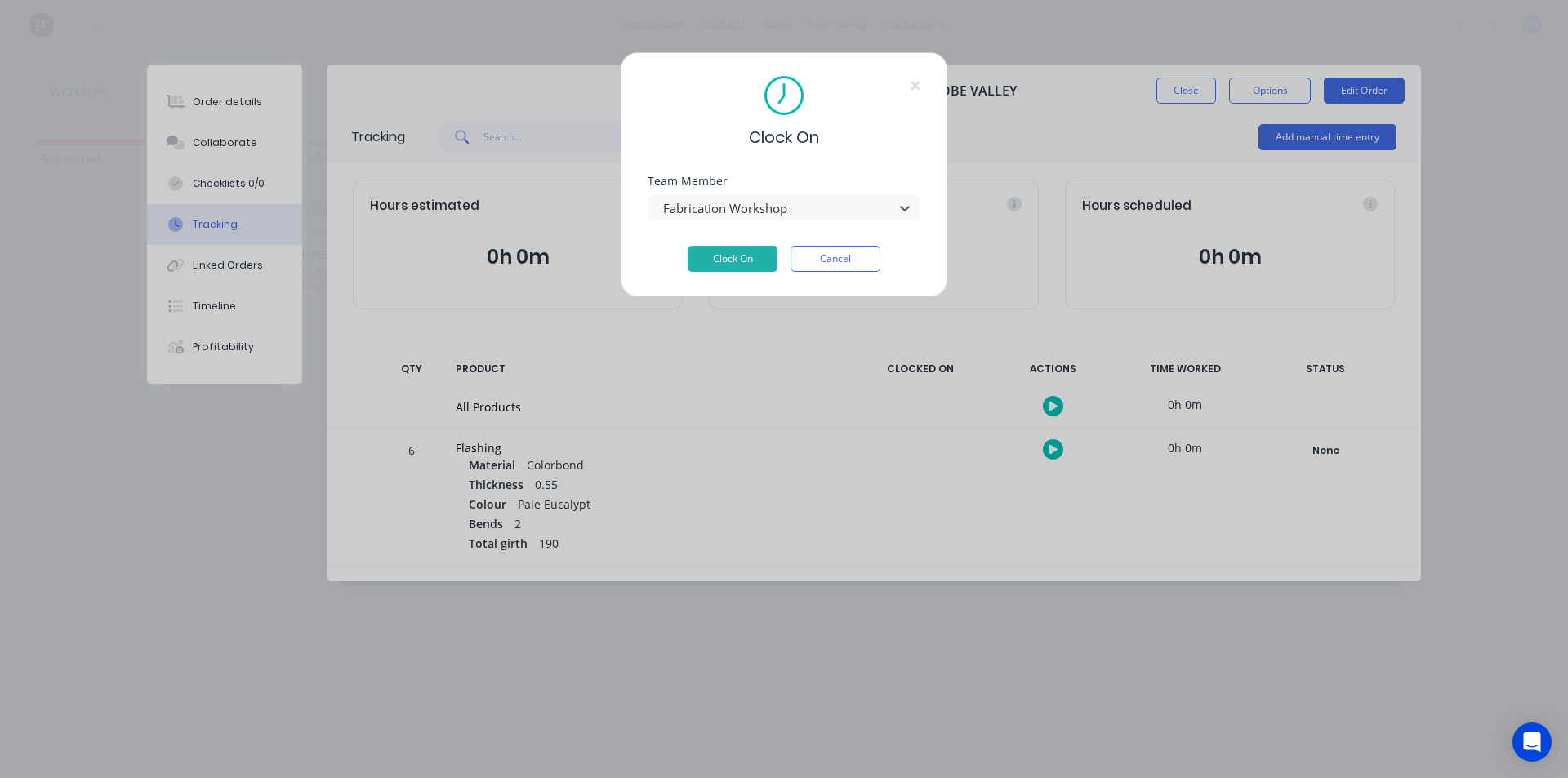
click at [712, 238] on div "Team Member option Fabrication Workshop, selected. Fabrication Workshop" at bounding box center [784, 211] width 273 height 70
click at [714, 250] on button "Clock On" at bounding box center [732, 258] width 90 height 26
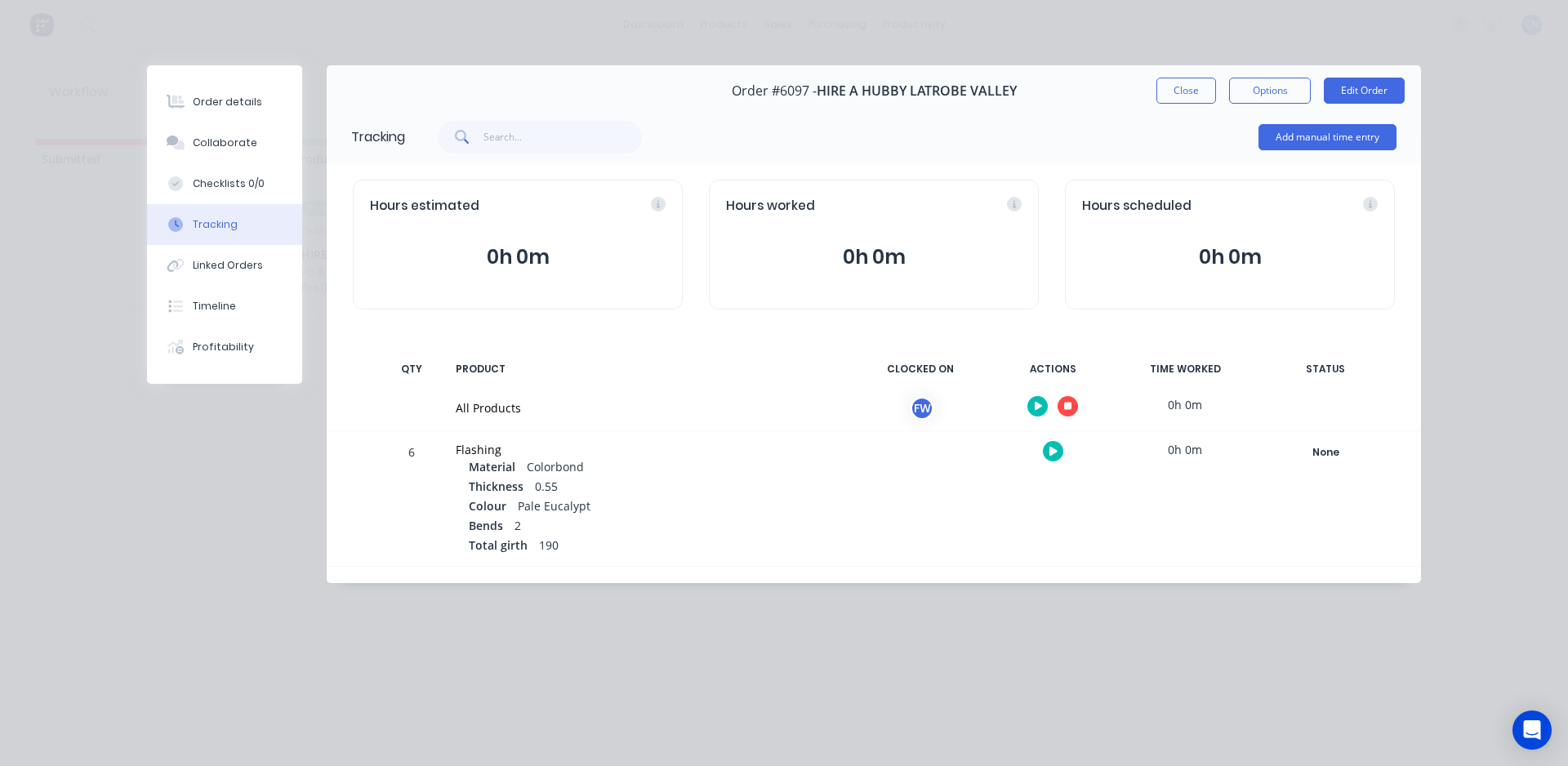
click at [1065, 410] on icon "button" at bounding box center [1068, 407] width 8 height 8
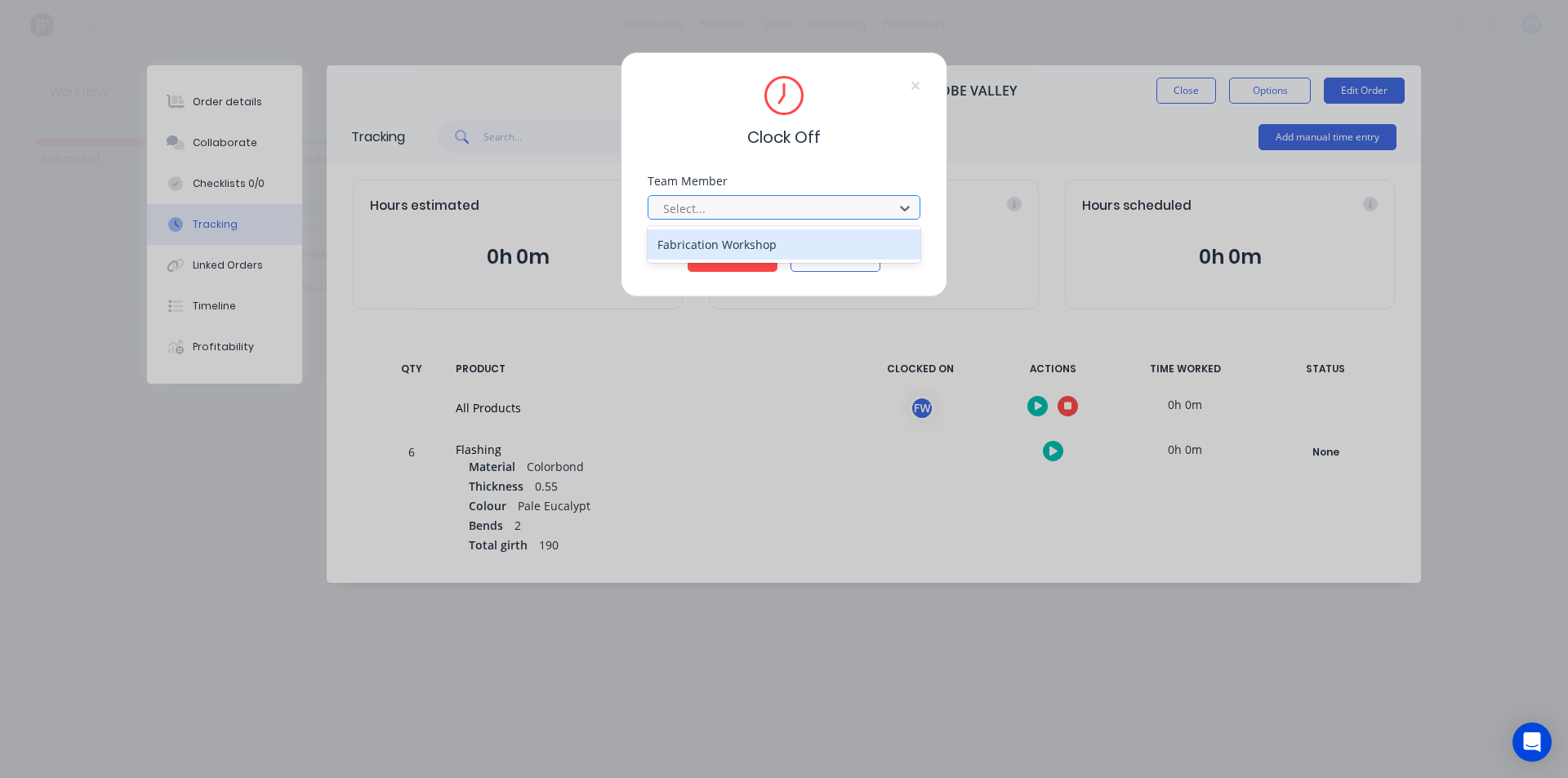
click at [823, 207] on div at bounding box center [773, 208] width 224 height 20
click at [756, 234] on div "Fabrication Workshop" at bounding box center [784, 245] width 273 height 31
click at [739, 257] on button "Clock Off" at bounding box center [732, 258] width 90 height 26
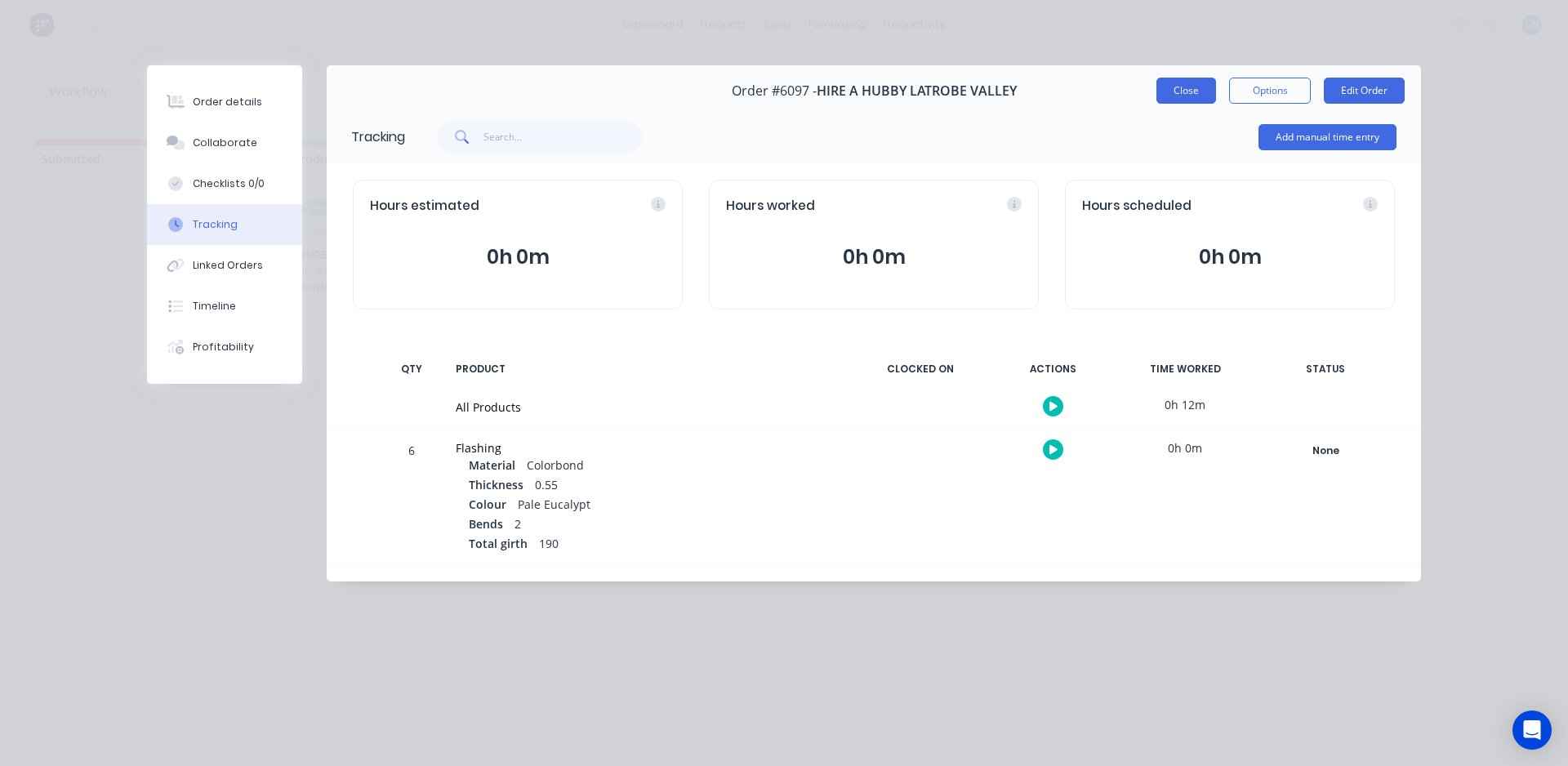
click at [1199, 85] on button "Close" at bounding box center [1186, 91] width 59 height 26
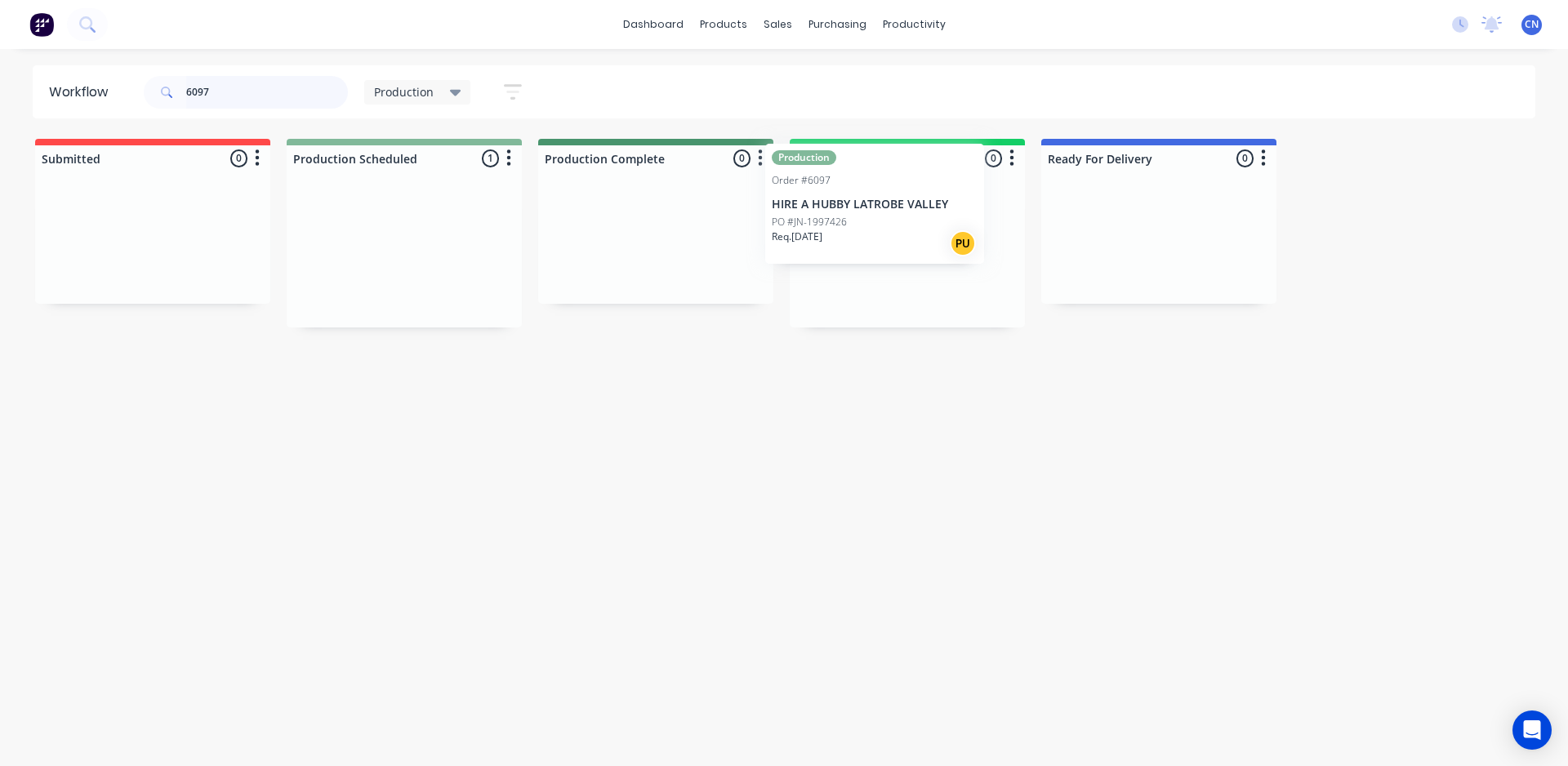
drag, startPoint x: 381, startPoint y: 267, endPoint x: 868, endPoint y: 217, distance: 489.6
click at [868, 217] on div "Submitted 0 Summaries Total order value Invoiced to date To be invoiced Product…" at bounding box center [1231, 233] width 2487 height 189
